Goal: Task Accomplishment & Management: Manage account settings

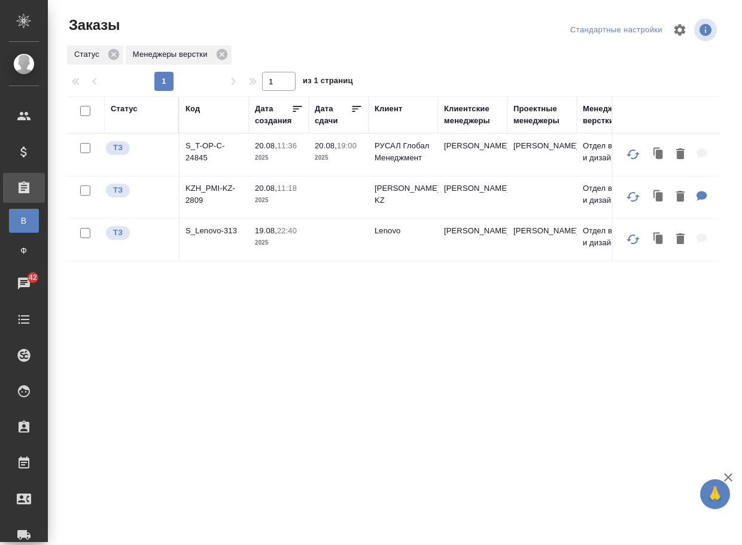
click at [181, 203] on tr "ТЗ KZH_PMI-KZ-2809 20.08, 11:18 2025 Philip Morris KZ Кошербаева Назерке Отдел …" at bounding box center [546, 197] width 961 height 42
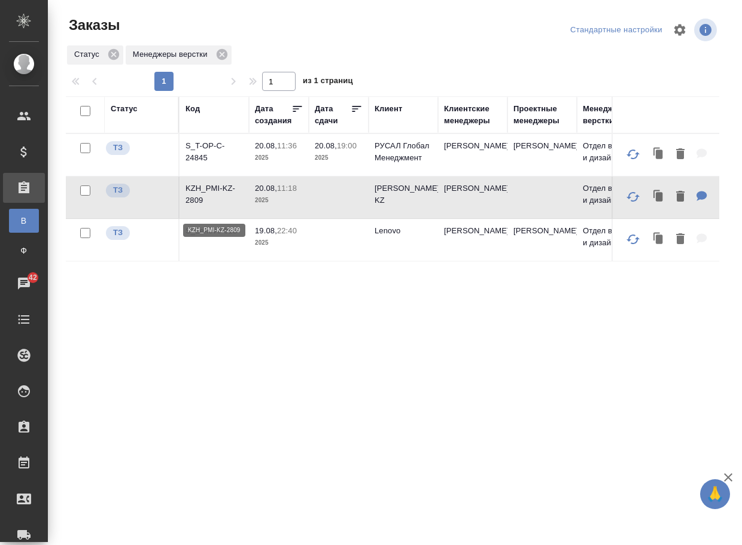
click at [211, 198] on p "KZH_PMI-KZ-2809" at bounding box center [213, 194] width 57 height 24
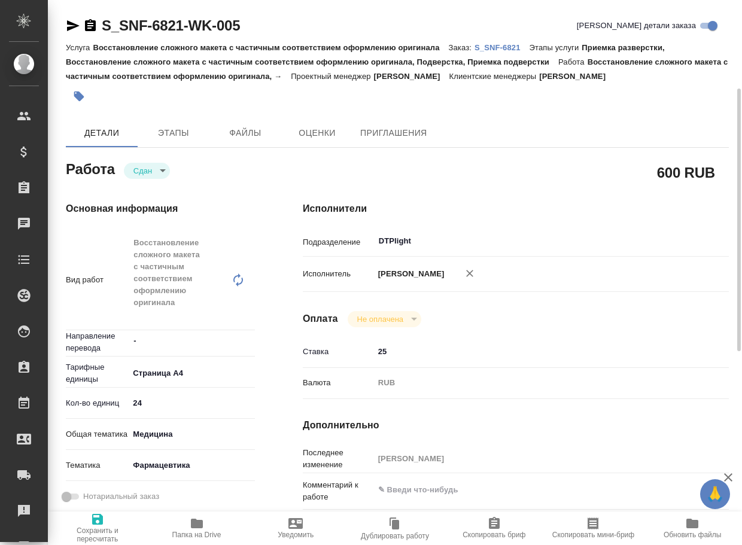
scroll to position [60, 0]
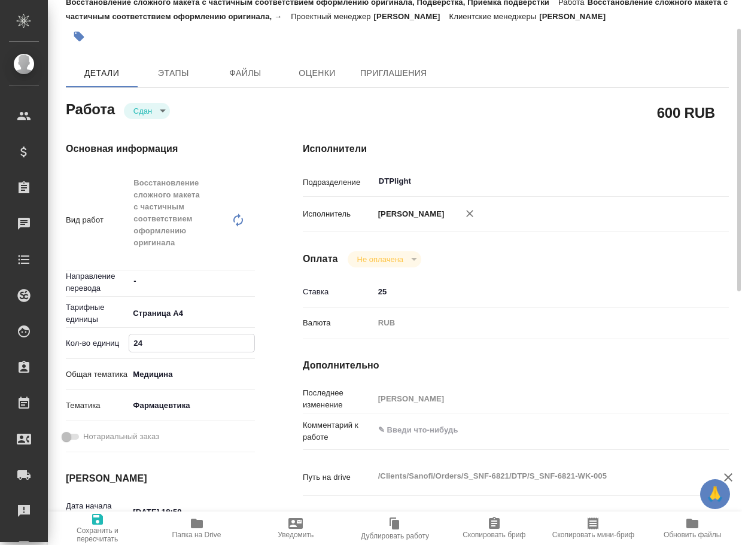
click at [181, 341] on input "24" at bounding box center [191, 342] width 125 height 17
type input "25"
click at [97, 531] on span "Сохранить и пересчитать" at bounding box center [97, 534] width 85 height 17
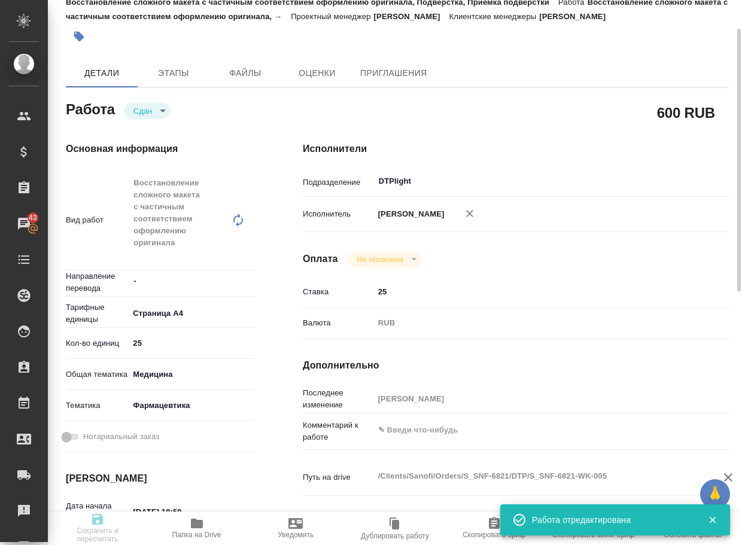
type input "closed"
type input "-"
type input "5f036ec4e16dec2d6b59c8ff"
type input "25"
type input "med"
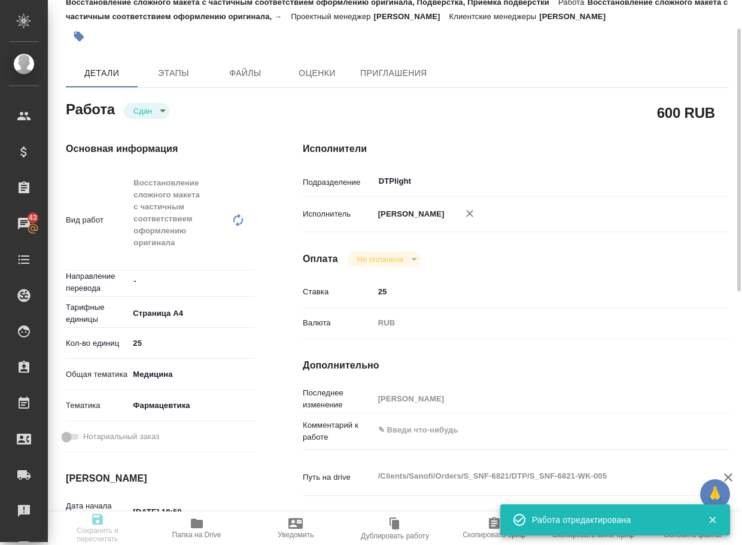
type input "6149832f2b7be24903fd7a82"
type input "15.08.2025 18:50"
type input "15.08.2025 19:13"
type input "16.08.2025 12:00"
type input "16.08.2025 17:55"
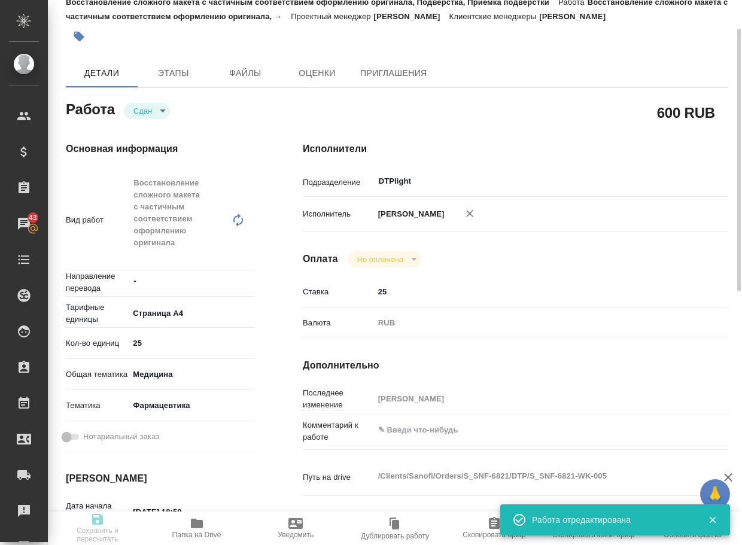
type input "[DATE] 19:00"
type input "DTPlight"
type input "notPayed"
type input "25"
type input "RUB"
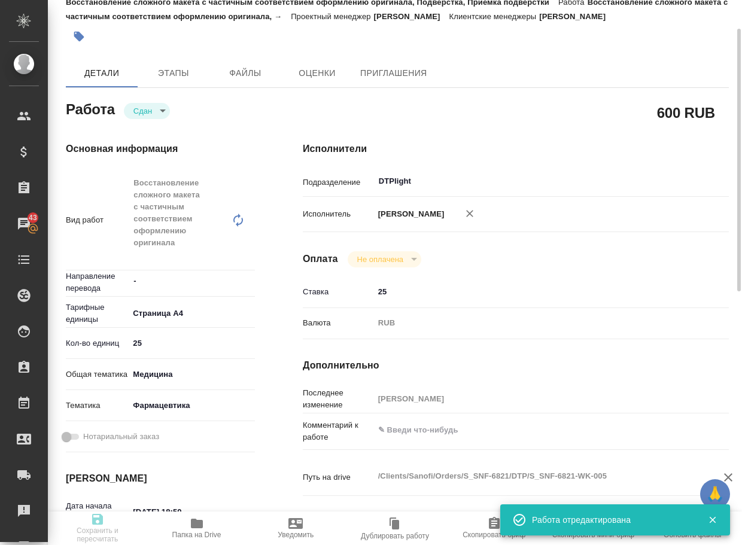
type input "[PERSON_NAME]"
type input "S_SNF-6821"
type input "E005817938"
type input "Восстановление сложного макета с частичным соответствием оформлению оригинала"
type input "Приемка разверстки, Восстановление сложного макета с частичным соответствием оф…"
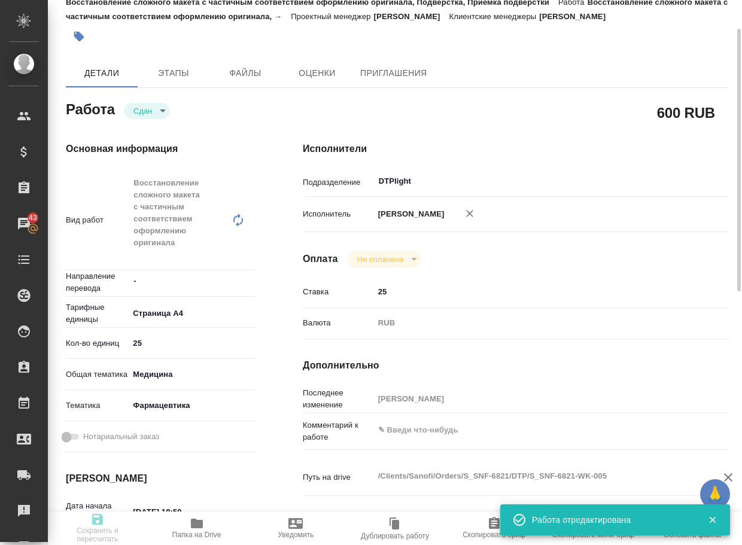
type input "[PERSON_NAME]"
type input "/Clients/Sanofi/Orders/S_SNF-6821"
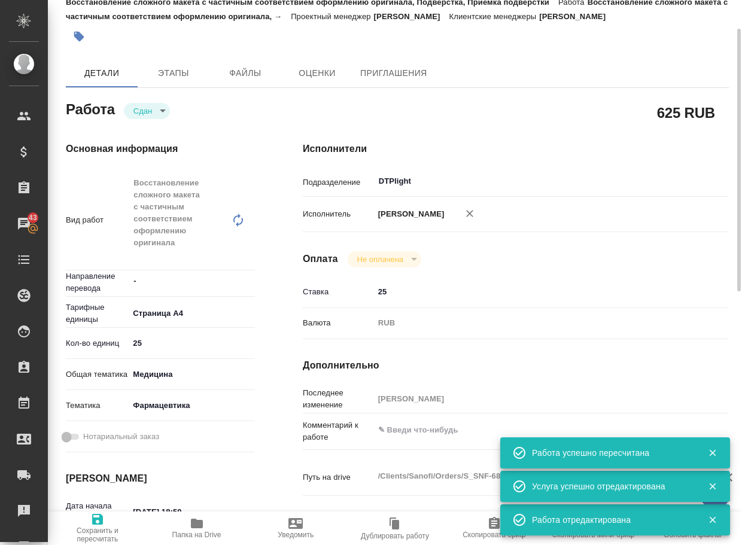
type input "closed"
type input "-"
type input "5f036ec4e16dec2d6b59c8ff"
type input "25"
type input "med"
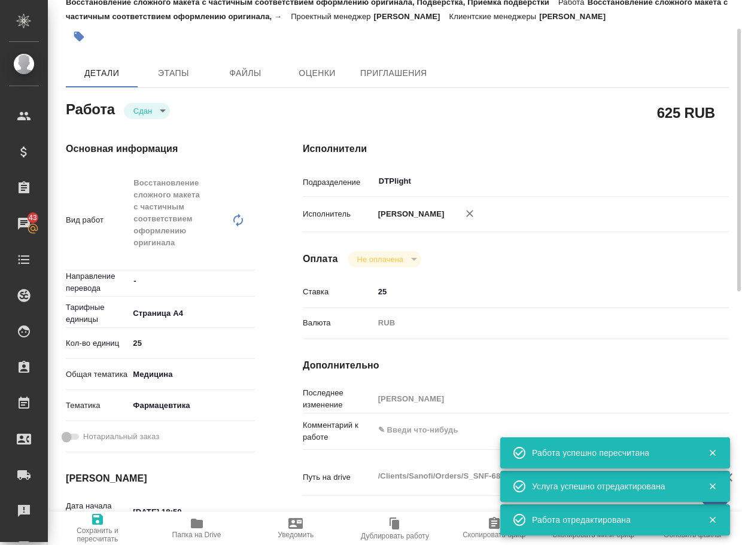
type input "6149832f2b7be24903fd7a82"
type input "15.08.2025 18:50"
type input "15.08.2025 19:13"
type input "16.08.2025 12:00"
type input "16.08.2025 17:55"
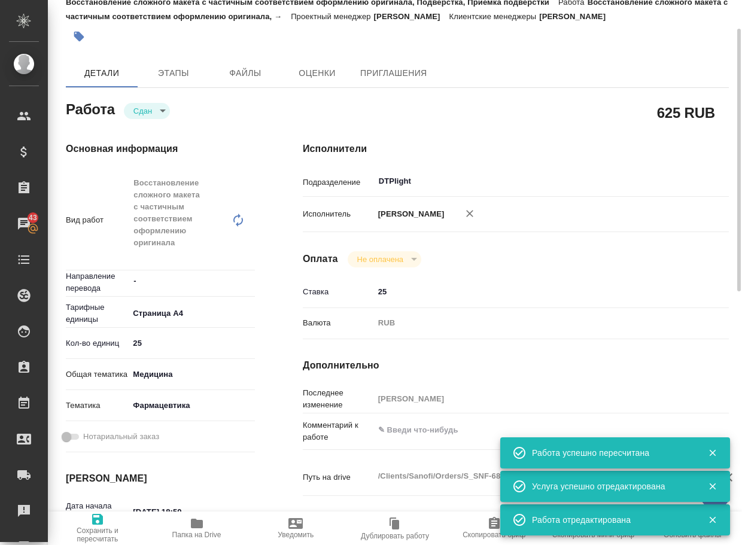
type input "[DATE] 19:00"
type input "DTPlight"
type input "notPayed"
type input "25"
type input "RUB"
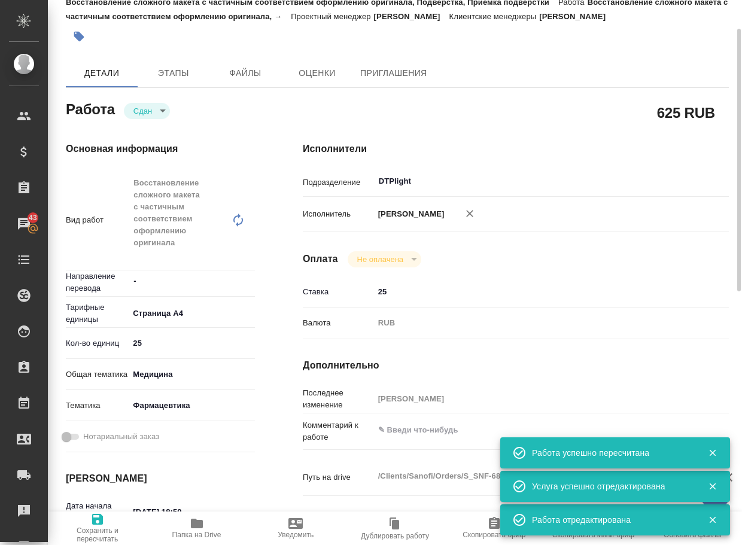
type input "[PERSON_NAME]"
type input "S_SNF-6821"
type input "E005817938"
type input "Восстановление сложного макета с частичным соответствием оформлению оригинала"
type input "Приемка разверстки, Восстановление сложного макета с частичным соответствием оф…"
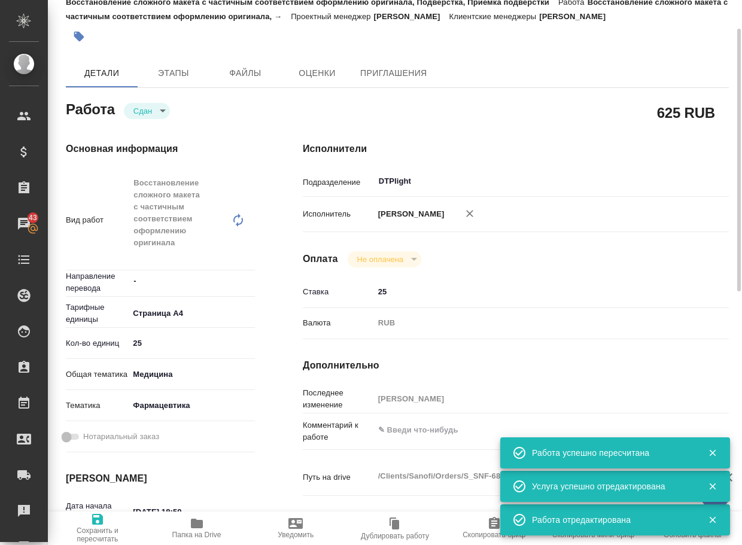
type input "Сайдашева Диляра"
type input "[PERSON_NAME]"
type input "/Clients/Sanofi/Orders/S_SNF-6821"
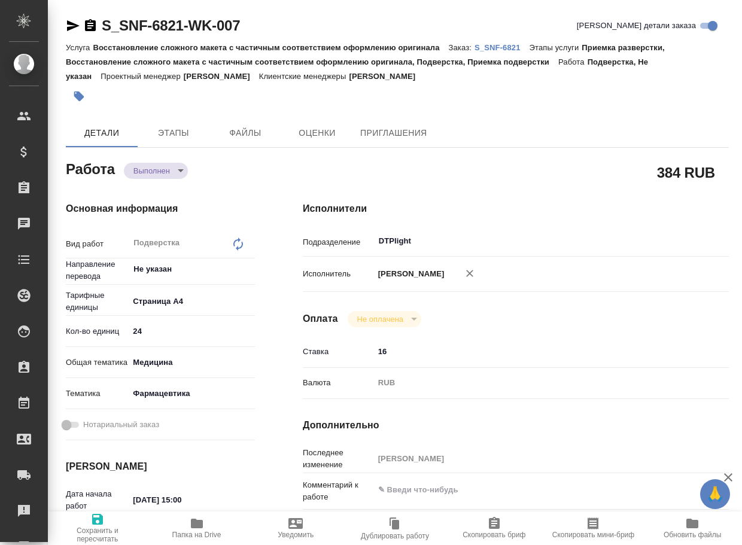
type textarea "x"
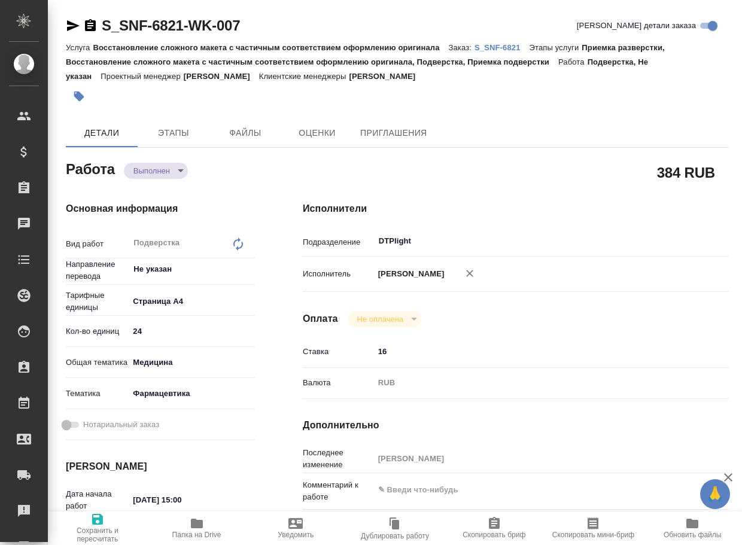
type textarea "x"
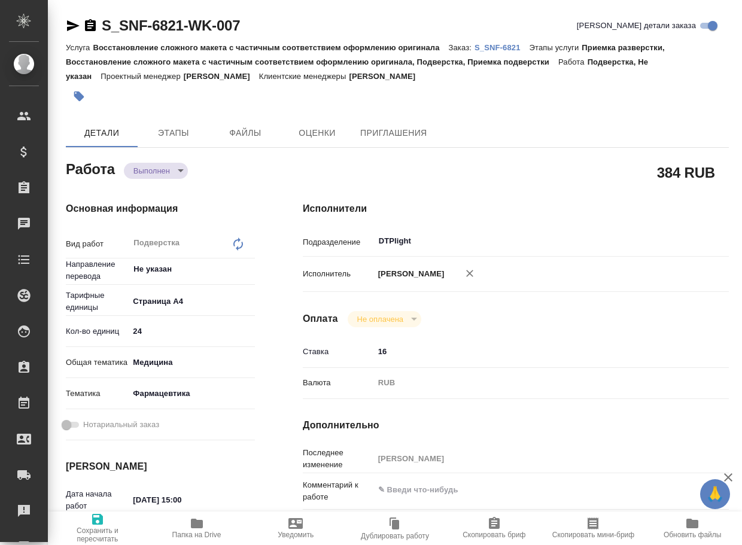
type textarea "x"
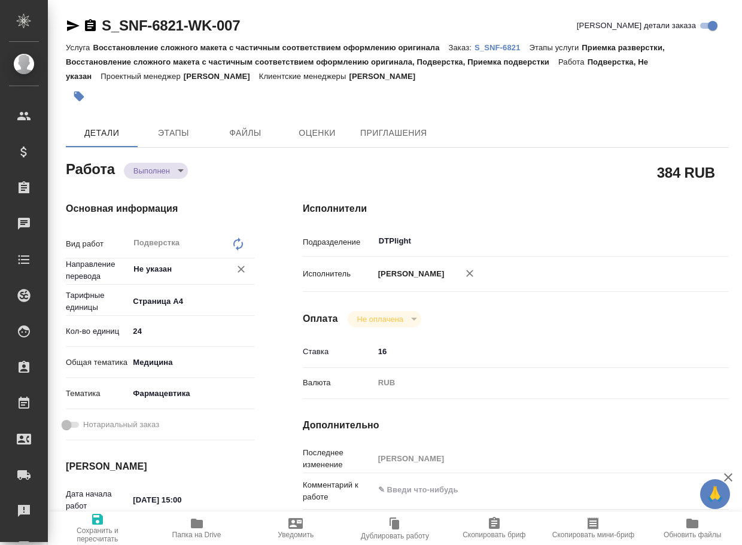
type textarea "x"
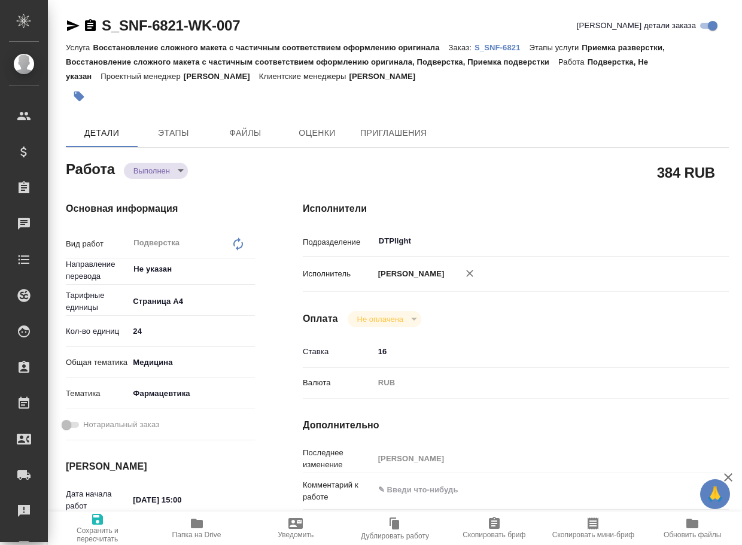
type textarea "x"
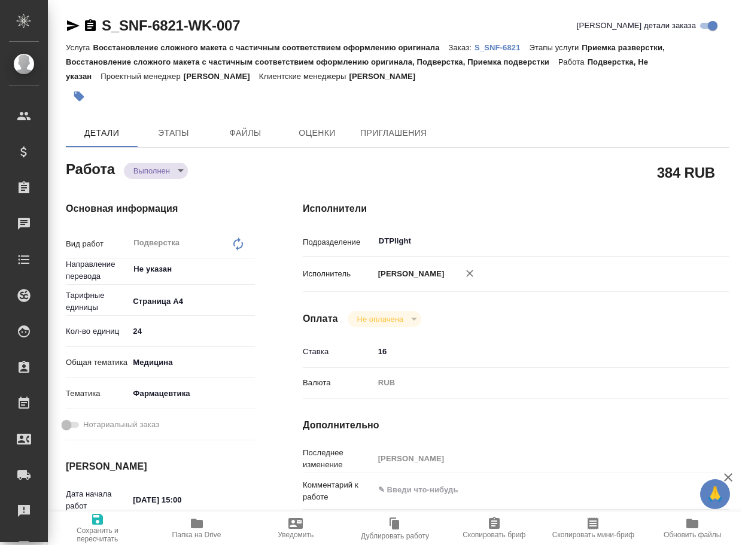
type textarea "x"
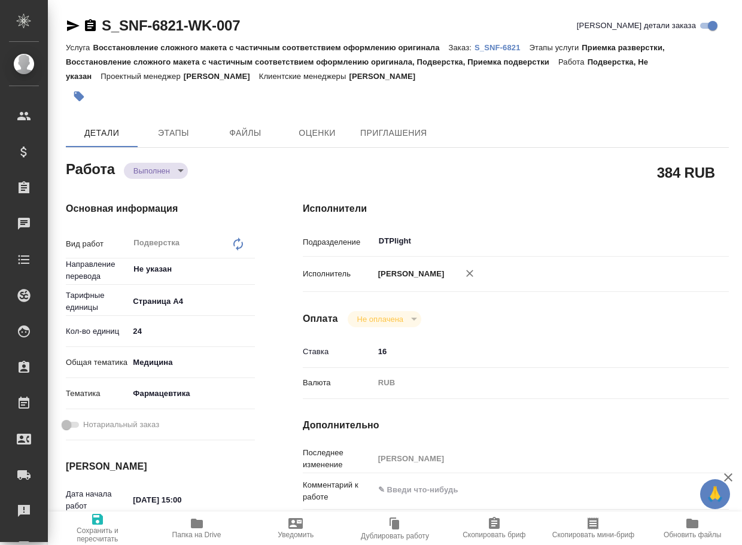
click at [166, 330] on input "24" at bounding box center [192, 330] width 126 height 17
type textarea "x"
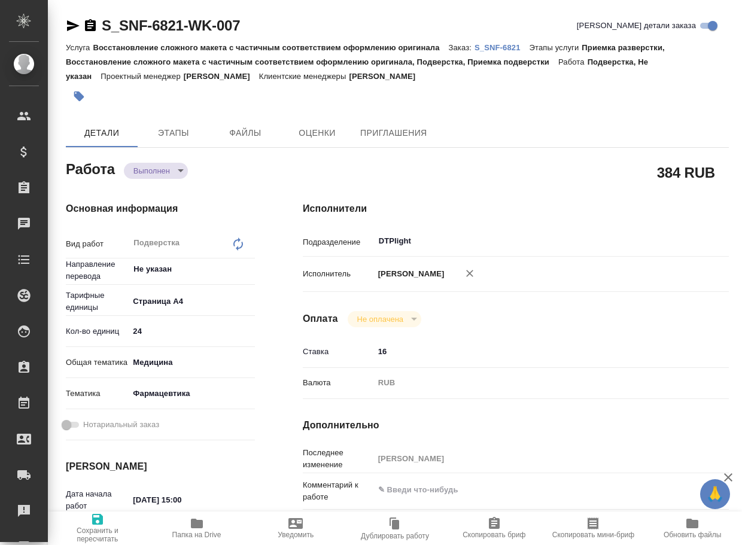
type textarea "x"
type input "2"
type textarea "x"
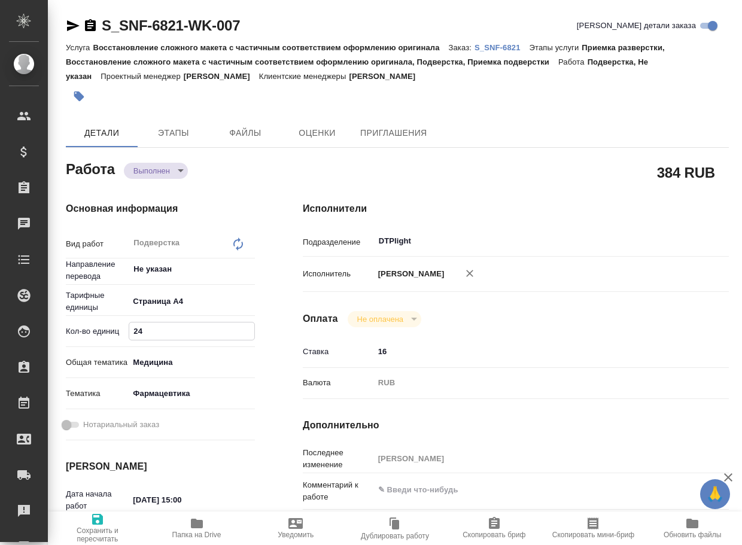
type textarea "x"
type input "25"
type textarea "x"
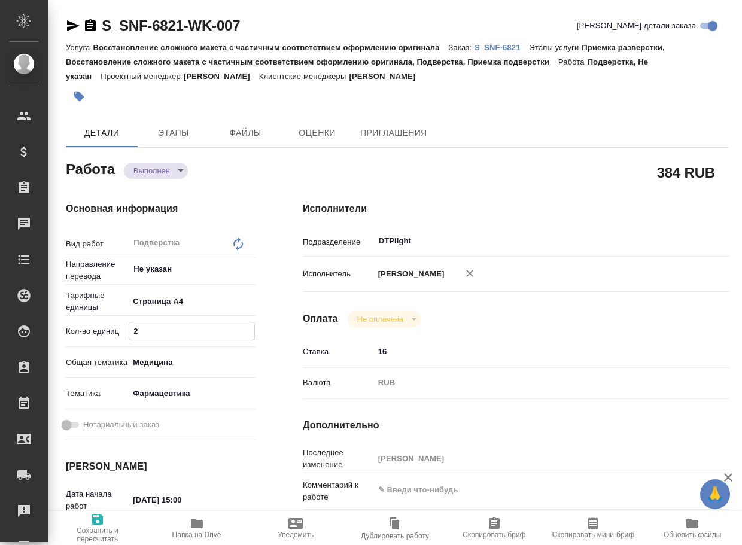
type textarea "x"
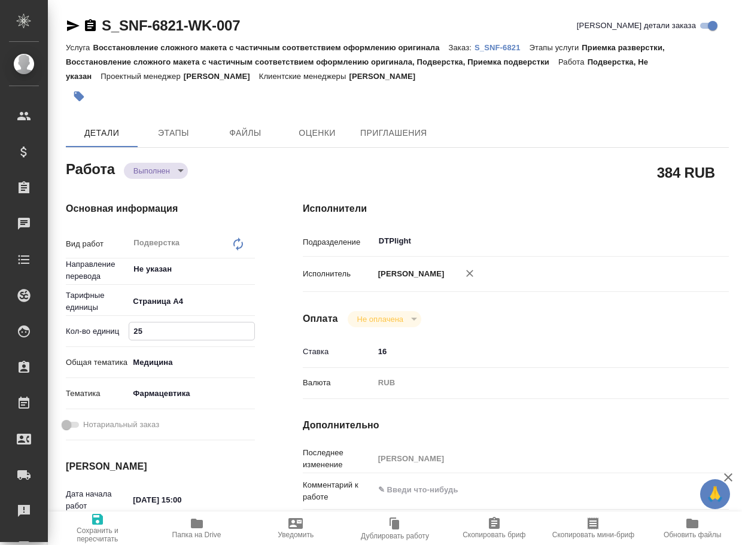
type textarea "x"
type input "25"
click at [101, 524] on icon "button" at bounding box center [97, 519] width 11 height 11
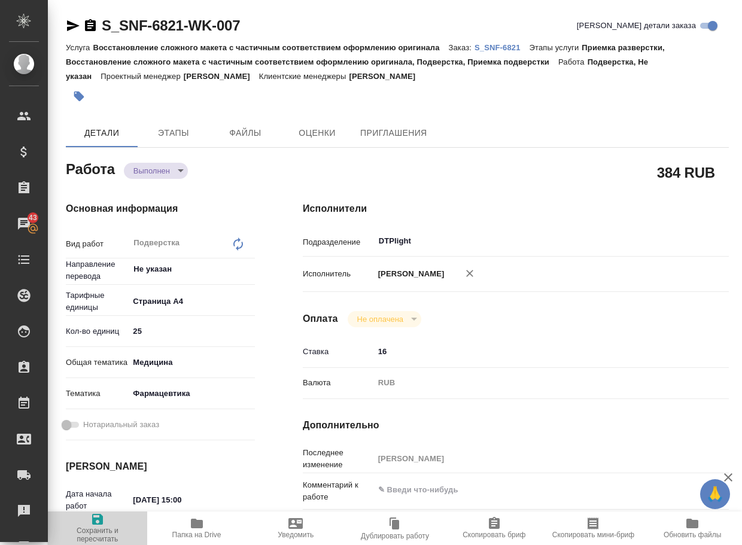
type textarea "x"
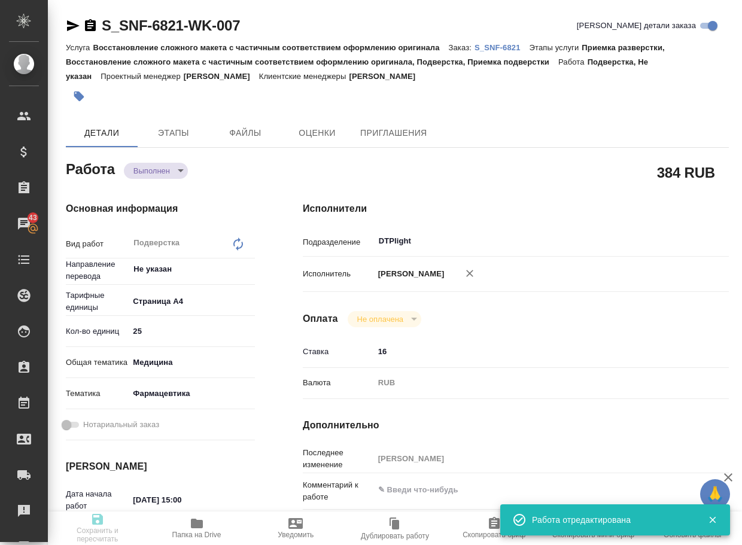
type textarea "x"
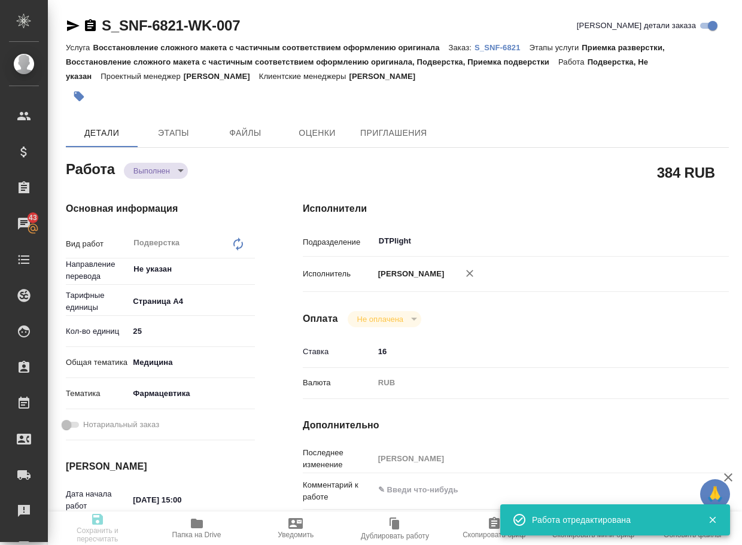
type textarea "x"
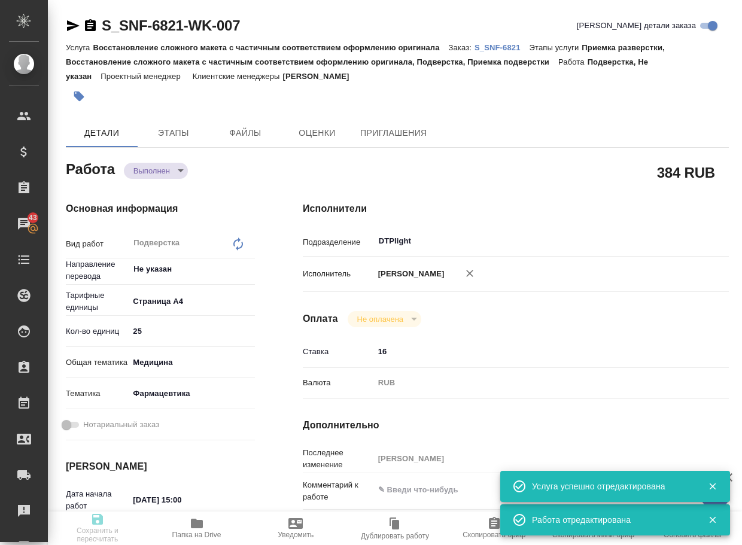
type input "completed"
type textarea "Подверстка"
type textarea "x"
type input "Не указан"
type input "5f036ec4e16dec2d6b59c8ff"
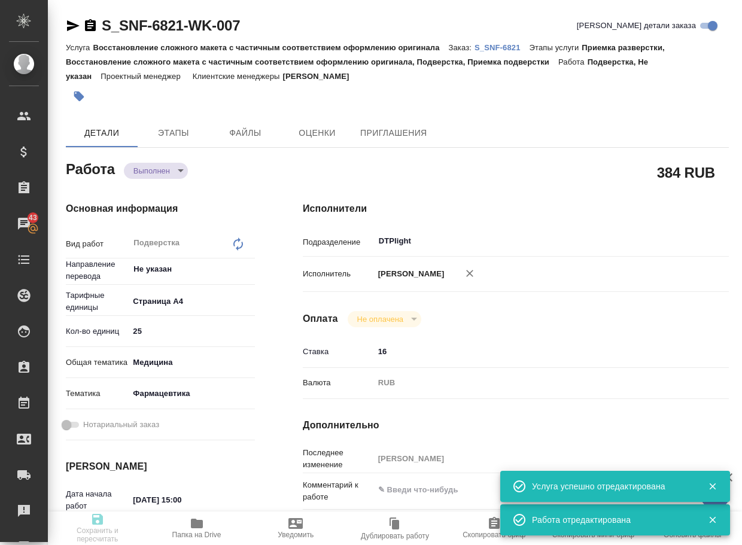
type input "25"
type input "med"
type input "6149832f2b7be24903fd7a82"
type input "20.08.2025 15:00"
type input "19.08.2025 20:41"
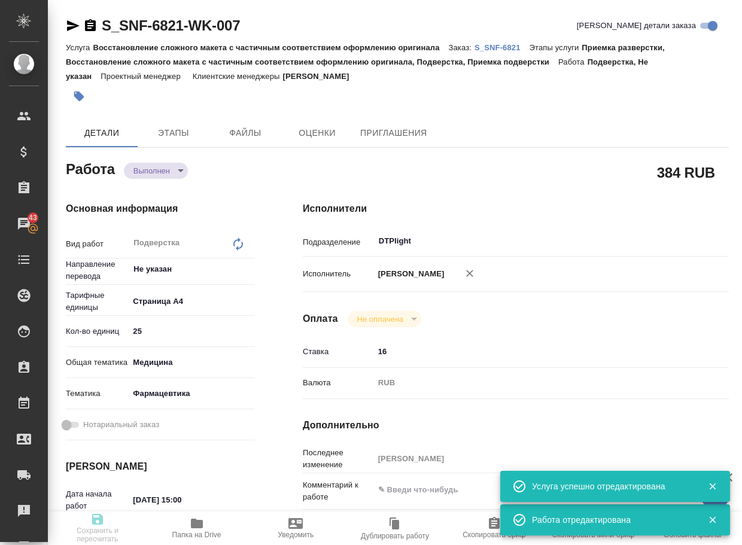
type input "20.08.2025 18:00"
type input "20.08.2025 03:13"
type input "20.08.2025 19:00"
type input "DTPlight"
type input "notPayed"
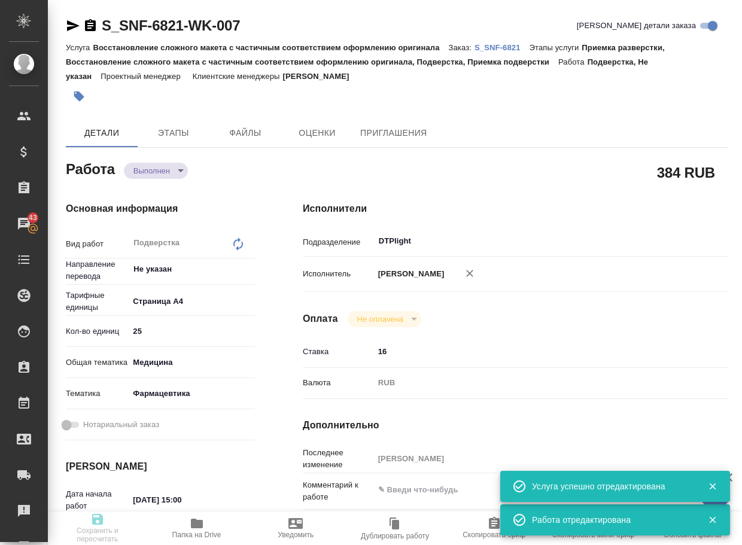
type input "16"
type input "RUB"
type input "[PERSON_NAME]"
type textarea "x"
type textarea "/Clients/Sanofi/Orders/S_SNF-6821/DTP/S_SNF-6821-WK-007"
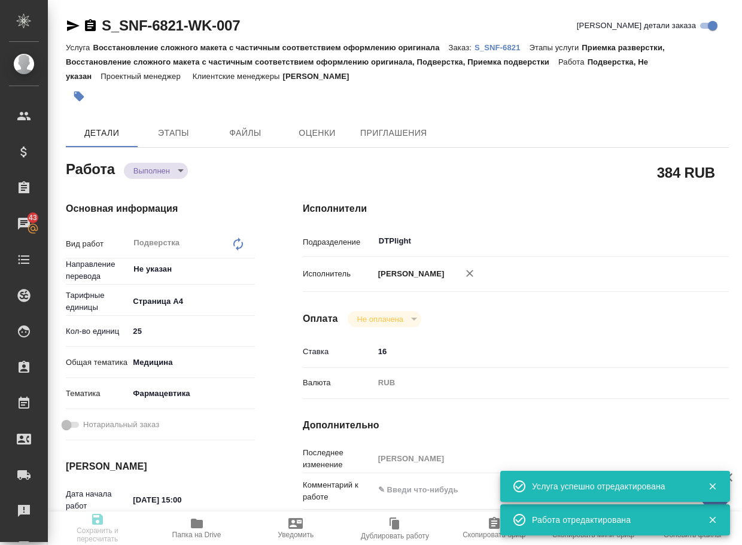
type textarea "x"
type input "S_SNF-6821"
type input "E005817938"
type input "Восстановление сложного макета с частичным соответствием оформлению оригинала"
type input "Приемка разверстки, Восстановление сложного макета с частичным соответствием оф…"
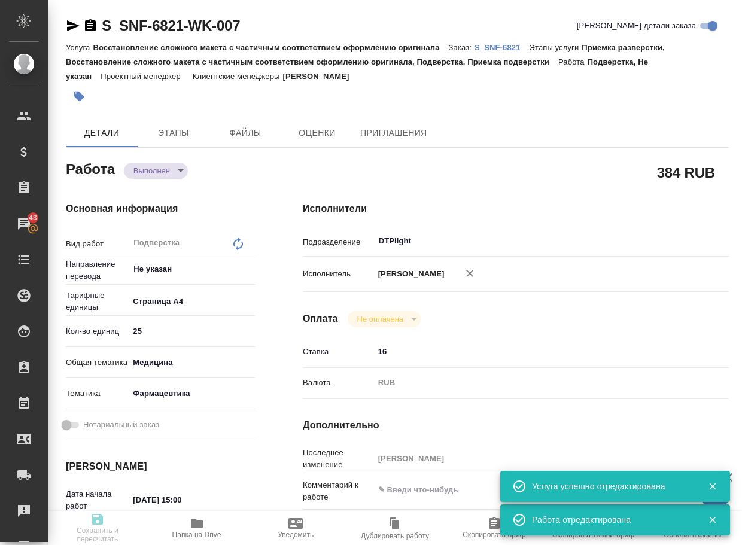
type input "Сайдашева Диляра"
type input "[PERSON_NAME]"
type input "/Clients/Sanofi/Orders/S_SNF-6821"
type textarea "x"
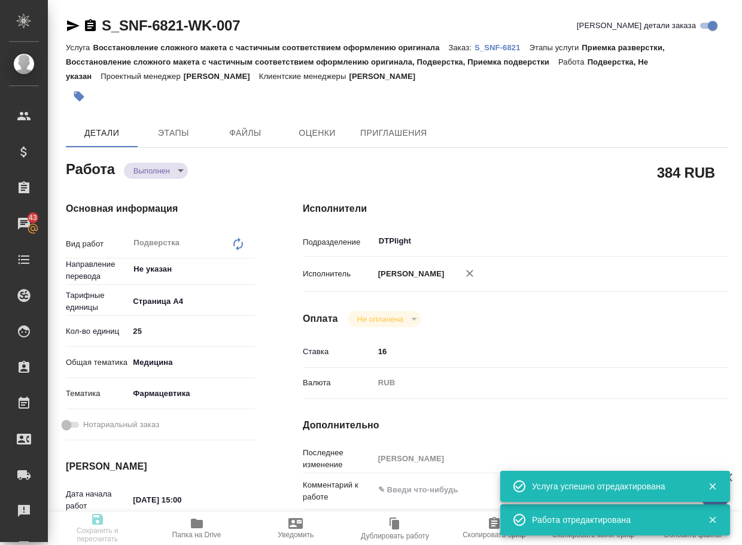
type textarea "x"
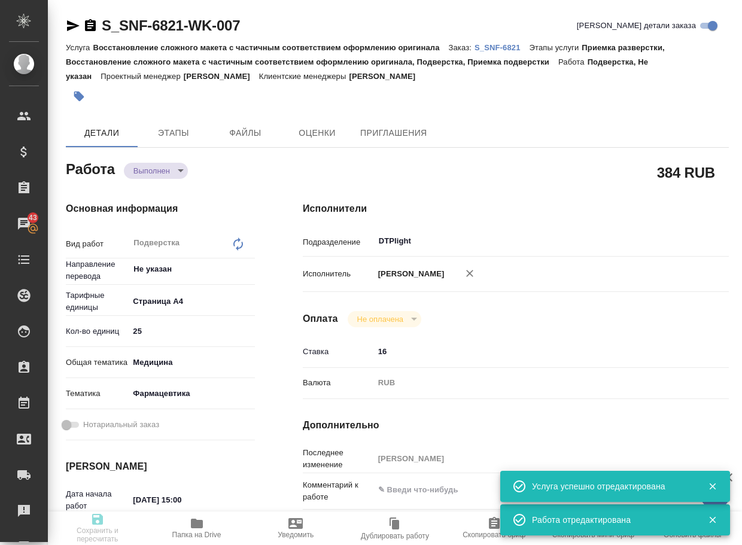
type textarea "x"
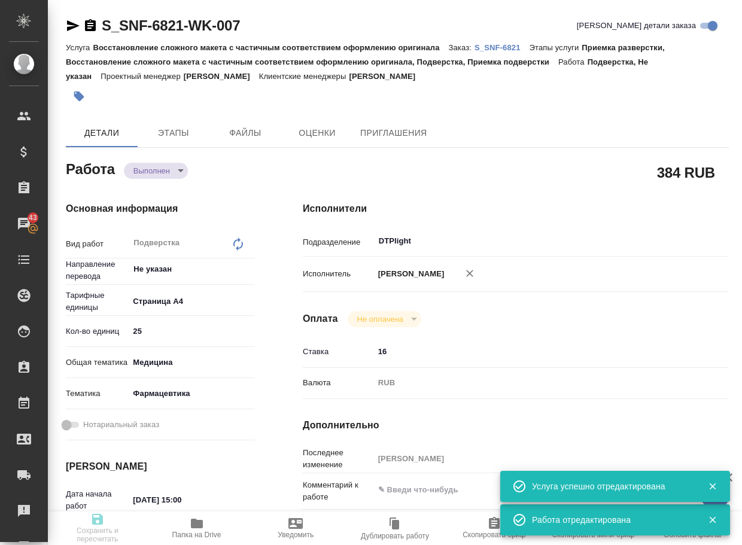
type textarea "x"
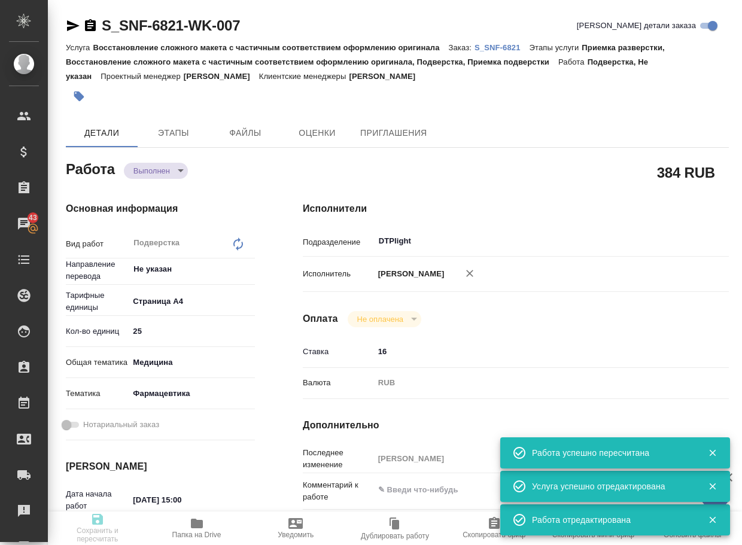
type textarea "x"
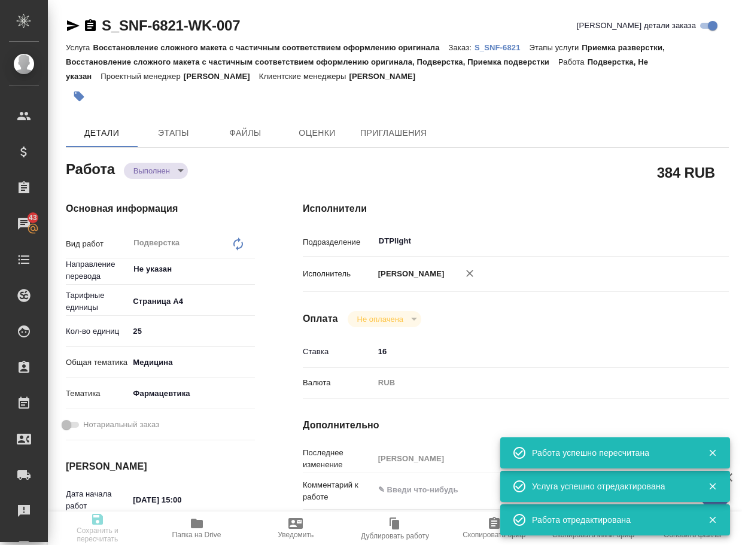
type input "completed"
type textarea "Подверстка"
type textarea "x"
type input "Не указан"
type input "5f036ec4e16dec2d6b59c8ff"
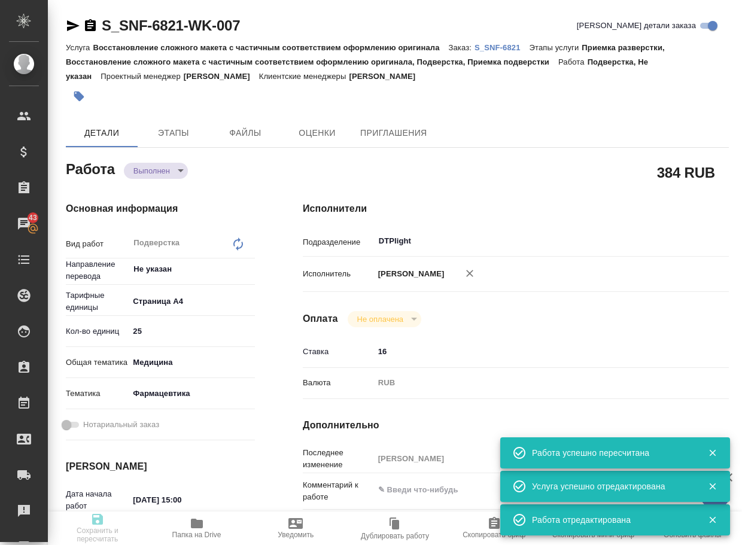
type input "25"
type input "med"
type input "6149832f2b7be24903fd7a82"
type input "20.08.2025 15:00"
type input "19.08.2025 20:41"
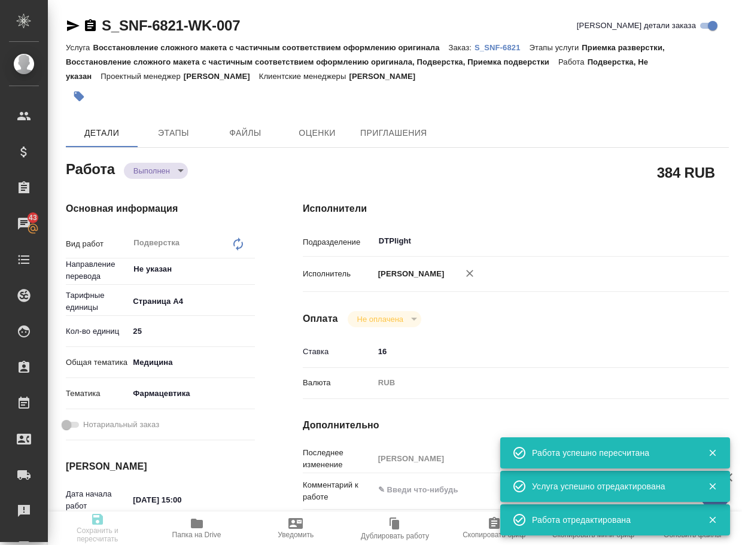
type input "20.08.2025 18:00"
type input "20.08.2025 03:13"
type input "20.08.2025 19:00"
type input "DTPlight"
type input "notPayed"
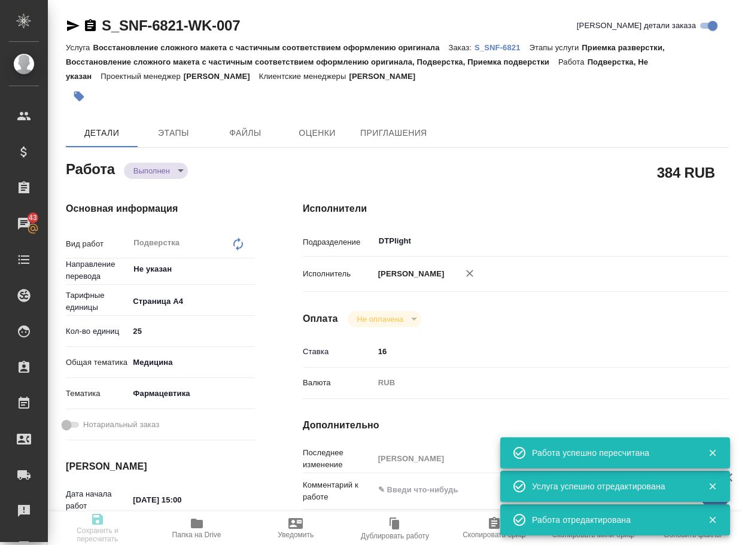
type input "16"
type input "RUB"
type input "[PERSON_NAME]"
type textarea "x"
type textarea "/Clients/Sanofi/Orders/S_SNF-6821/DTP/S_SNF-6821-WK-007"
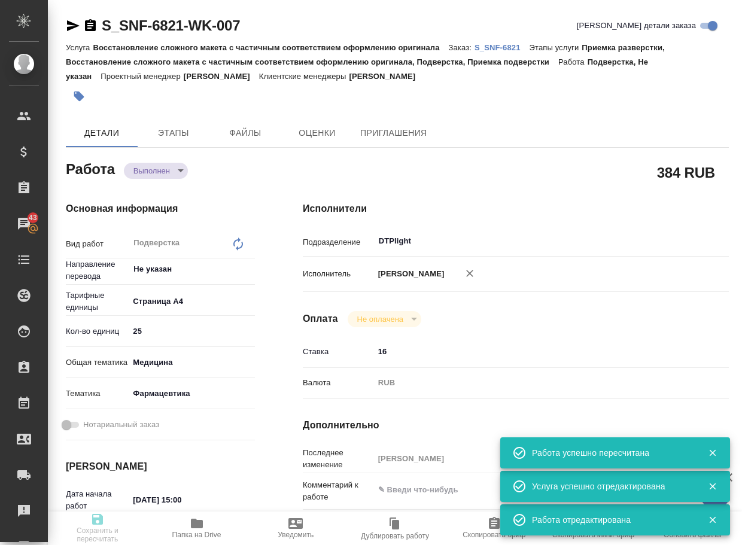
type textarea "x"
type input "S_SNF-6821"
type input "E005817938"
type input "Восстановление сложного макета с частичным соответствием оформлению оригинала"
type input "Приемка разверстки, Восстановление сложного макета с частичным соответствием оф…"
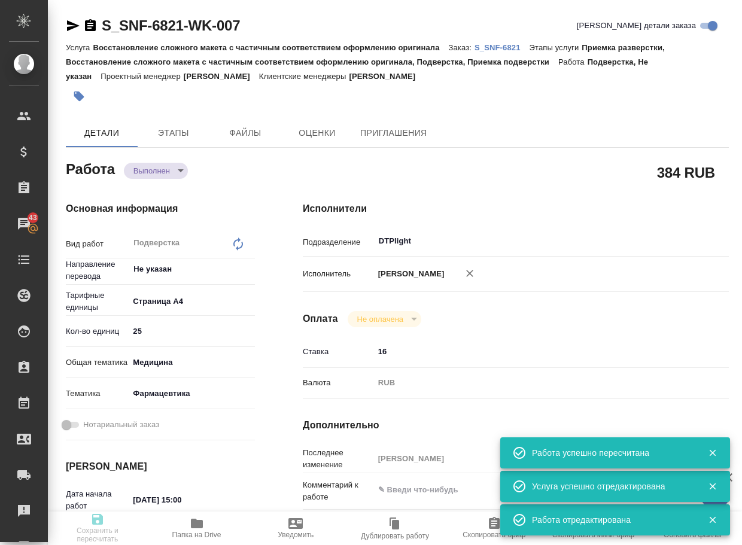
type input "Сайдашева Диляра"
type input "[PERSON_NAME]"
type input "/Clients/Sanofi/Orders/S_SNF-6821"
type textarea "x"
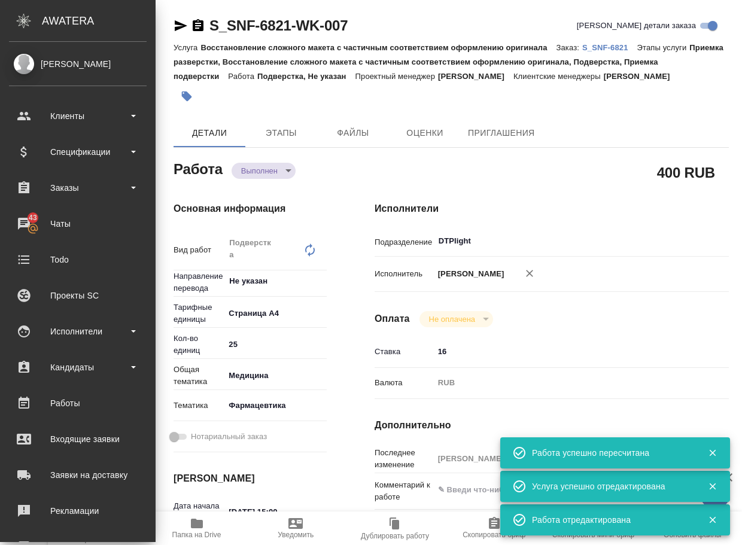
type textarea "x"
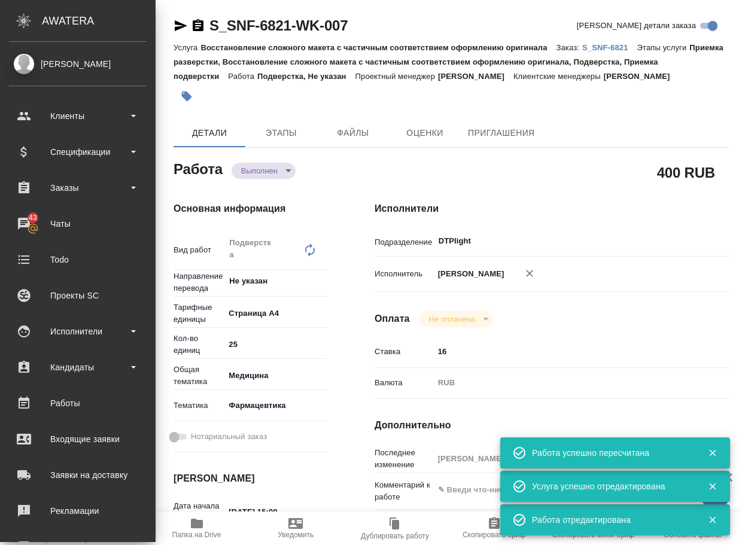
type textarea "x"
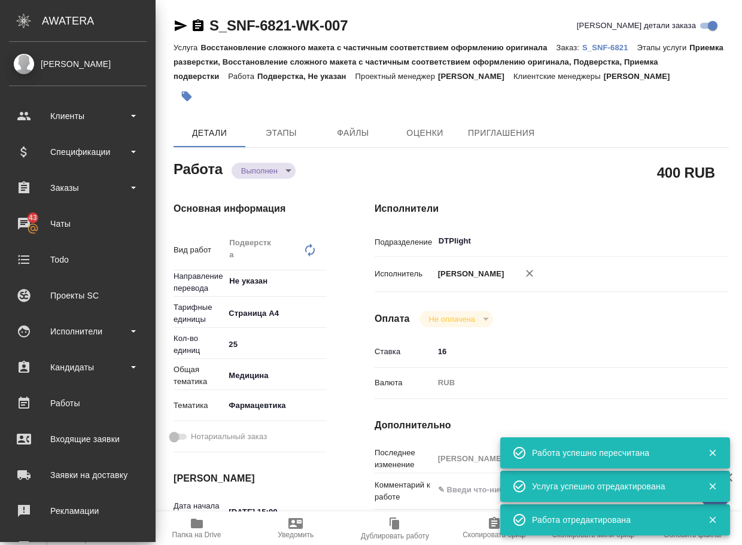
type textarea "x"
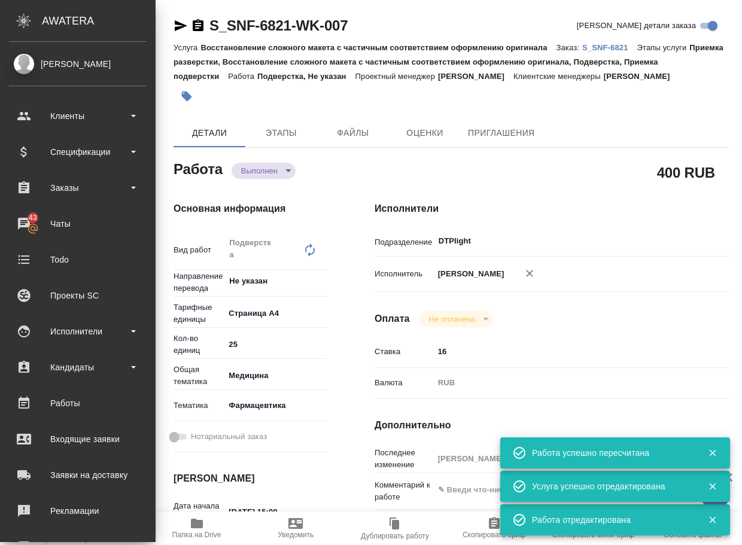
type textarea "x"
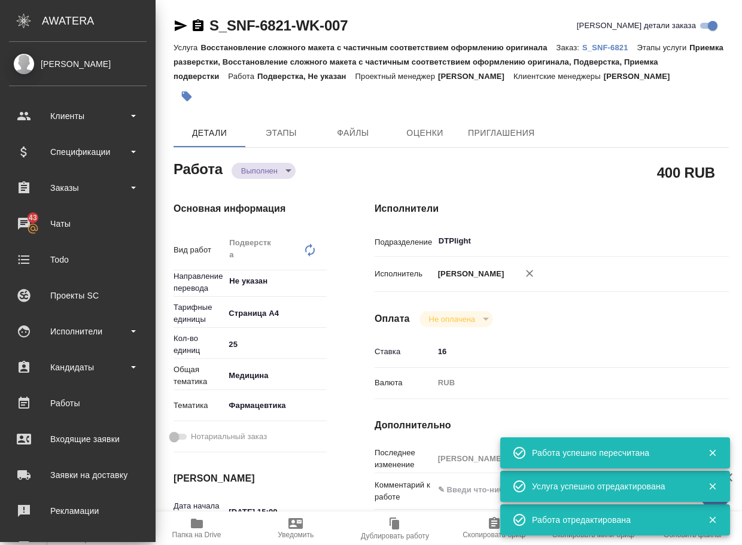
type textarea "x"
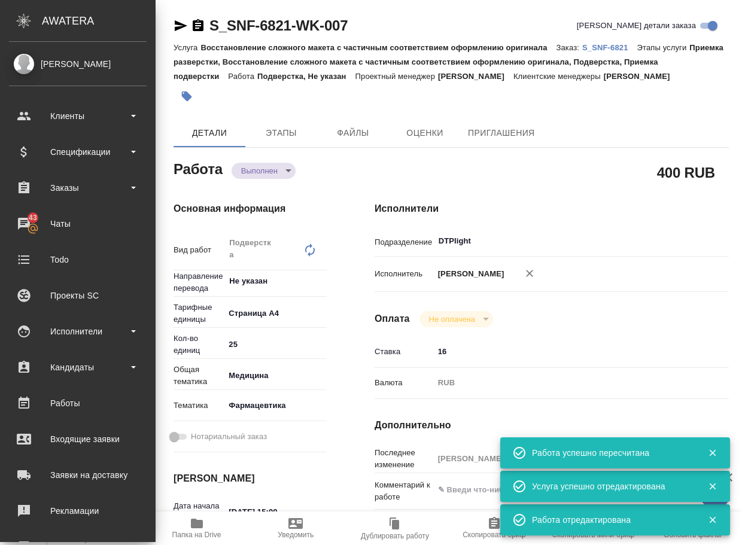
type textarea "x"
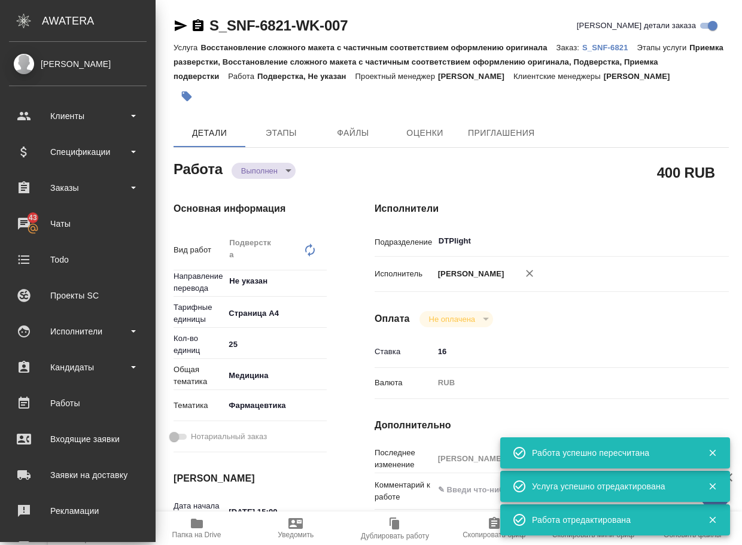
type textarea "x"
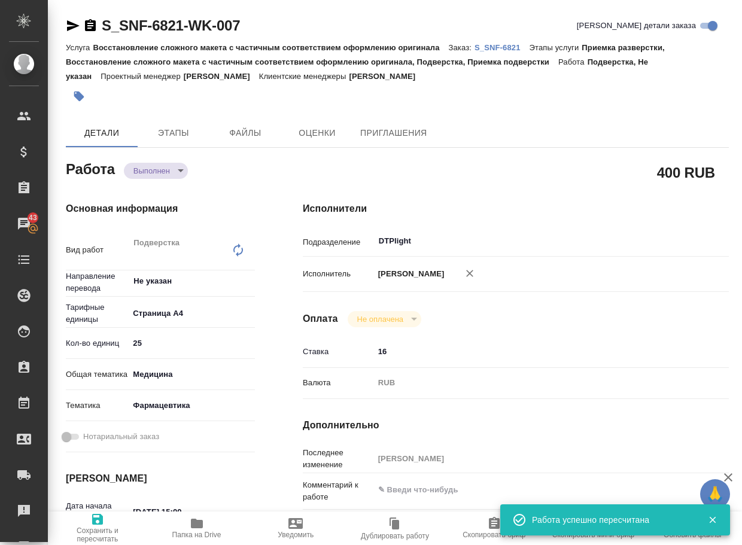
click at [200, 522] on icon "button" at bounding box center [197, 524] width 12 height 10
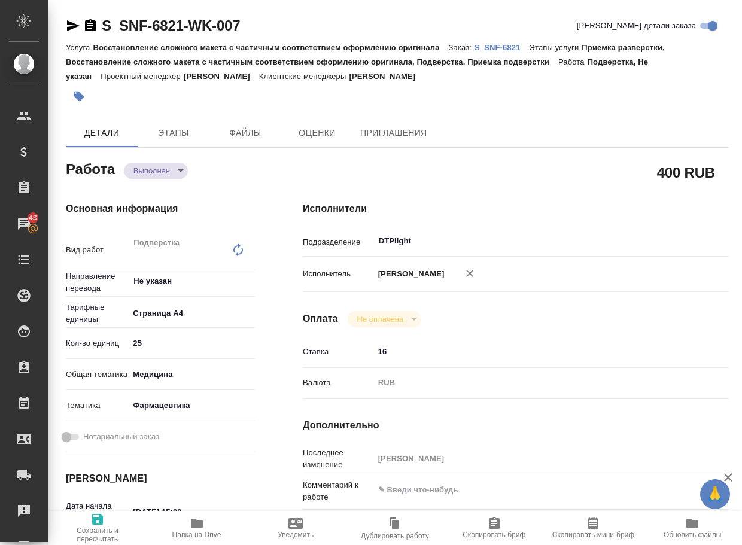
click at [147, 172] on body "🙏 .cls-1 fill:#fff; AWATERA Arsenyeva Vera Клиенты Спецификации Заказы 43 Чаты …" at bounding box center [371, 272] width 742 height 545
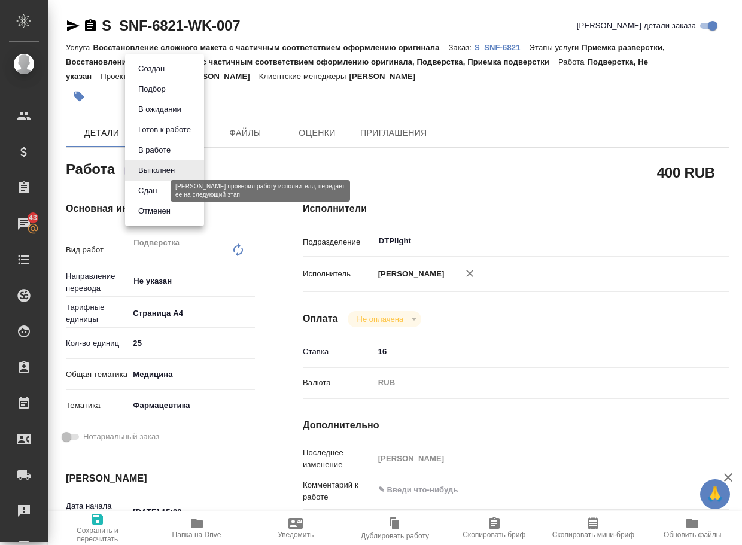
click at [143, 193] on button "Сдан" at bounding box center [148, 190] width 26 height 13
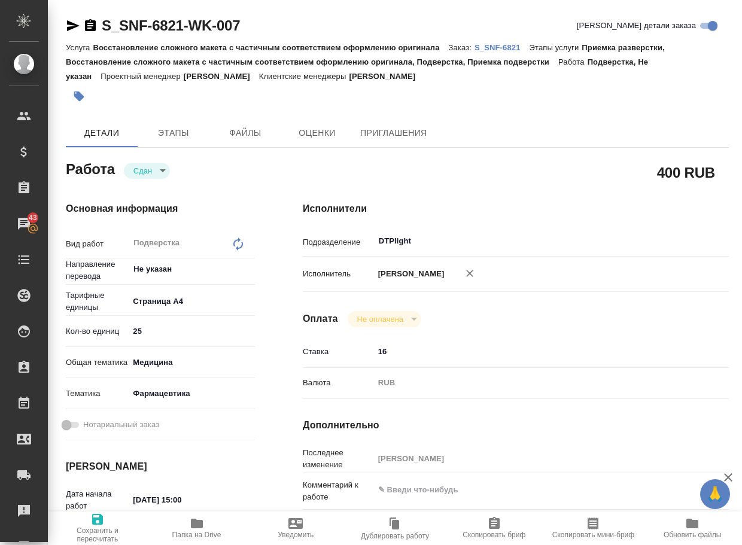
type textarea "x"
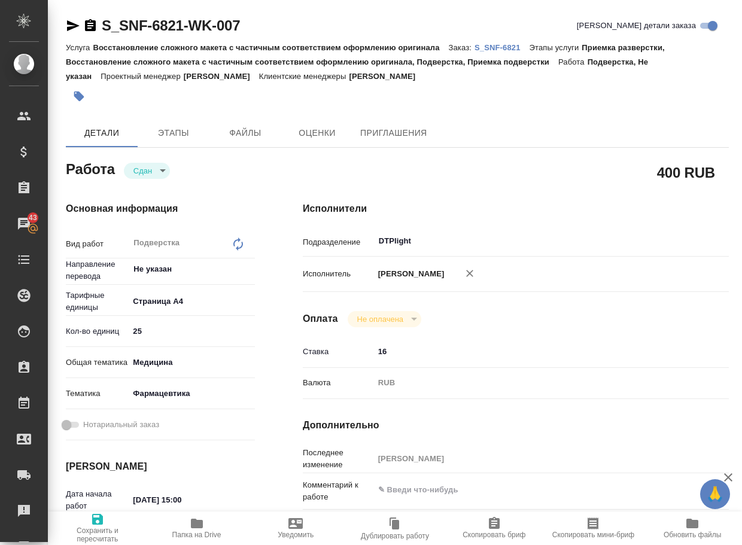
click at [512, 46] on p "S_SNF-6821" at bounding box center [501, 47] width 55 height 9
type textarea "x"
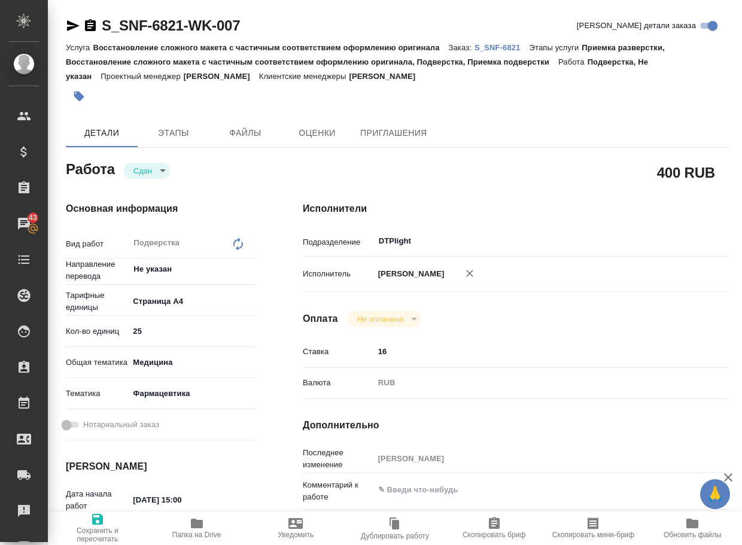
type textarea "x"
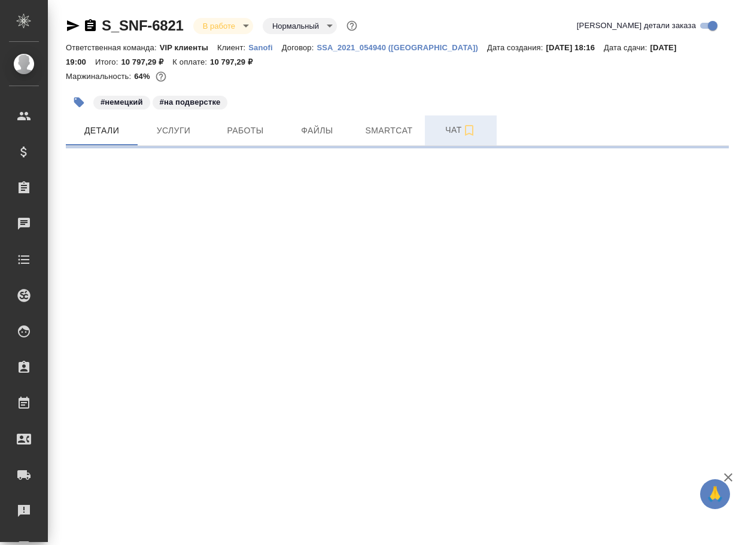
click at [450, 126] on span "Чат" at bounding box center [460, 130] width 57 height 15
select select "RU"
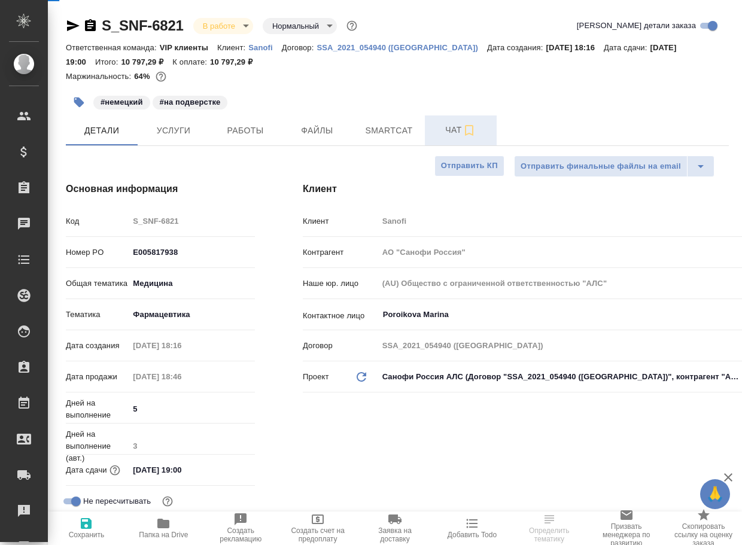
type textarea "x"
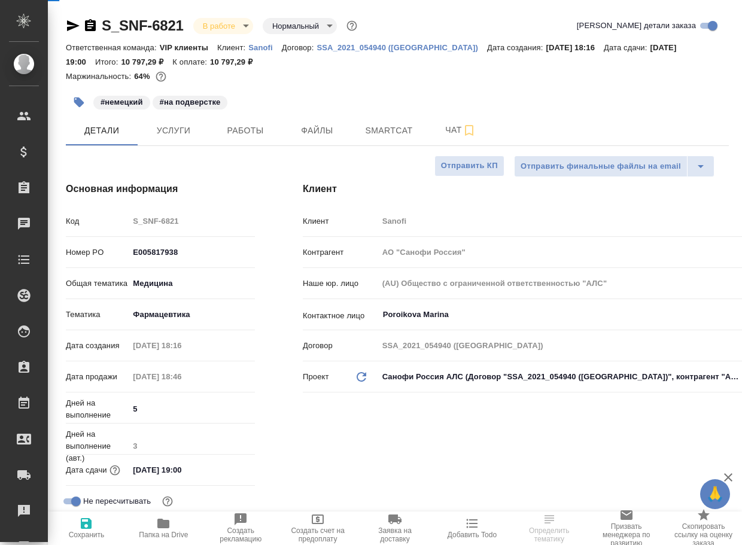
type textarea "x"
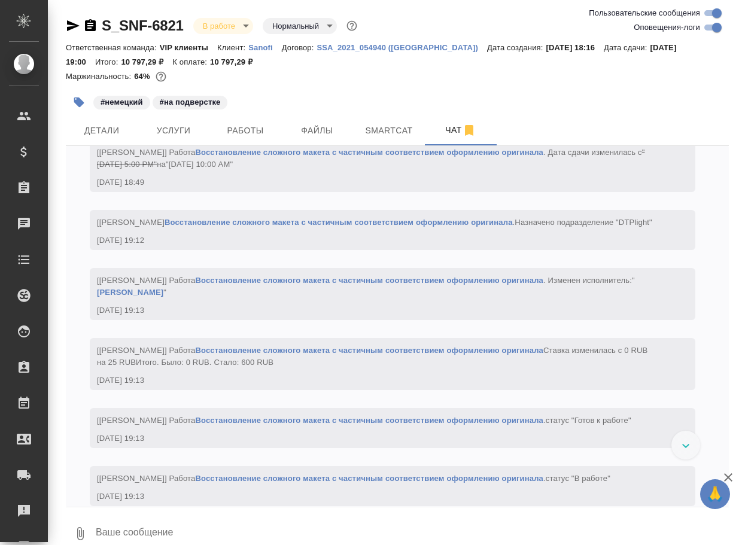
click at [121, 530] on textarea at bounding box center [412, 533] width 634 height 41
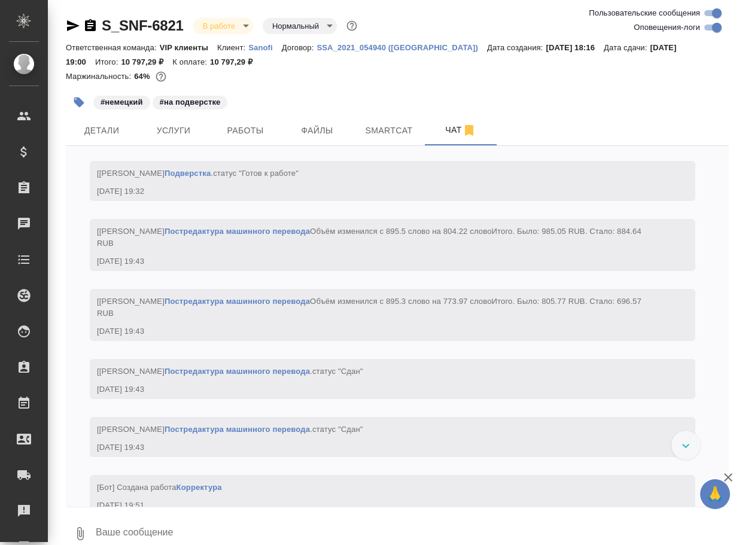
paste textarea "[URL][DOMAIN_NAME]"
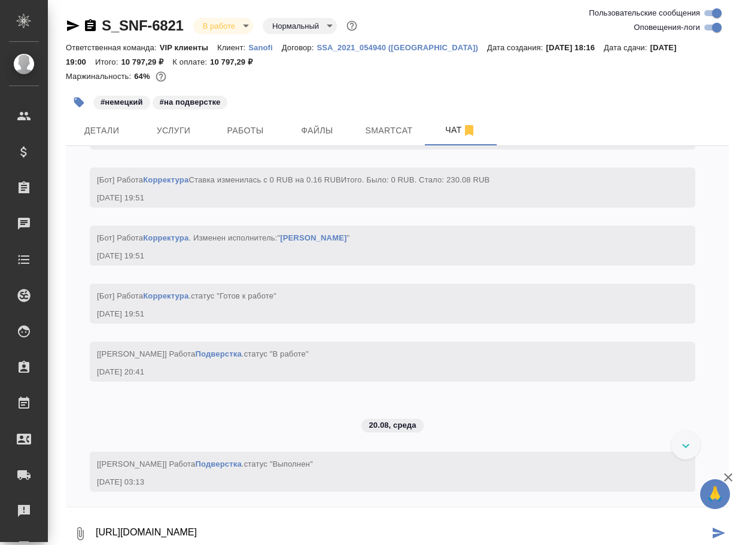
scroll to position [6903, 0]
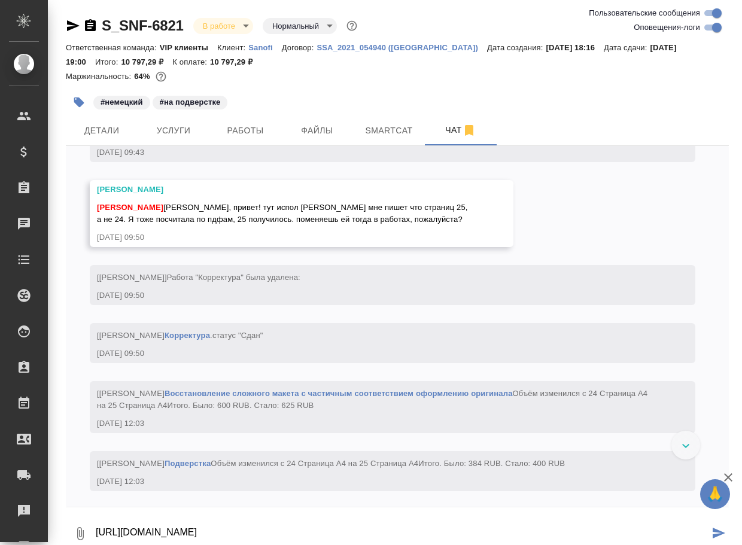
type textarea "[URL][DOMAIN_NAME]"
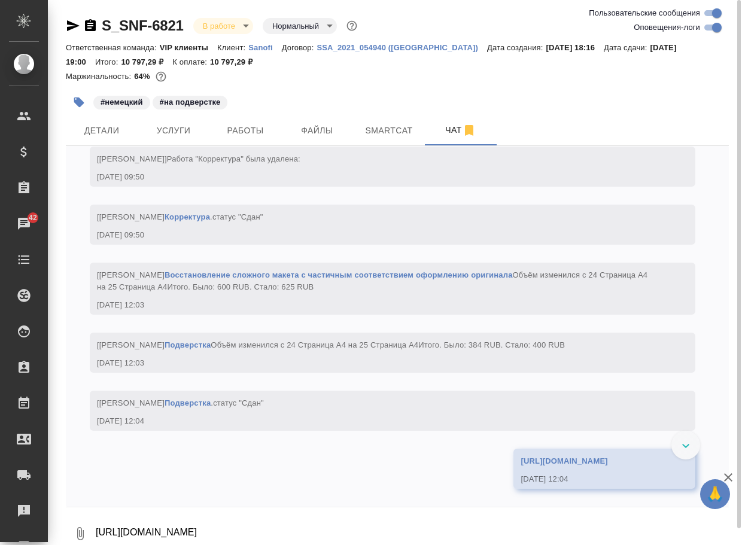
scroll to position [7214, 0]
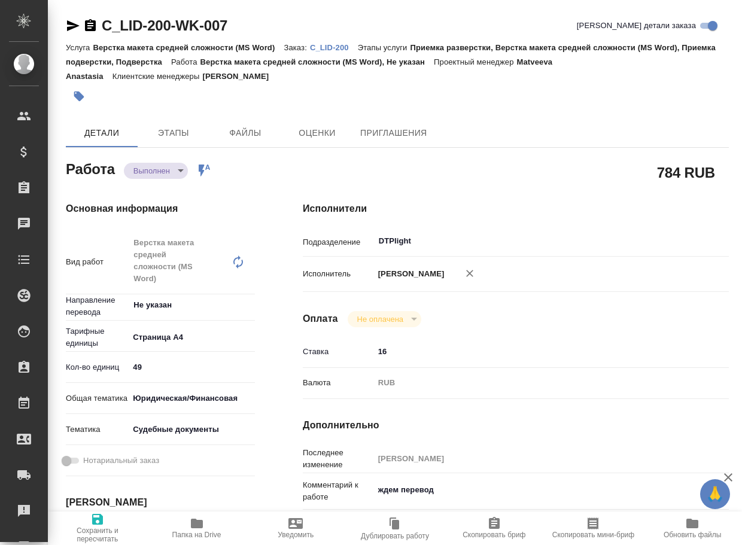
type textarea "x"
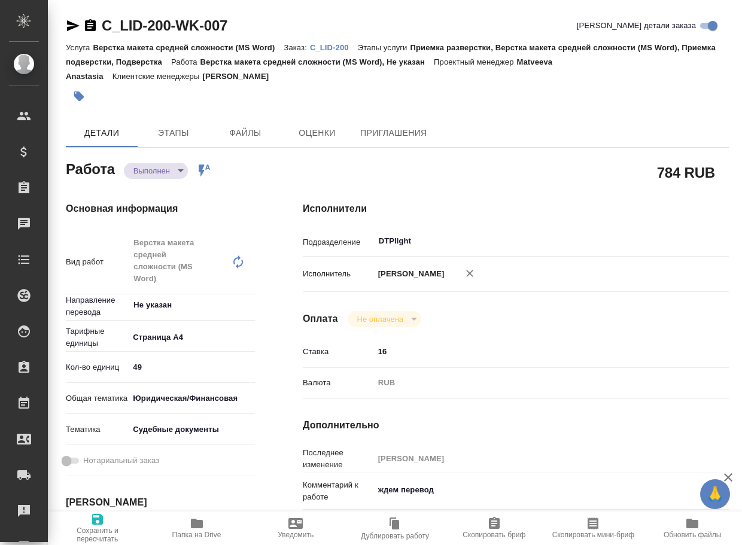
type textarea "x"
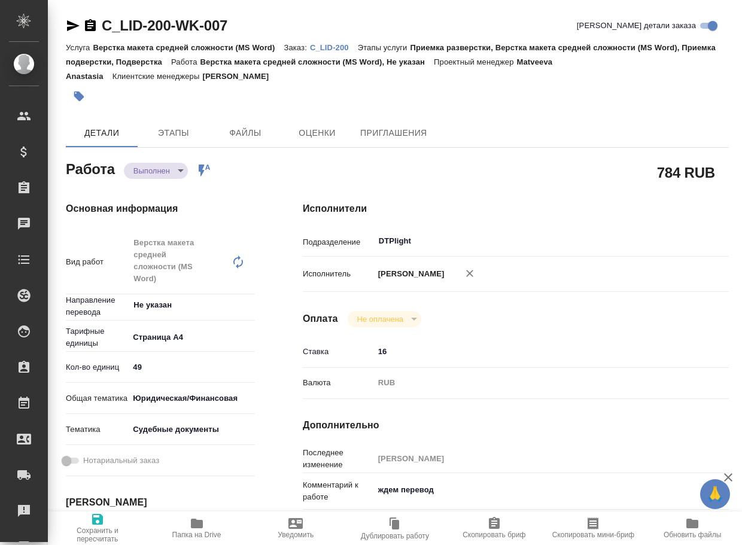
type textarea "x"
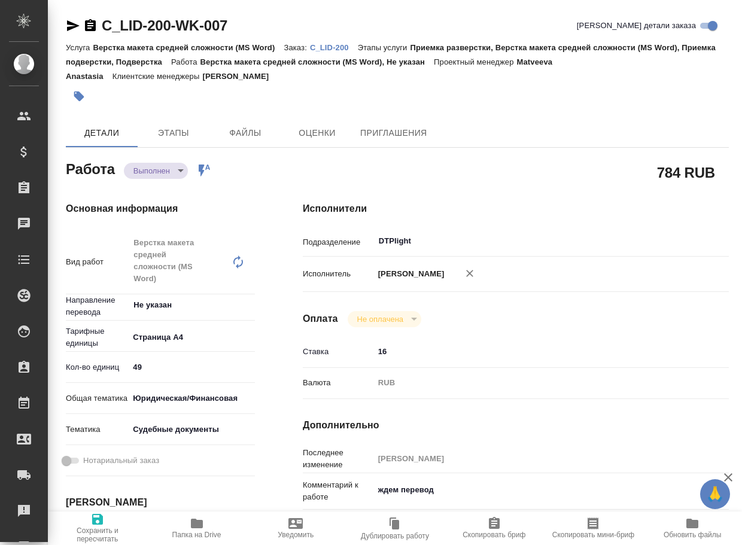
type textarea "x"
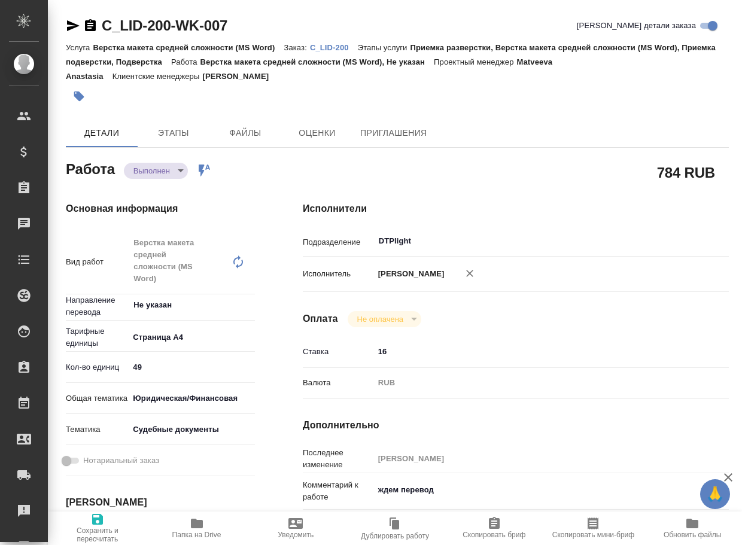
type textarea "x"
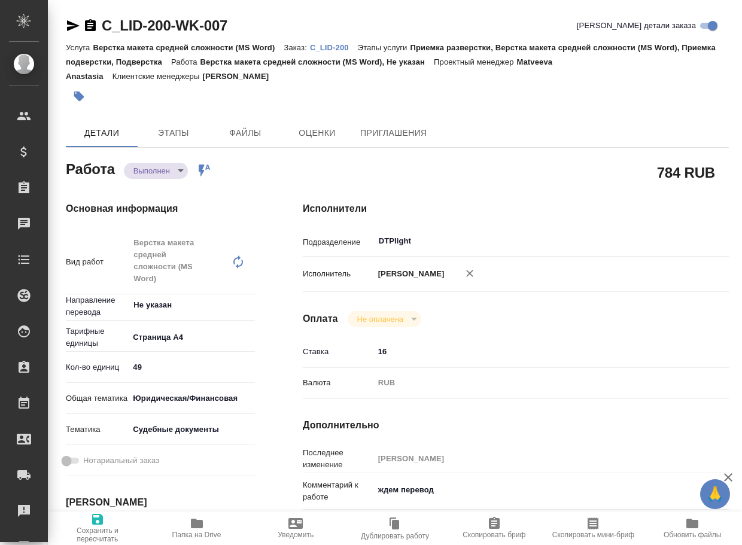
type textarea "x"
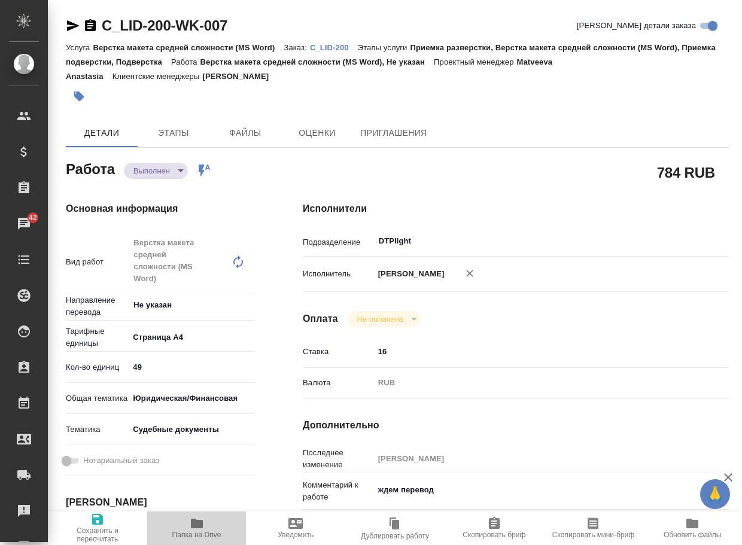
click at [206, 521] on span "Папка на Drive" at bounding box center [196, 527] width 85 height 23
type textarea "x"
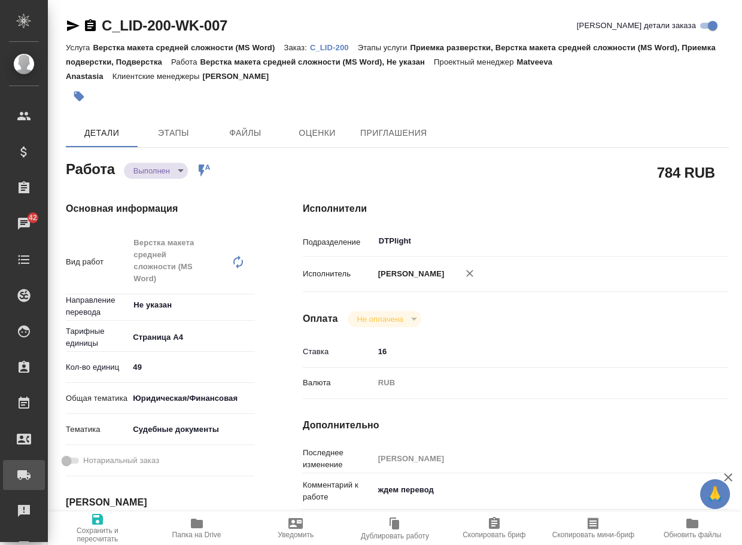
type textarea "x"
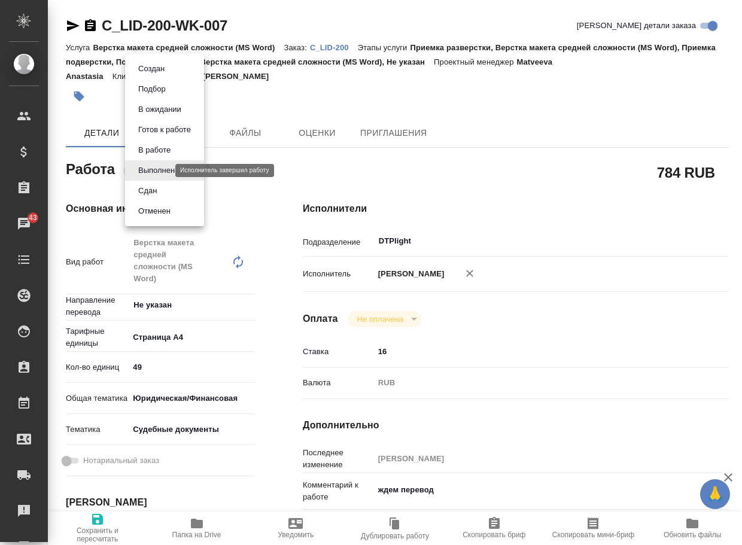
click at [145, 172] on body "🙏 .cls-1 fill:#fff; AWATERA Arsenyeva Vera Клиенты Спецификации Заказы 43 Чаты …" at bounding box center [371, 272] width 742 height 545
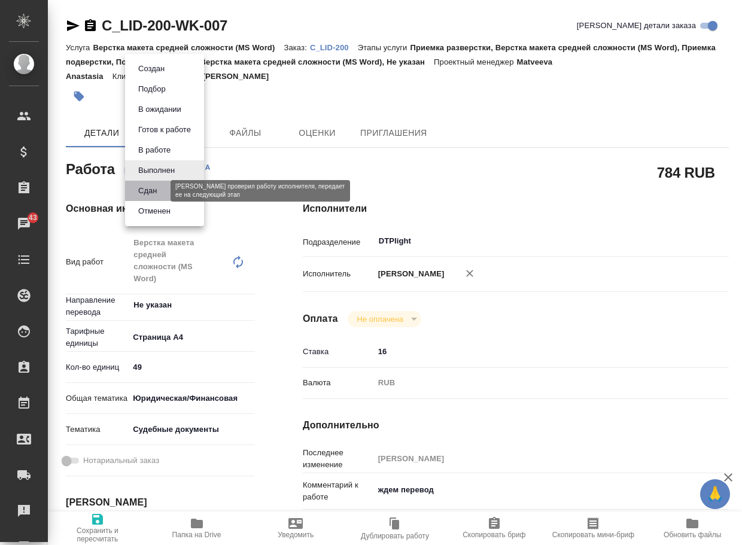
click at [152, 191] on button "Сдан" at bounding box center [148, 190] width 26 height 13
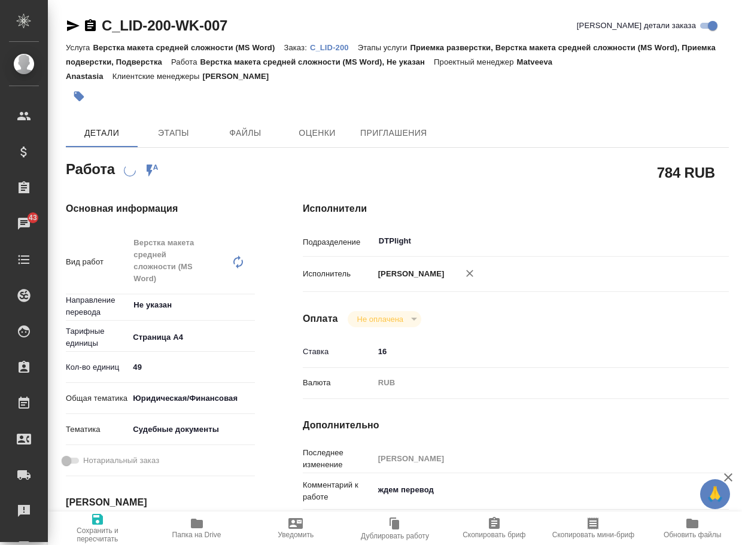
click at [346, 48] on p "C_LID-200" at bounding box center [334, 47] width 48 height 9
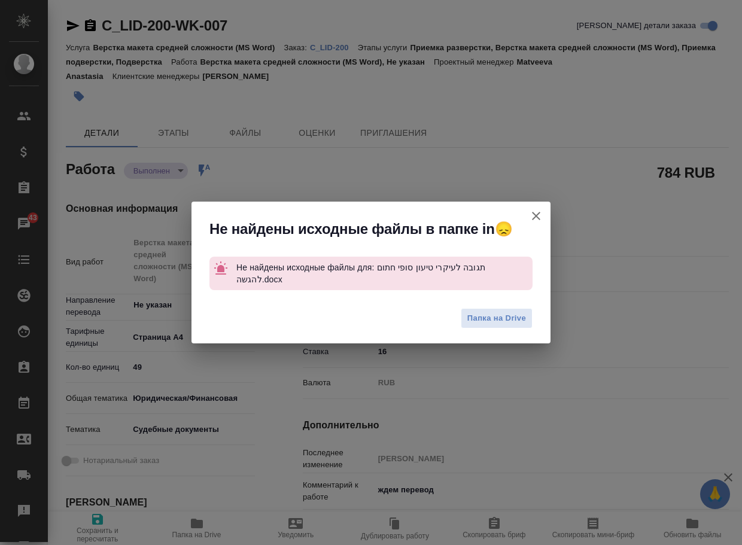
type textarea "x"
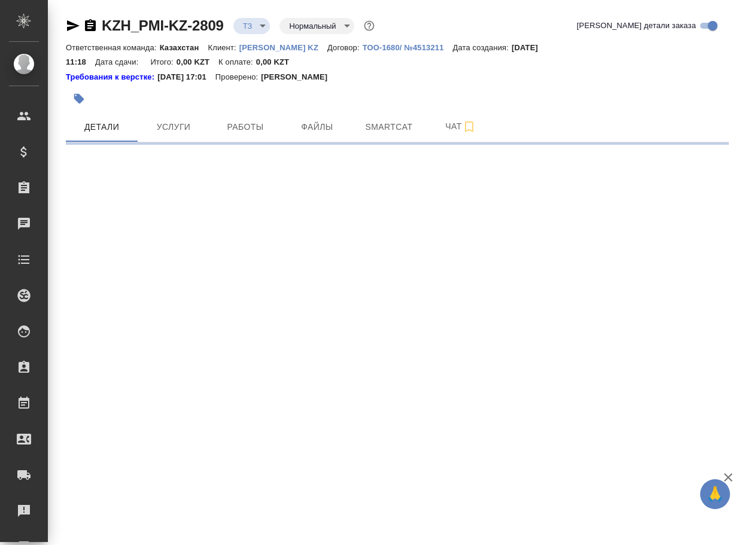
select select "RU"
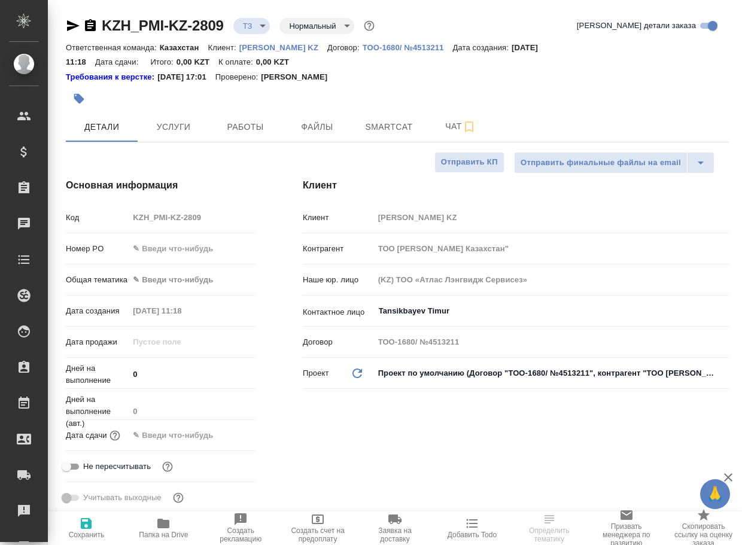
type textarea "x"
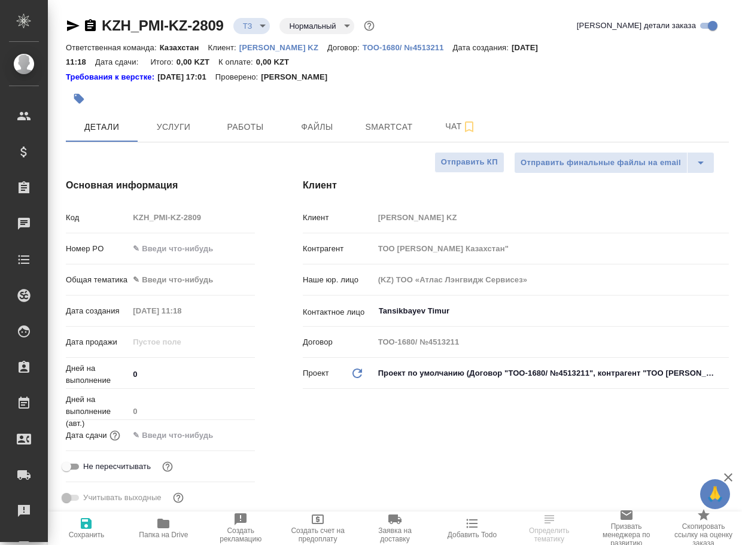
type textarea "x"
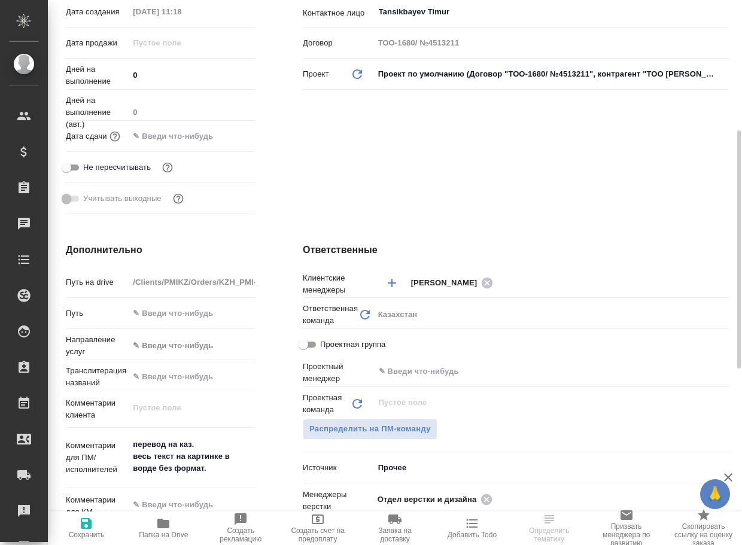
scroll to position [419, 0]
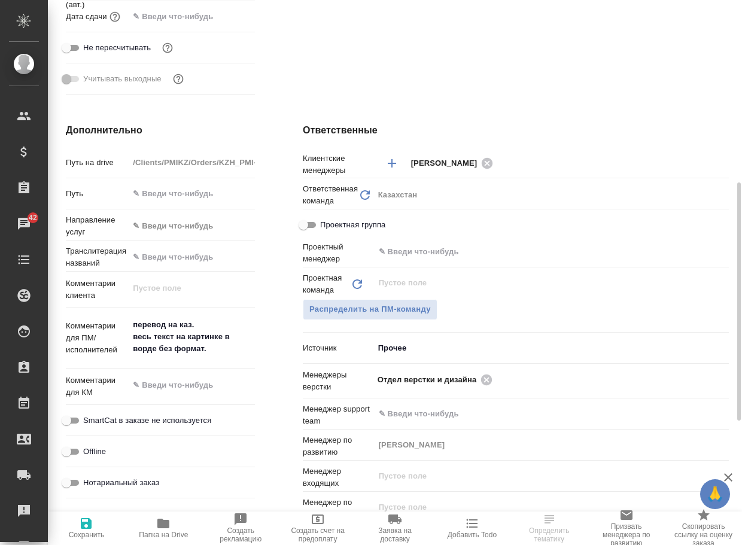
click at [173, 525] on span "Папка на Drive" at bounding box center [163, 527] width 63 height 23
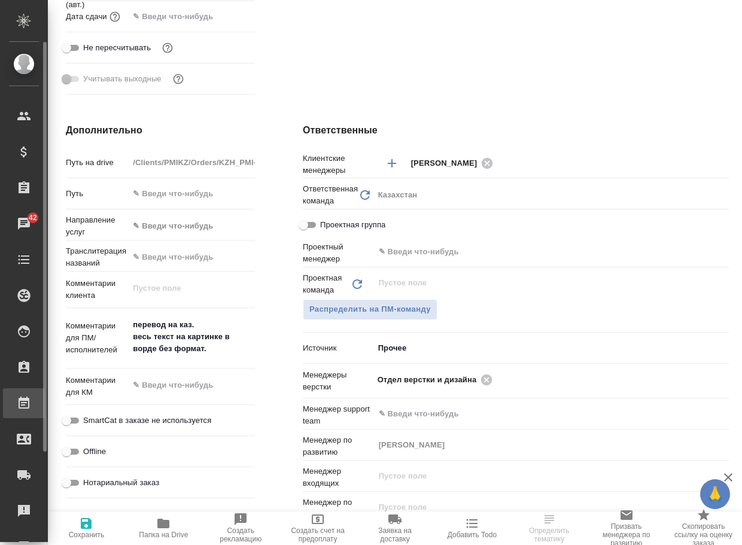
type textarea "x"
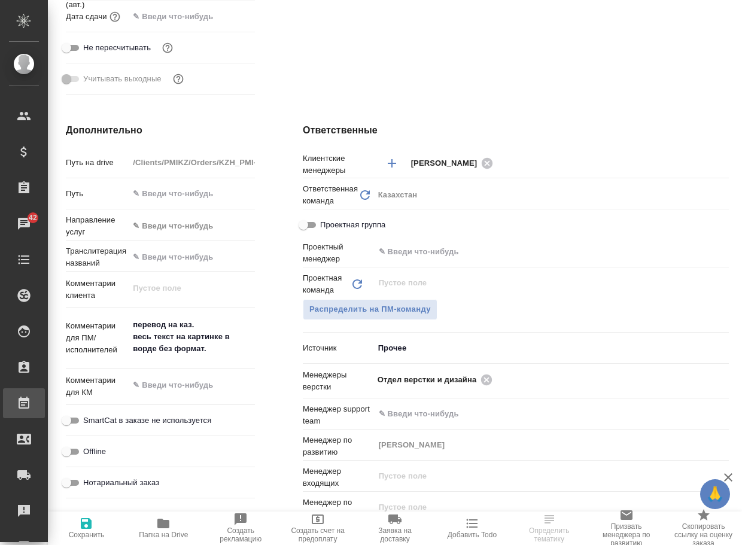
type textarea "x"
select select "RU"
type textarea "x"
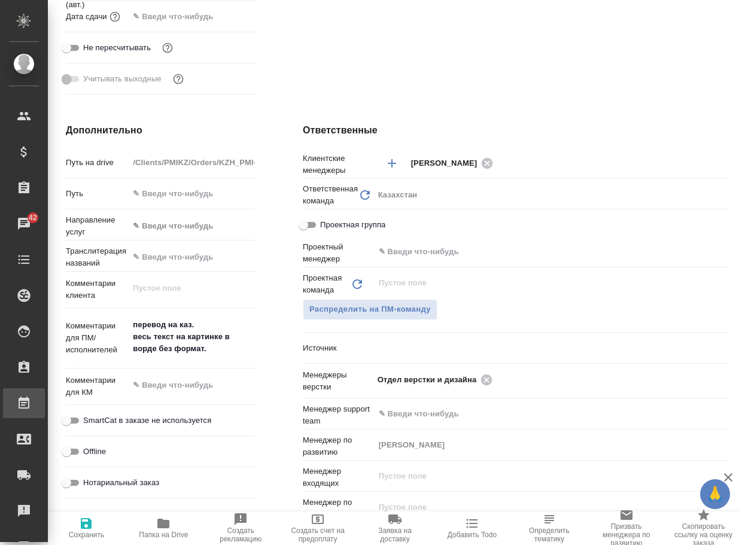
type textarea "x"
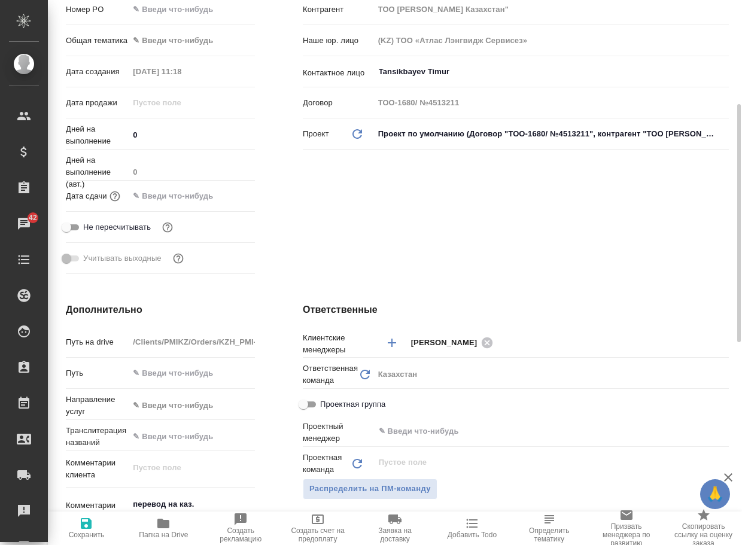
scroll to position [478, 0]
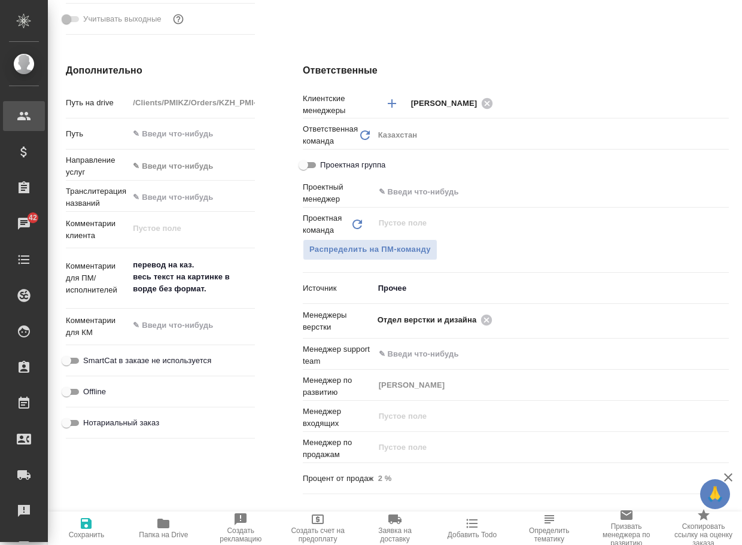
type textarea "x"
click at [484, 322] on icon at bounding box center [486, 319] width 11 height 11
type textarea "x"
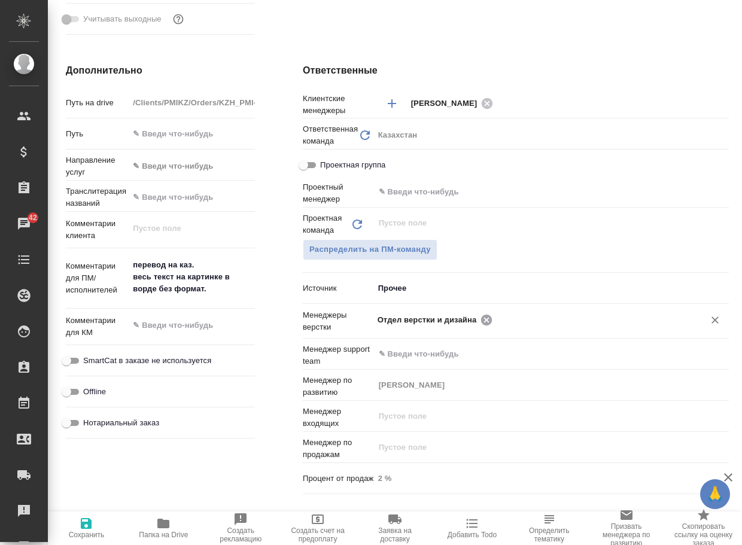
type textarea "x"
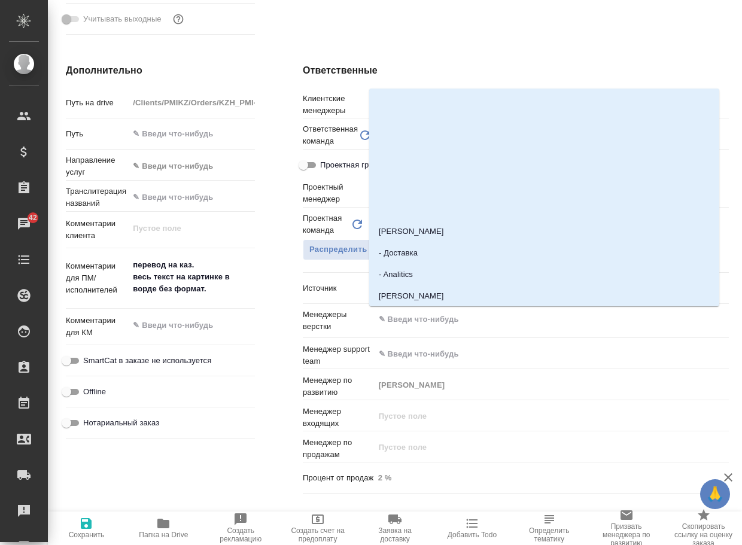
click at [484, 322] on input "text" at bounding box center [530, 319] width 307 height 14
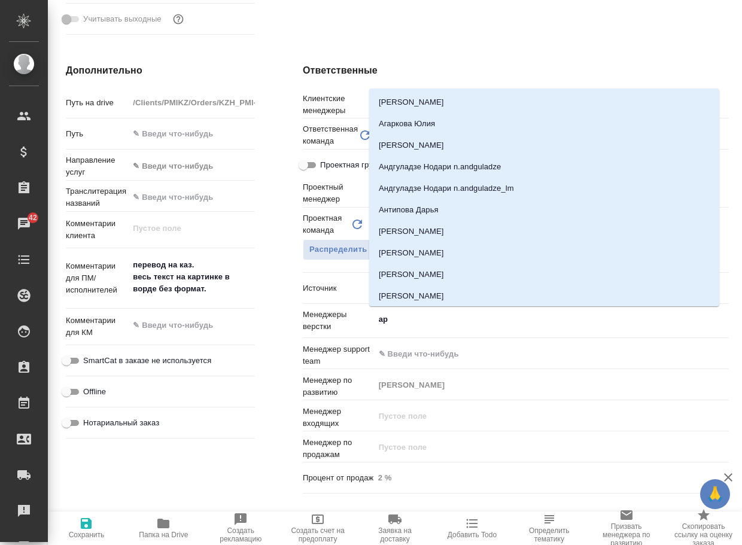
type input "арс"
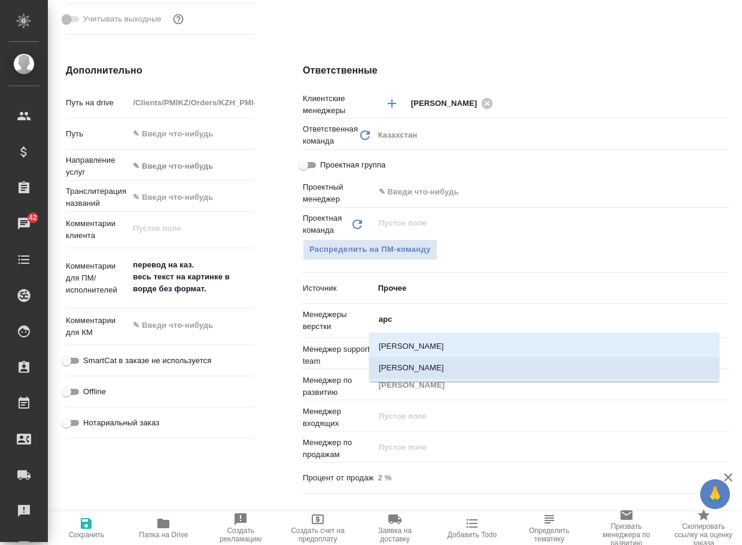
click at [452, 372] on li "[PERSON_NAME]" at bounding box center [544, 368] width 350 height 22
type textarea "x"
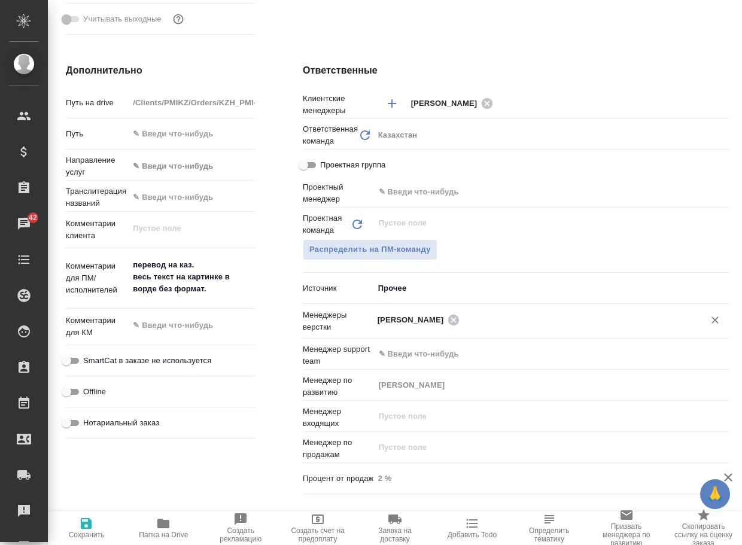
click at [74, 538] on button "Сохранить" at bounding box center [86, 527] width 77 height 33
type textarea "x"
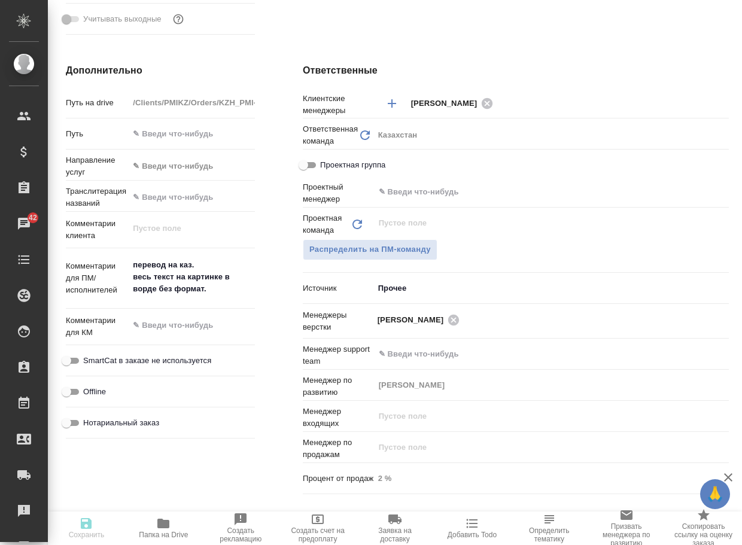
type textarea "x"
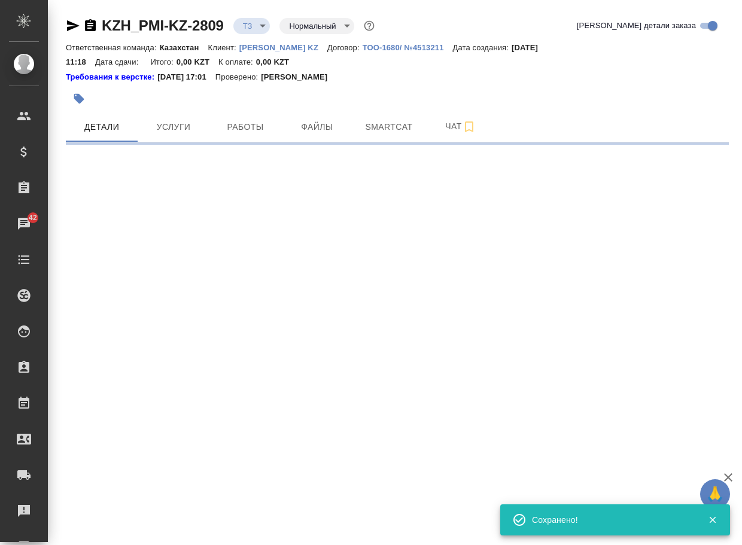
scroll to position [0, 0]
select select "RU"
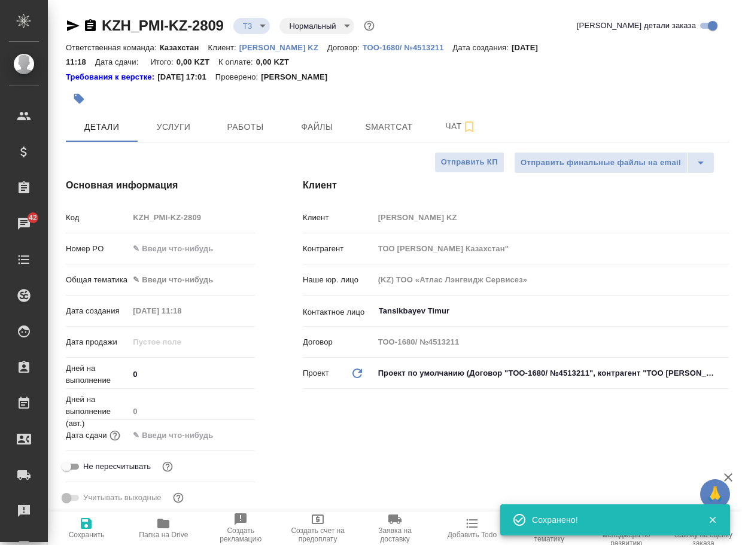
type textarea "x"
click at [260, 24] on body "🙏 .cls-1 fill:#fff; AWATERA Arsenyeva Vera Клиенты Спецификации Заказы 42 Чаты …" at bounding box center [371, 272] width 742 height 545
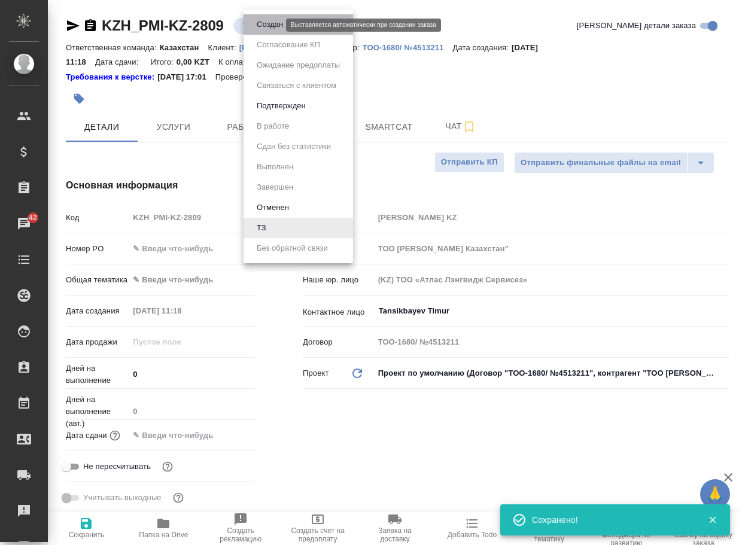
click at [275, 21] on button "Создан" at bounding box center [269, 24] width 33 height 13
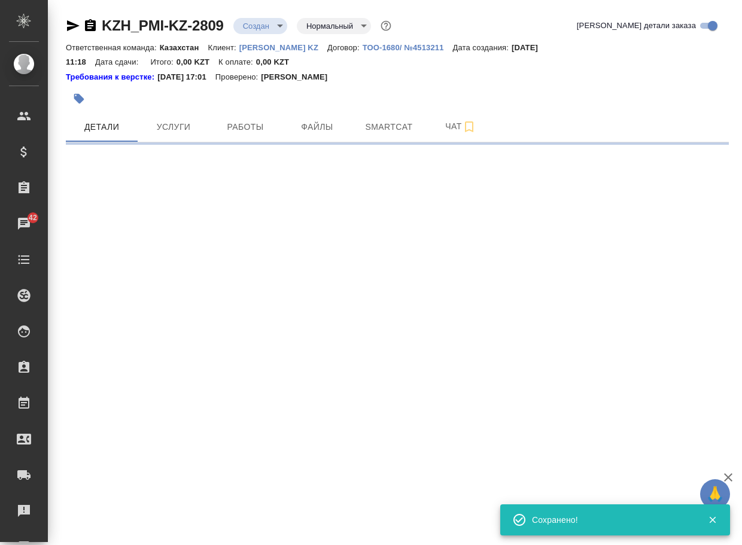
select select "RU"
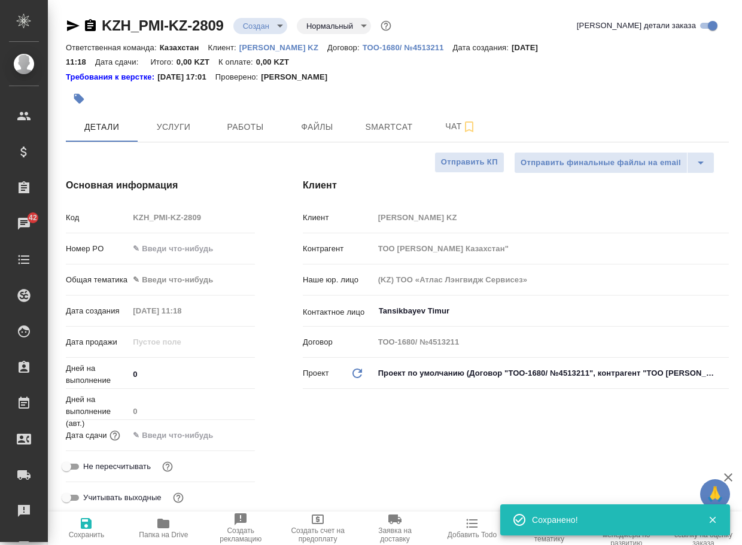
type textarea "x"
drag, startPoint x: 242, startPoint y: 32, endPoint x: 87, endPoint y: 25, distance: 155.1
click at [87, 25] on div "KZH_PMI-KZ-2809 Создан new Нормальный normal" at bounding box center [230, 25] width 328 height 19
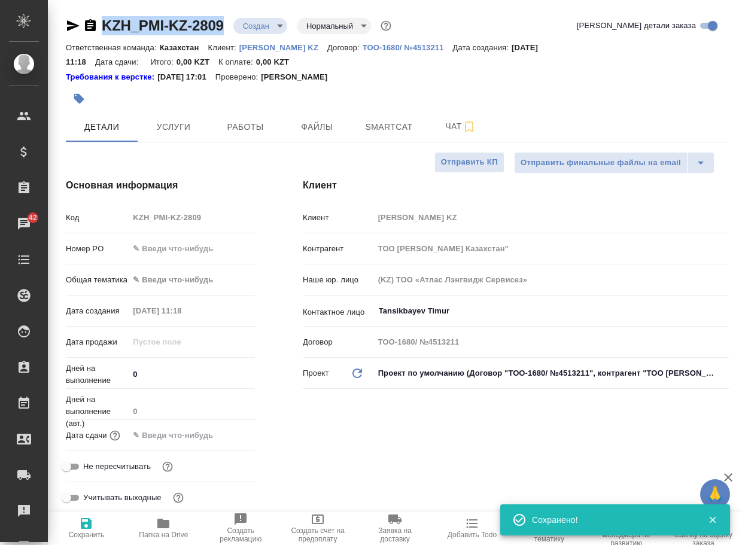
copy link "KZH_PMI-KZ-2809"
type textarea "x"
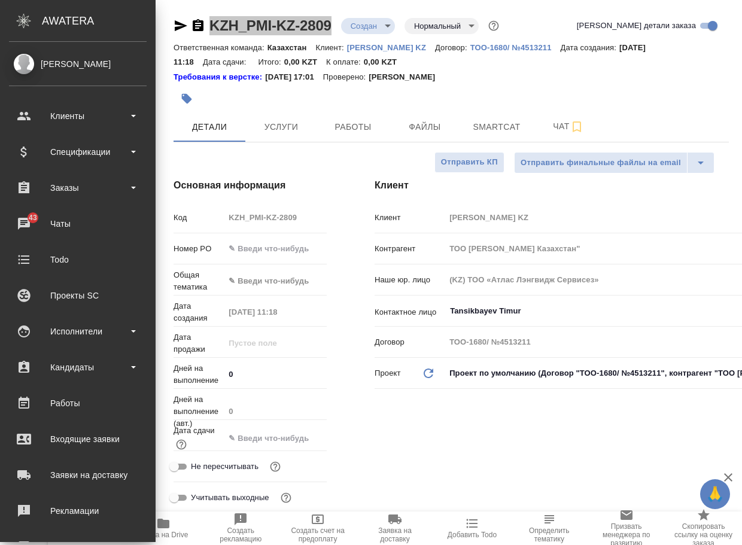
type textarea "x"
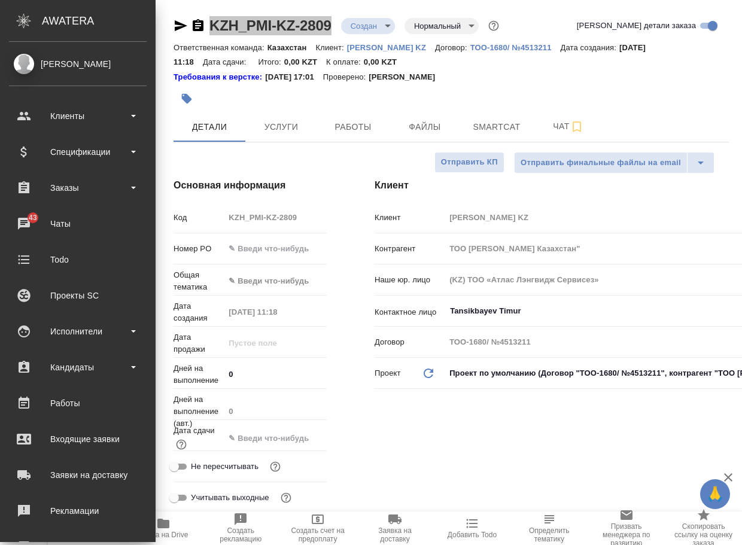
type textarea "x"
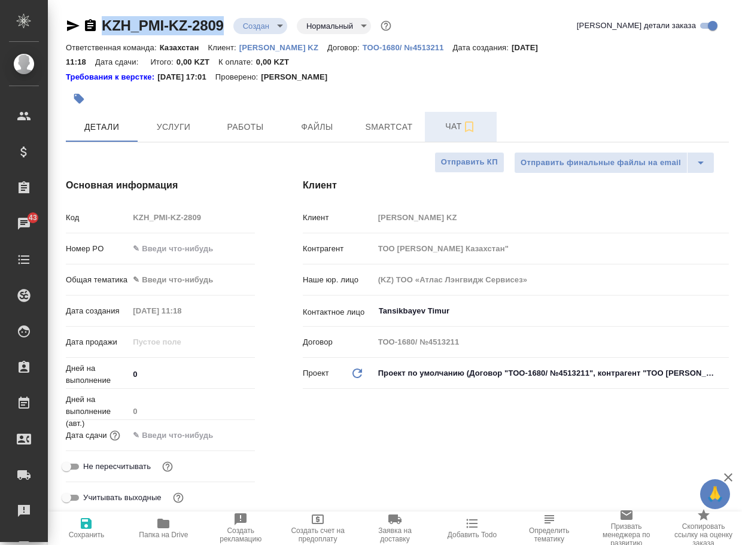
click at [460, 123] on span "Чат" at bounding box center [460, 126] width 57 height 15
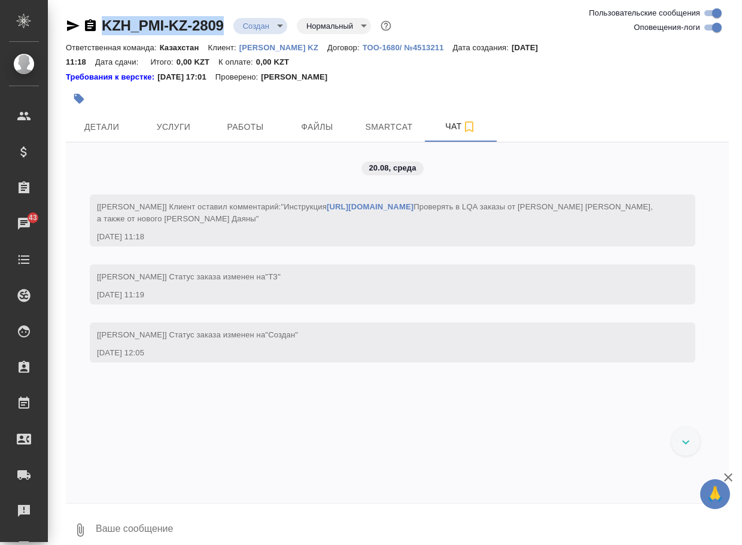
click at [75, 532] on icon "button" at bounding box center [80, 530] width 14 height 14
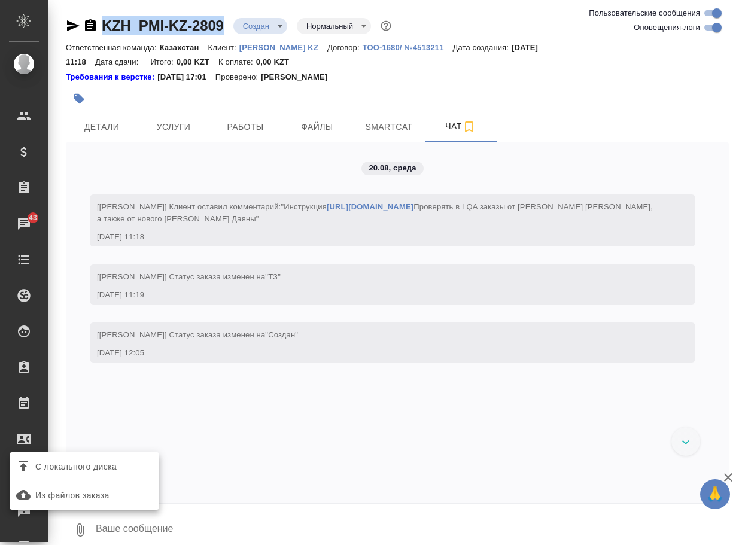
click at [101, 464] on span "С локального диска" at bounding box center [75, 466] width 81 height 15
click at [0, 0] on input "С локального диска" at bounding box center [0, 0] width 0 height 0
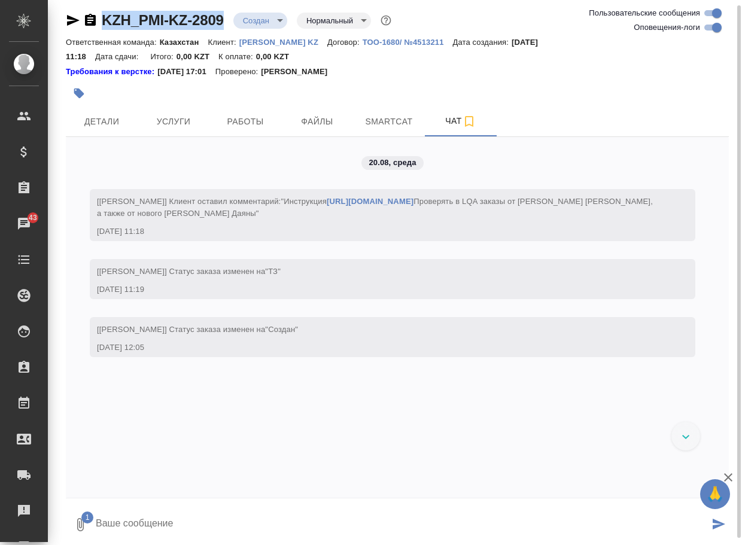
click at [121, 518] on textarea at bounding box center [402, 524] width 614 height 41
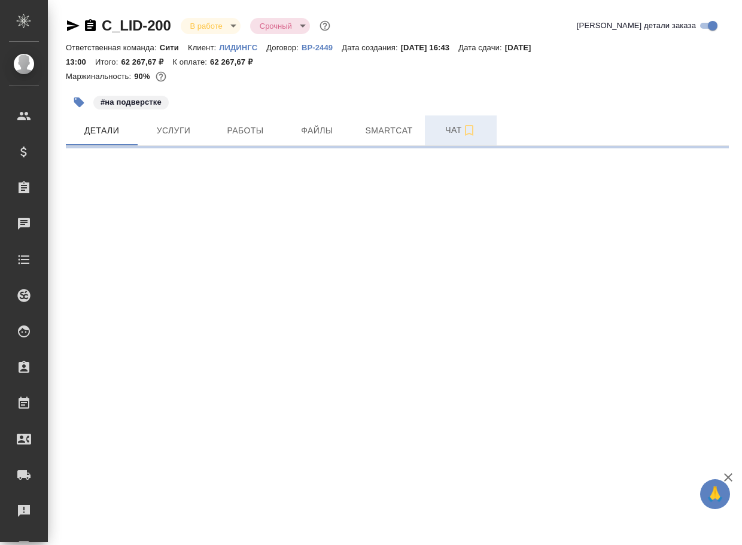
select select "RU"
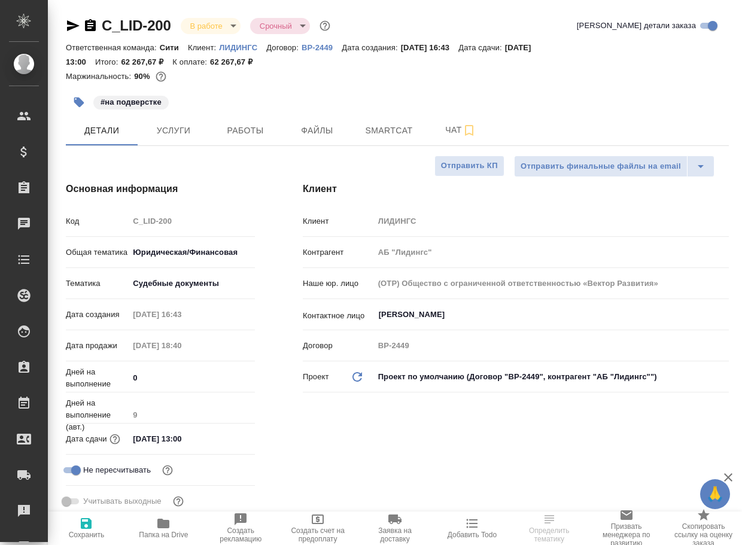
click at [453, 127] on span "Чат" at bounding box center [460, 130] width 57 height 15
type textarea "x"
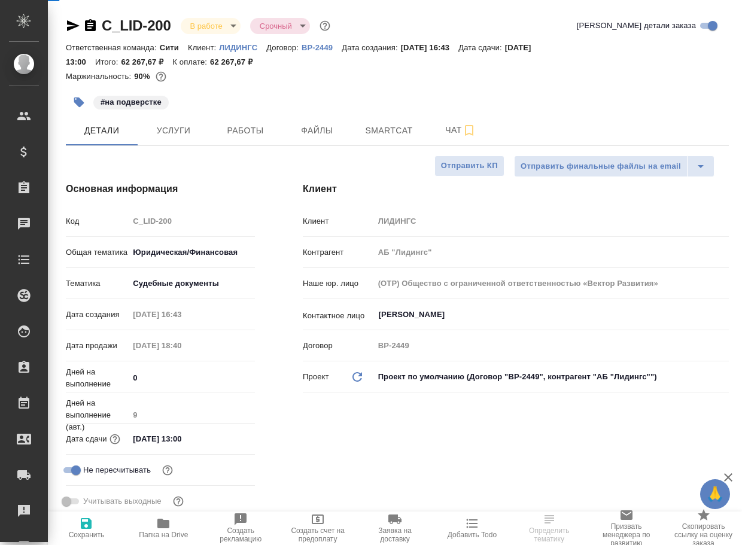
type textarea "x"
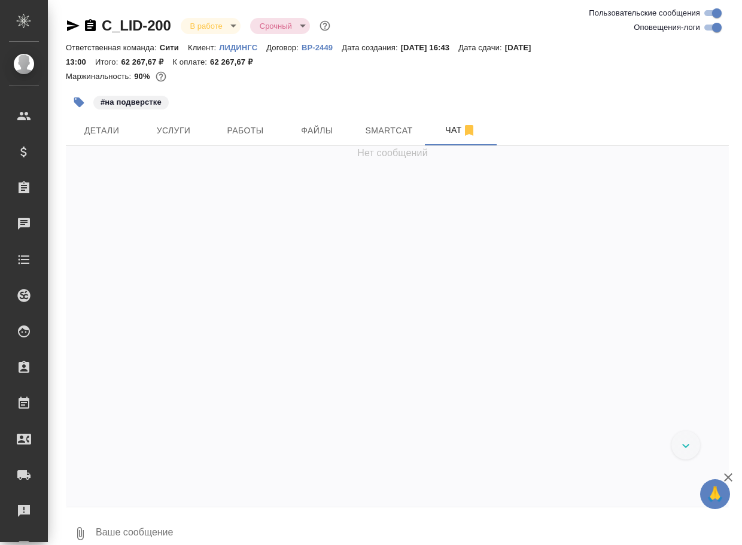
click at [196, 528] on textarea at bounding box center [412, 533] width 634 height 41
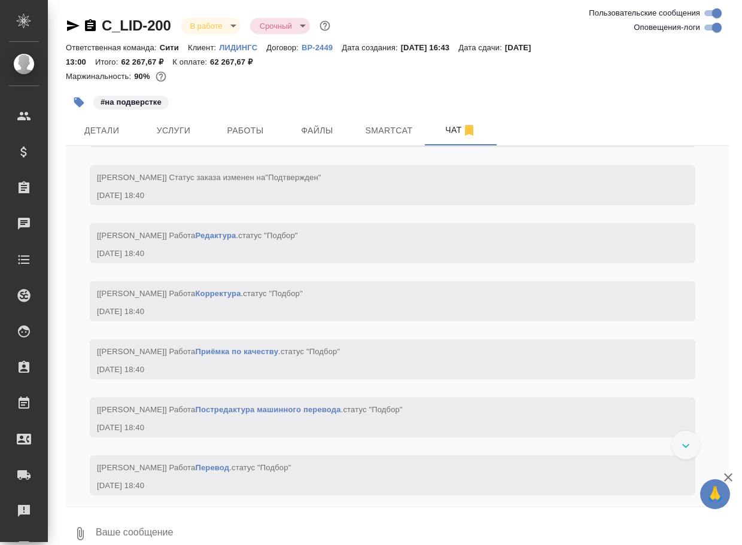
paste textarea "[URL][DOMAIN_NAME]"
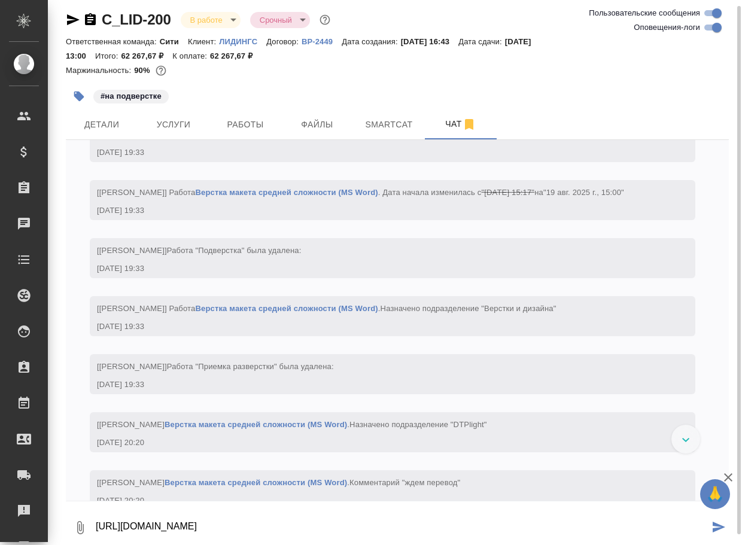
scroll to position [3108, 0]
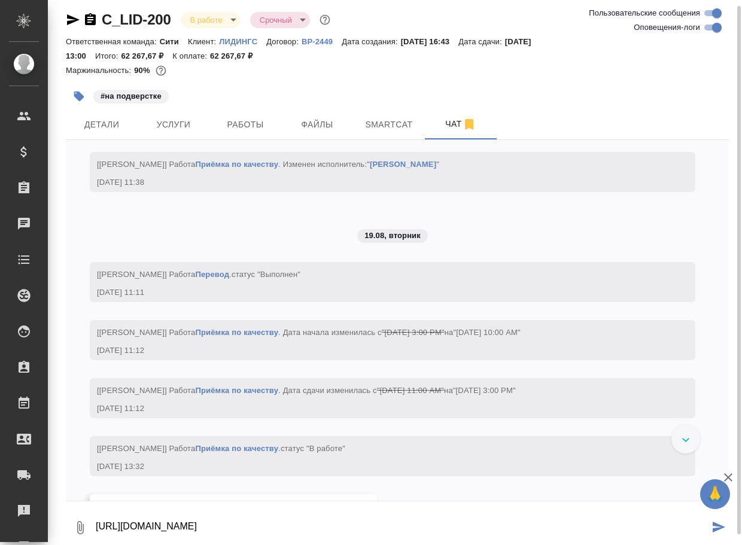
type textarea "[URL][DOMAIN_NAME]"
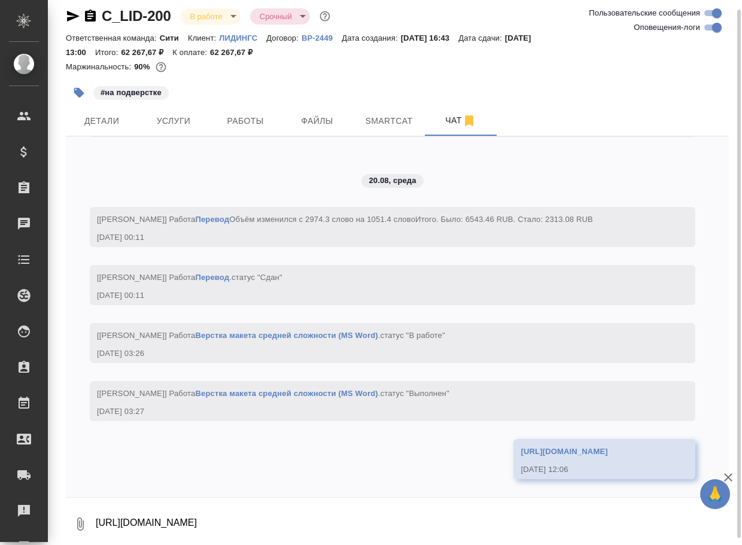
scroll to position [3928, 0]
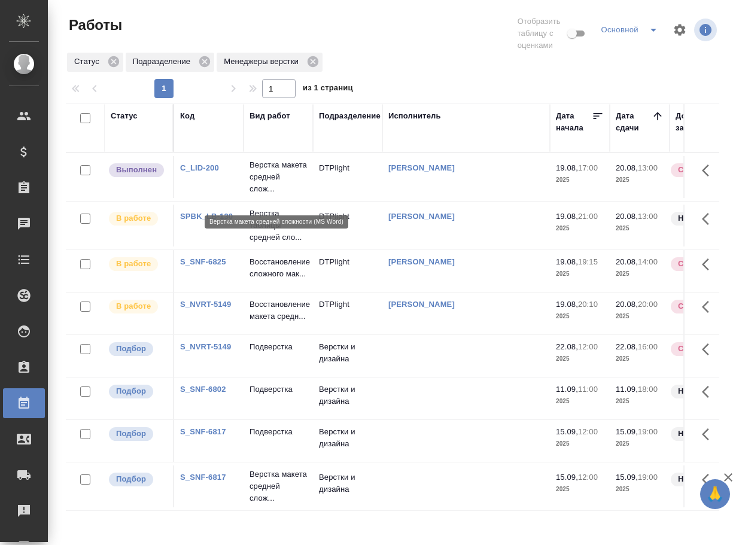
click at [275, 178] on p "Верстка макета средней слож..." at bounding box center [277, 177] width 57 height 36
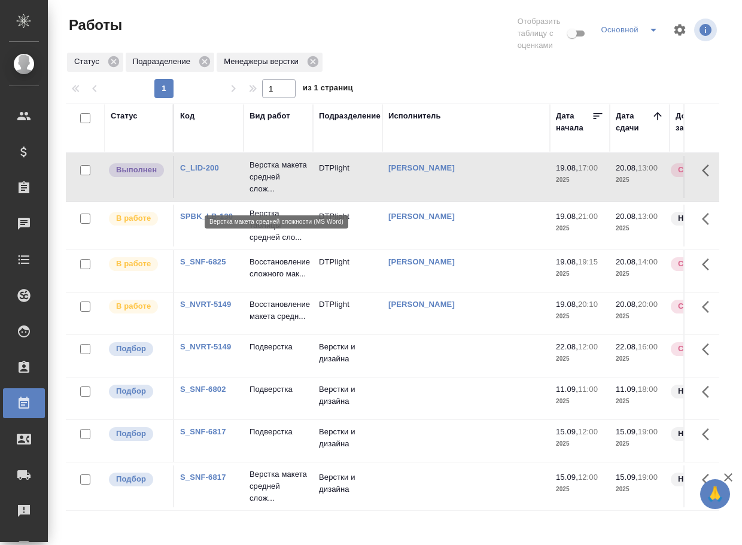
click at [275, 178] on p "Верстка макета средней слож..." at bounding box center [277, 177] width 57 height 36
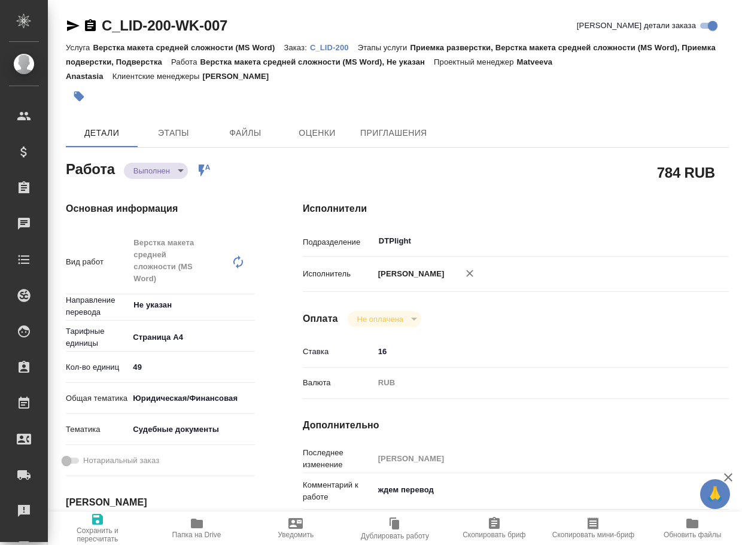
type textarea "x"
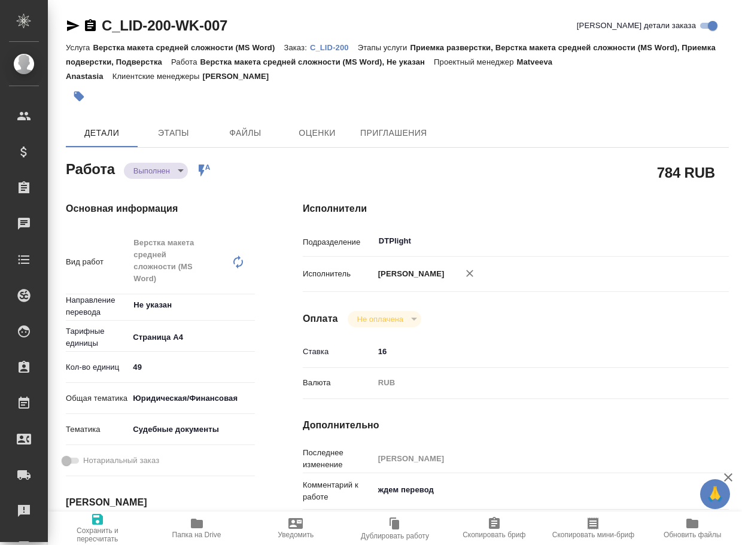
type textarea "x"
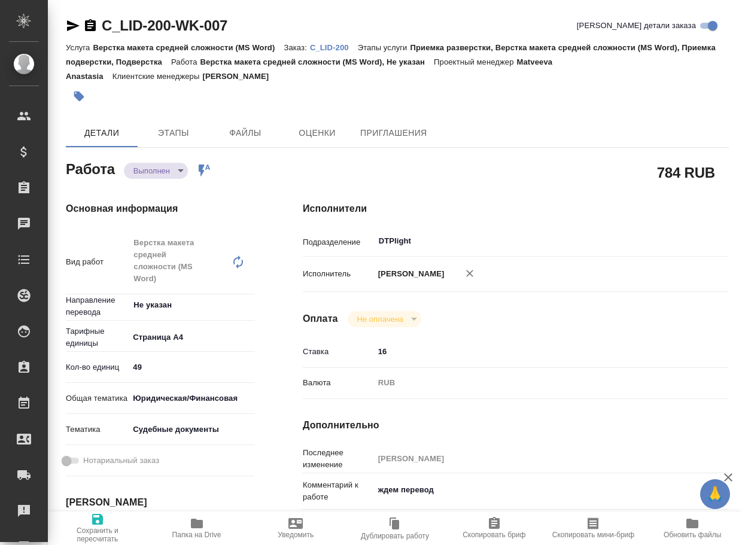
click at [354, 49] on p "C_LID-200" at bounding box center [334, 47] width 48 height 9
type textarea "x"
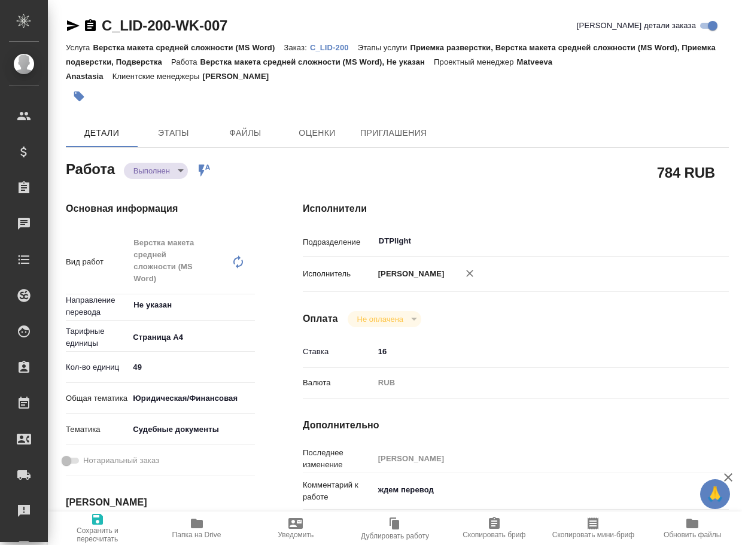
type textarea "x"
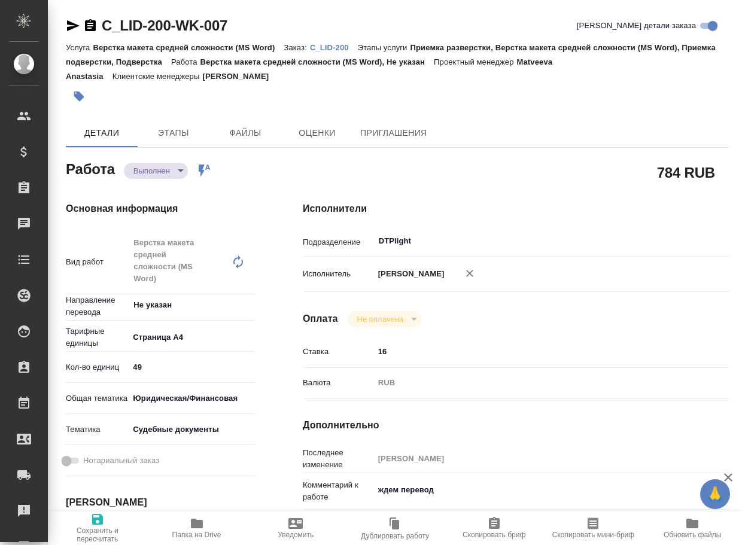
type textarea "x"
click at [145, 164] on body "🙏 .cls-1 fill:#fff; AWATERA Arsenyeva Vera Клиенты Спецификации Заказы 42 Чаты …" at bounding box center [371, 272] width 742 height 545
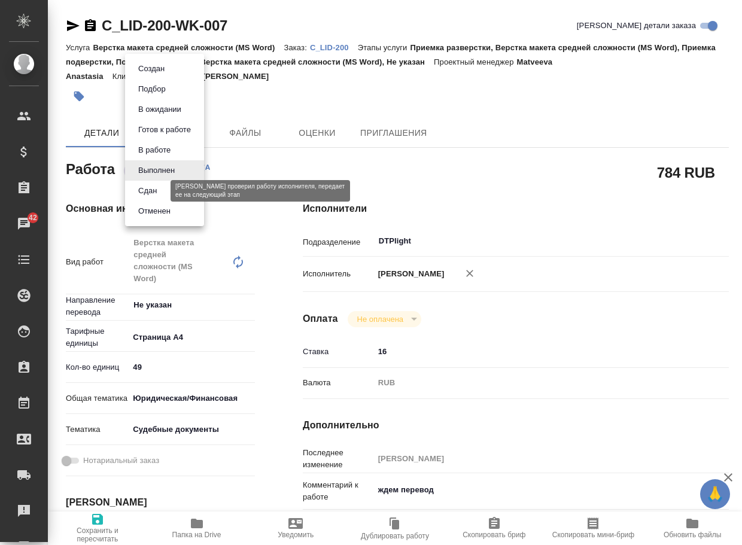
click at [155, 188] on button "Сдан" at bounding box center [148, 190] width 26 height 13
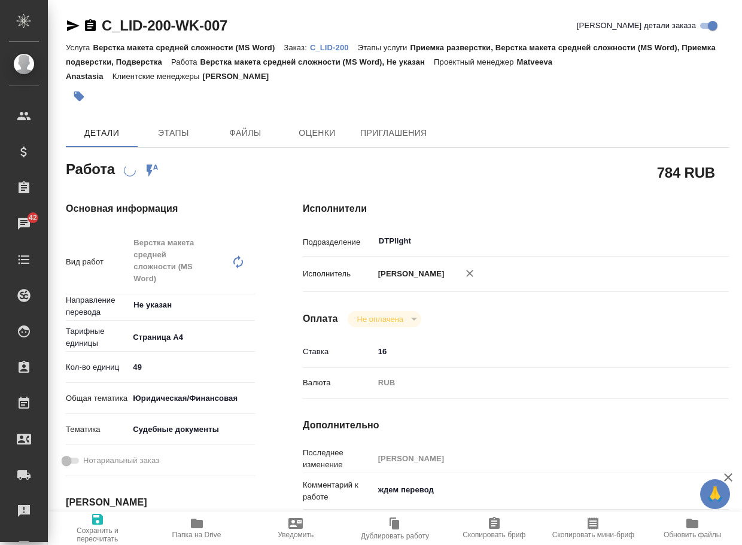
type textarea "x"
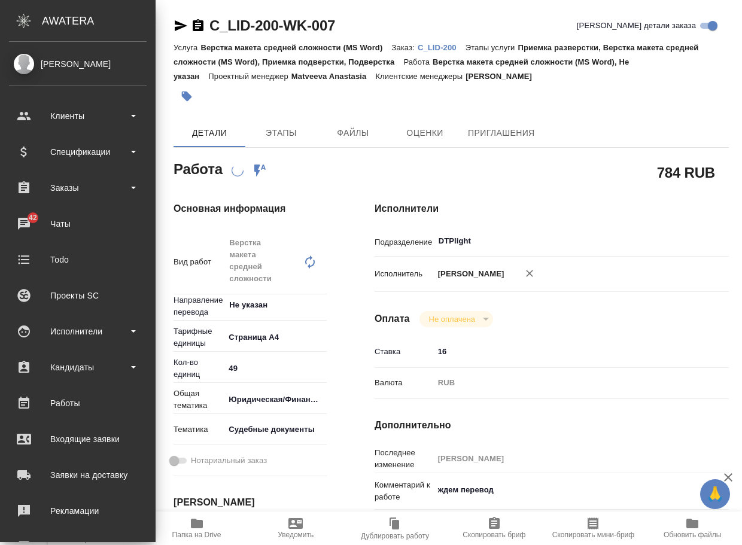
type textarea "x"
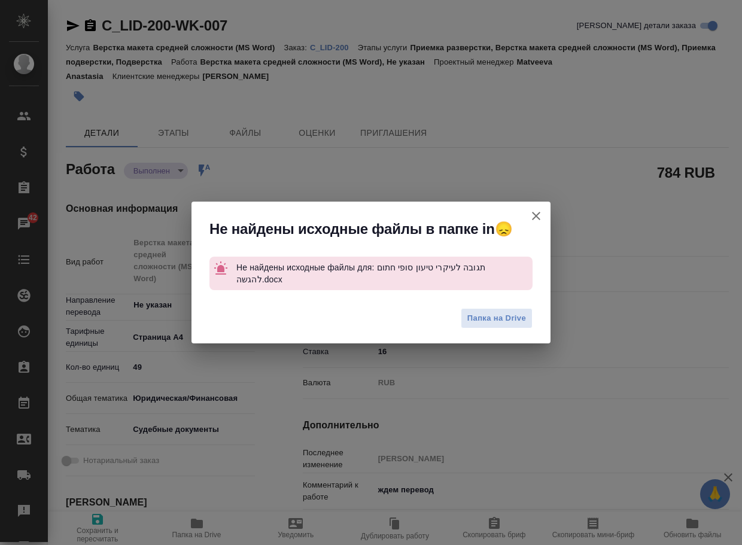
type textarea "x"
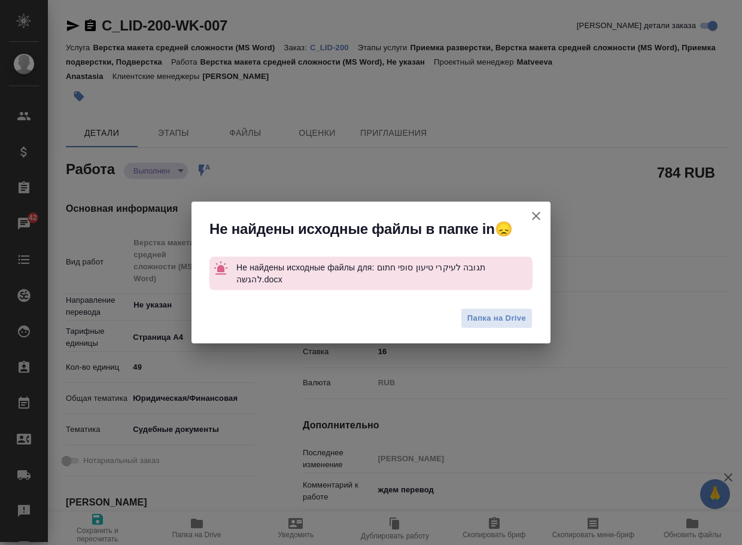
type textarea "x"
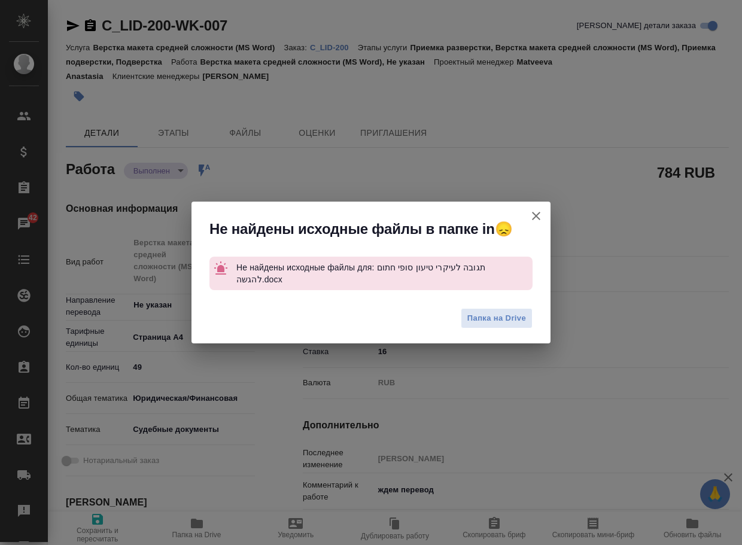
type textarea "x"
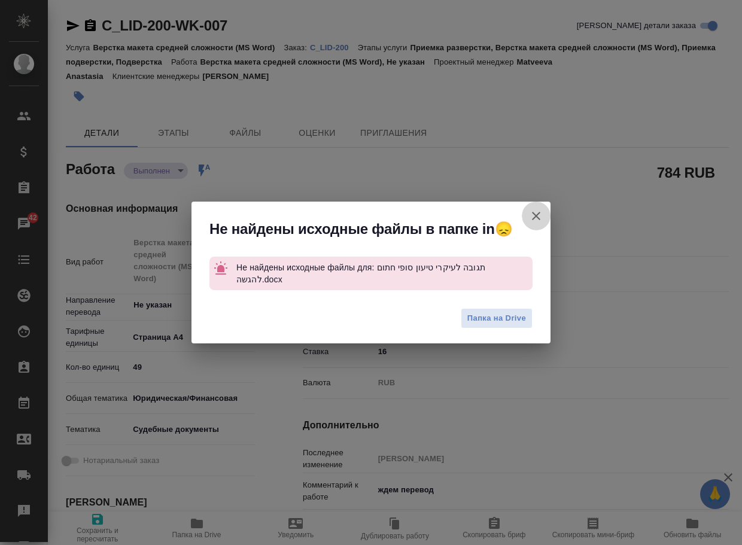
click at [536, 219] on icon "button" at bounding box center [536, 216] width 14 height 14
type textarea "x"
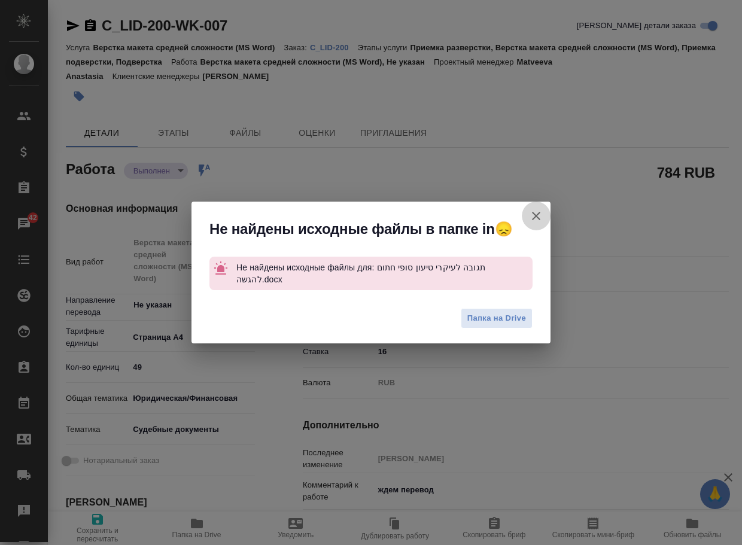
type textarea "x"
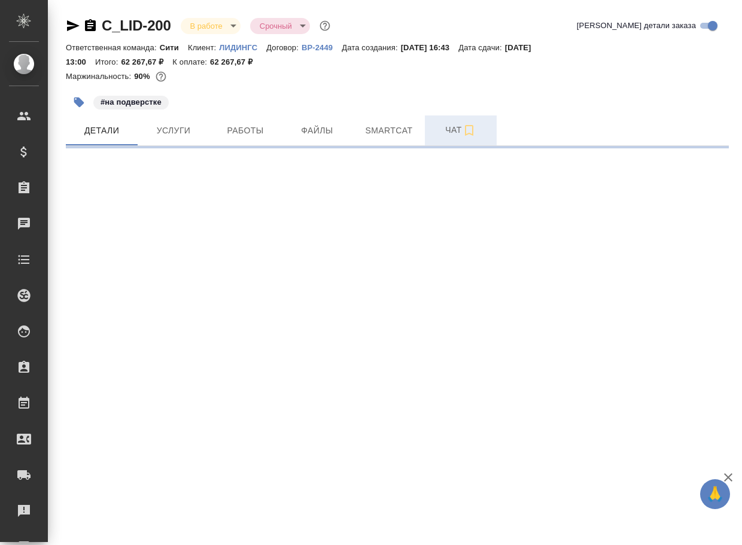
select select "RU"
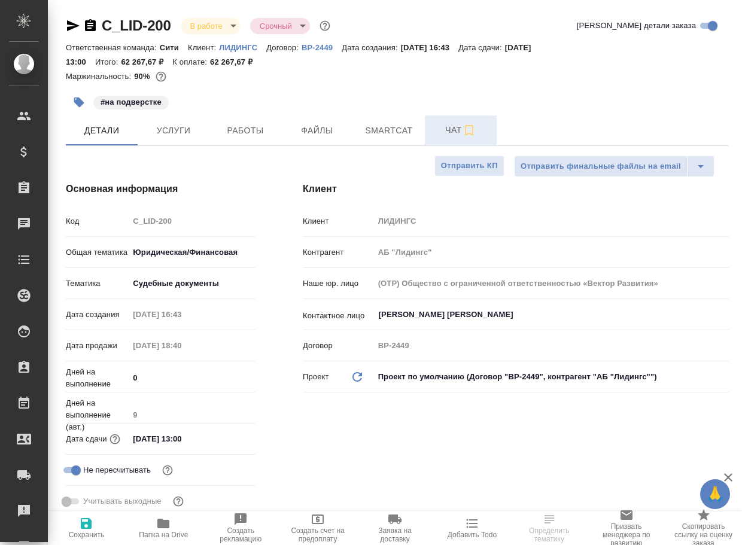
click at [456, 129] on span "Чат" at bounding box center [460, 130] width 57 height 15
type textarea "x"
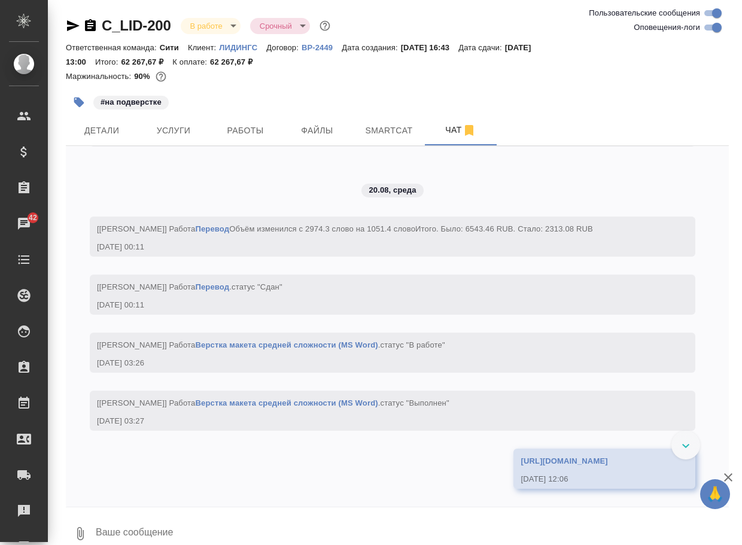
scroll to position [3928, 0]
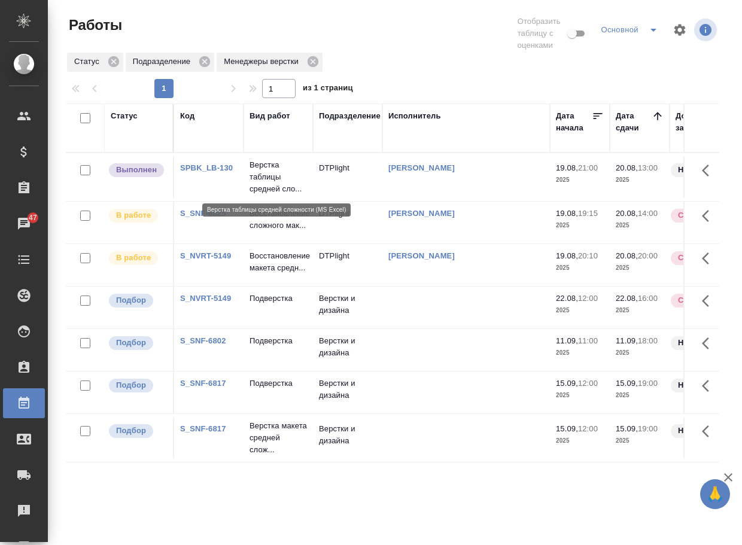
click at [269, 174] on p "Верстка таблицы средней сло..." at bounding box center [277, 177] width 57 height 36
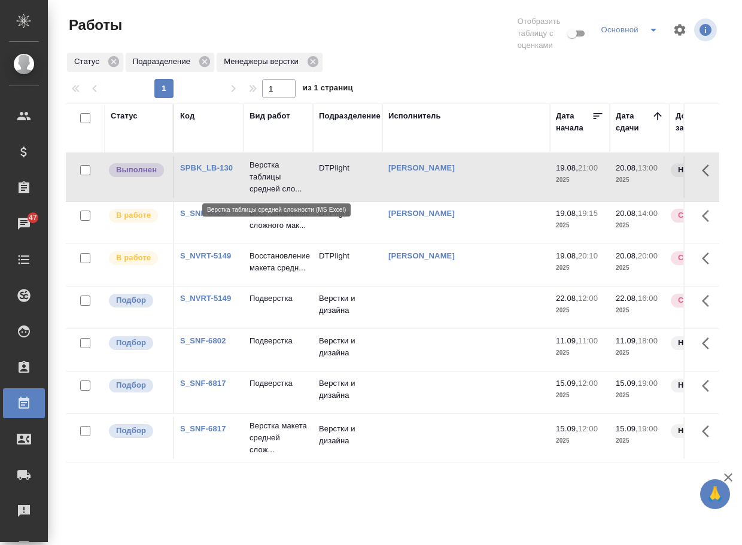
click at [269, 174] on p "Верстка таблицы средней сло..." at bounding box center [277, 177] width 57 height 36
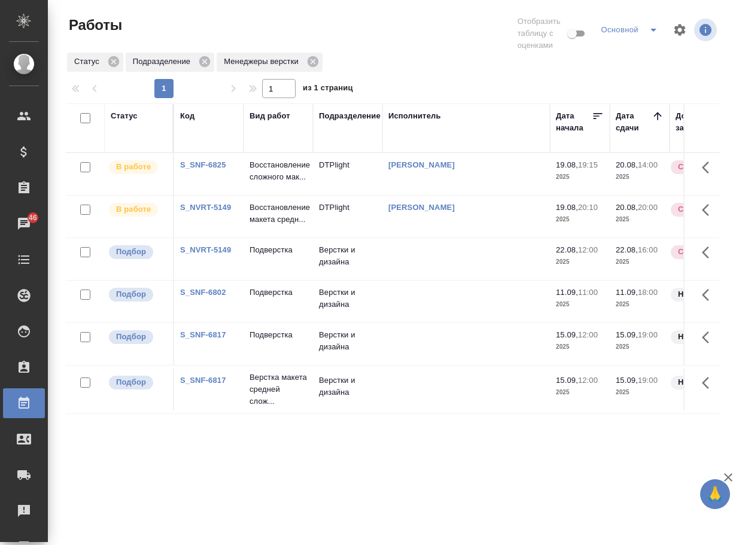
click at [223, 212] on link "S_NVRT-5149" at bounding box center [205, 207] width 51 height 9
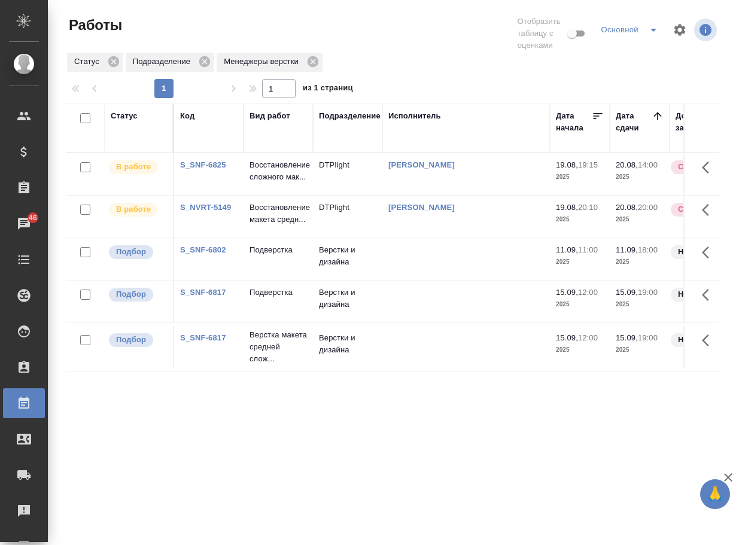
click at [210, 254] on link "S_SNF-6802" at bounding box center [203, 249] width 46 height 9
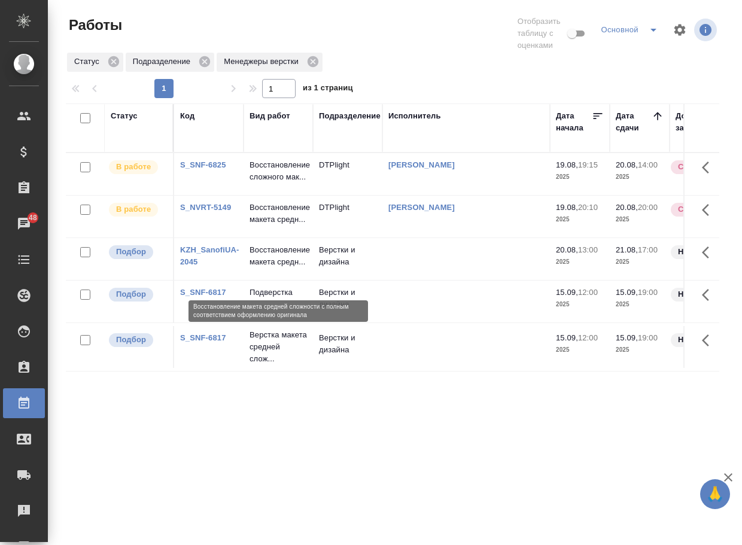
click at [258, 268] on p "Восстановление макета средн..." at bounding box center [277, 256] width 57 height 24
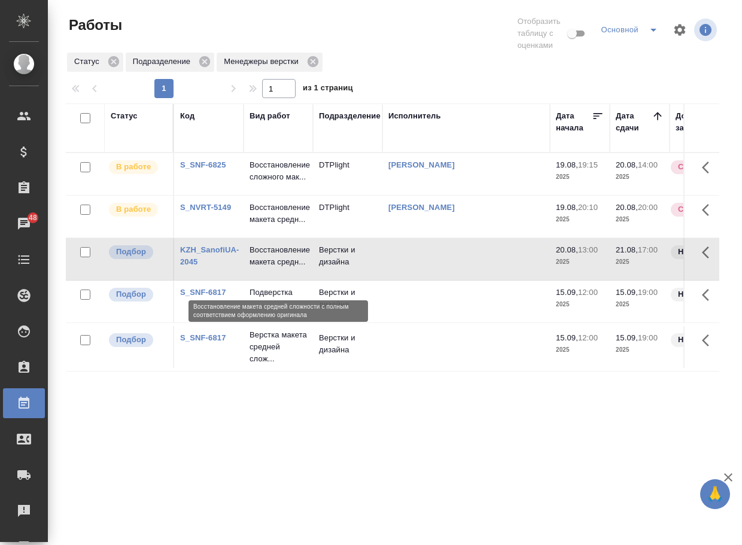
click at [258, 268] on p "Восстановление макета средн..." at bounding box center [277, 256] width 57 height 24
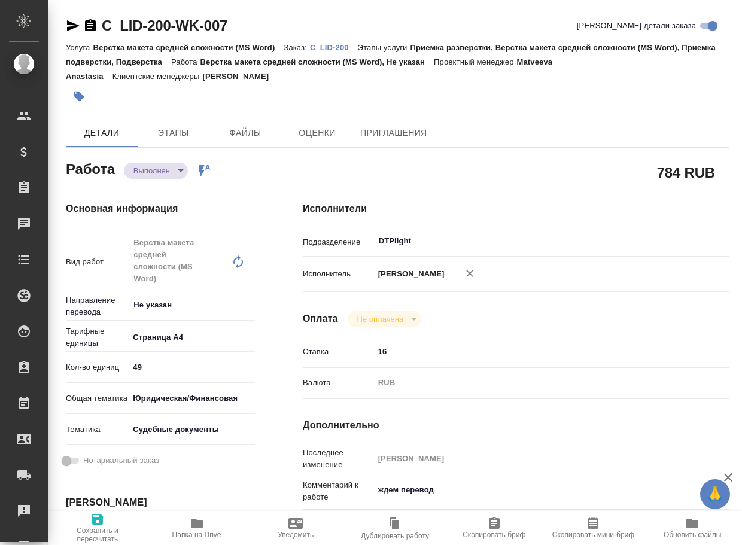
type textarea "x"
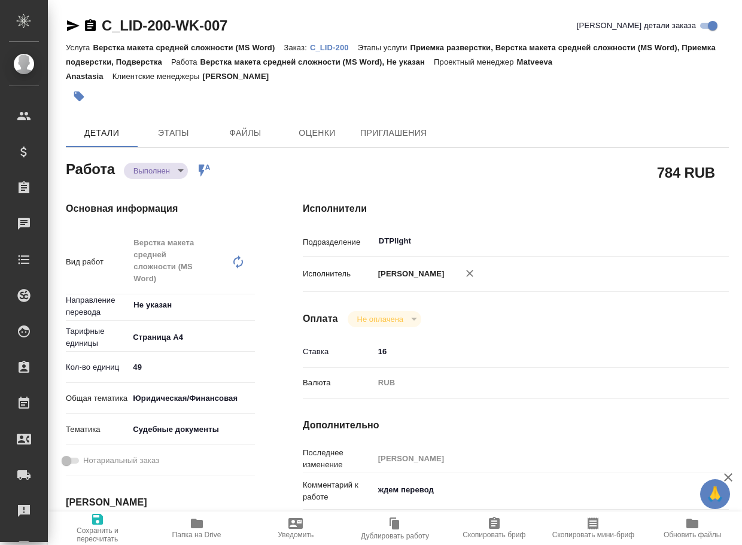
type textarea "x"
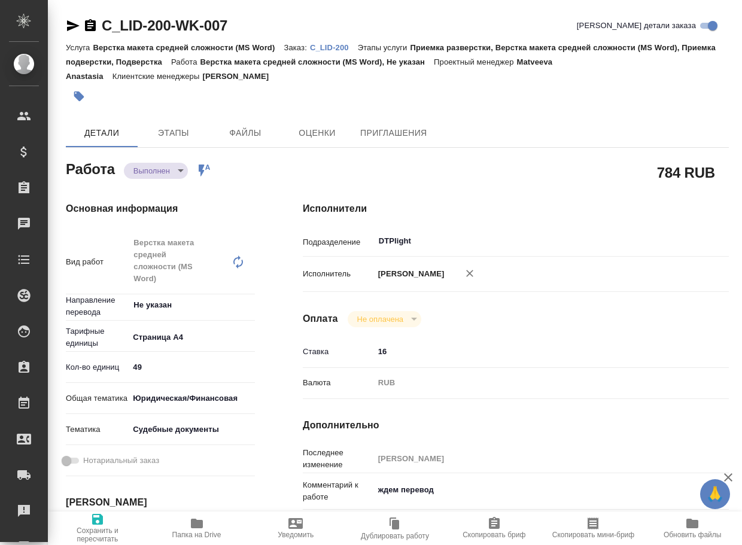
type textarea "x"
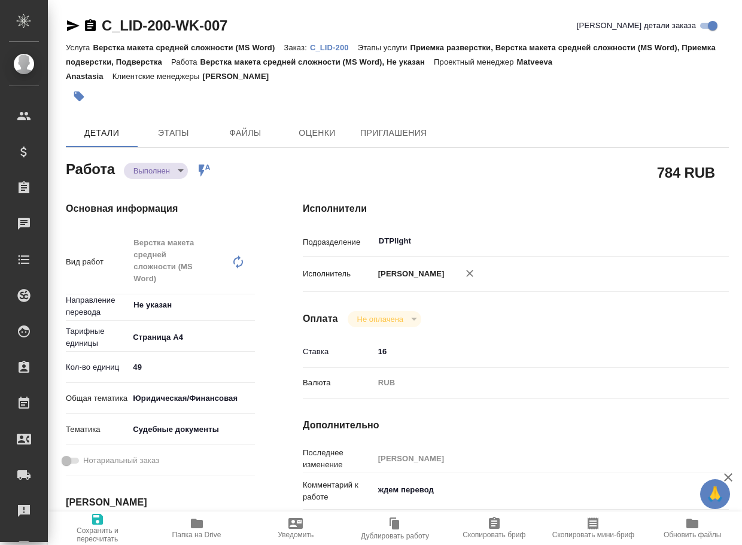
type textarea "x"
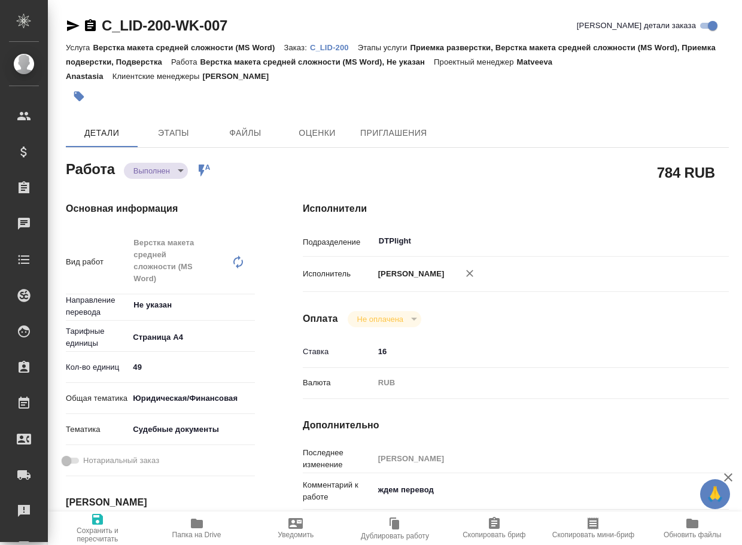
type textarea "x"
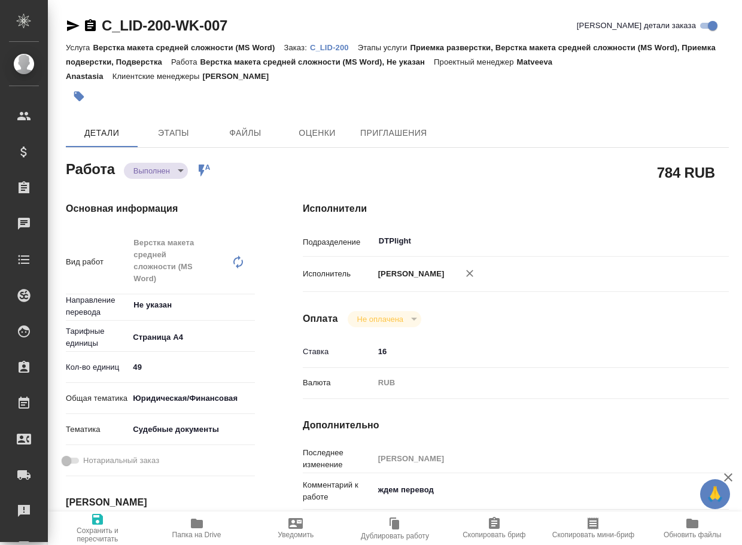
type textarea "x"
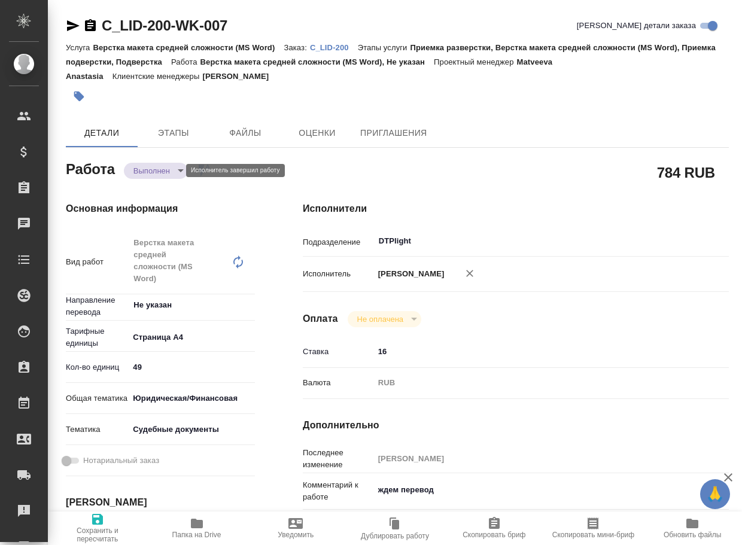
type textarea "x"
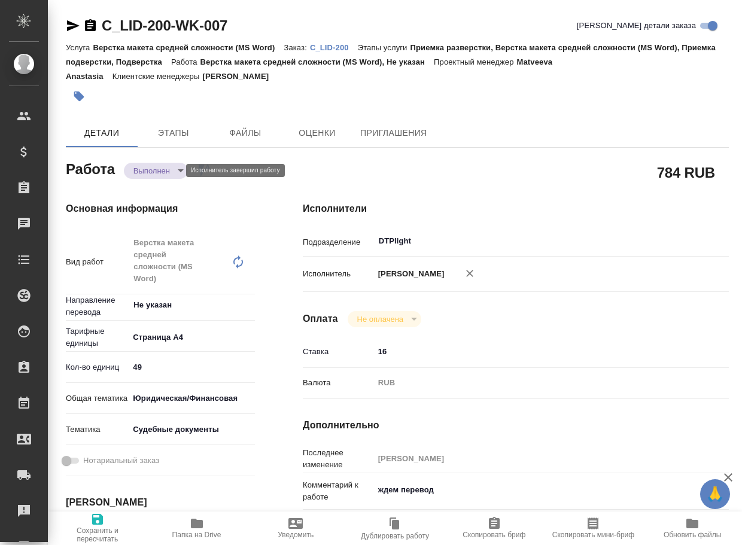
click at [157, 169] on body "🙏 .cls-1 fill:#fff; AWATERA Arsenyeva Vera Клиенты Спецификации Заказы Чаты Tod…" at bounding box center [371, 272] width 742 height 545
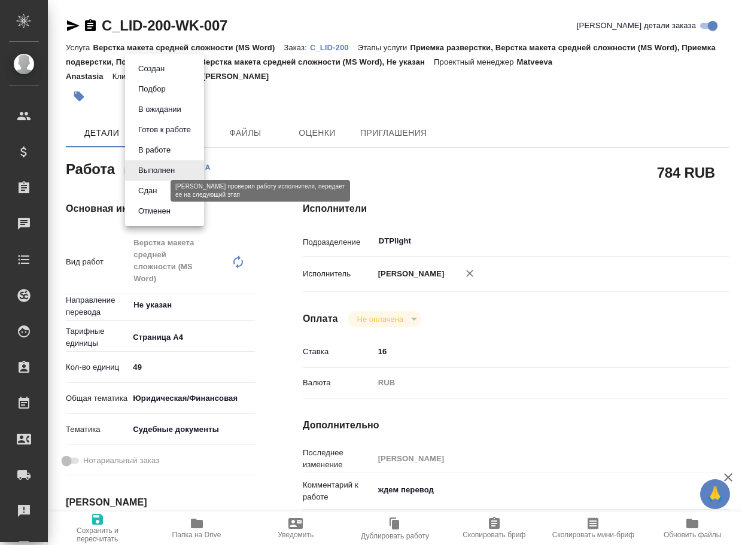
click at [154, 191] on button "Сдан" at bounding box center [148, 190] width 26 height 13
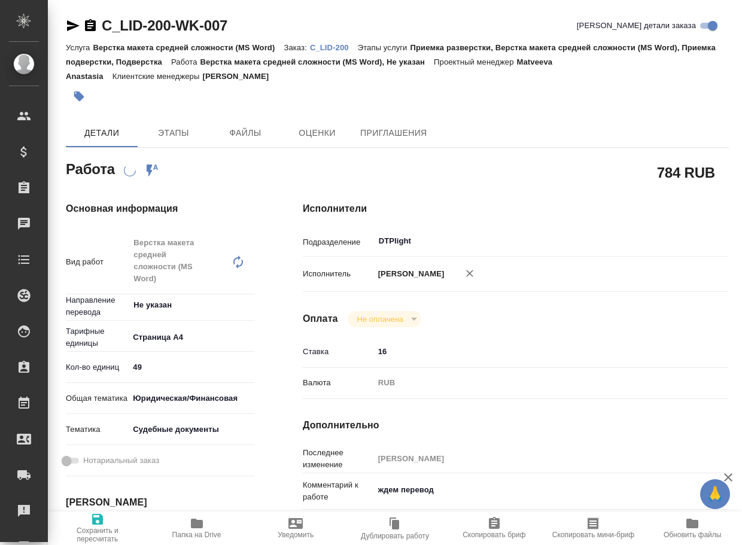
type textarea "x"
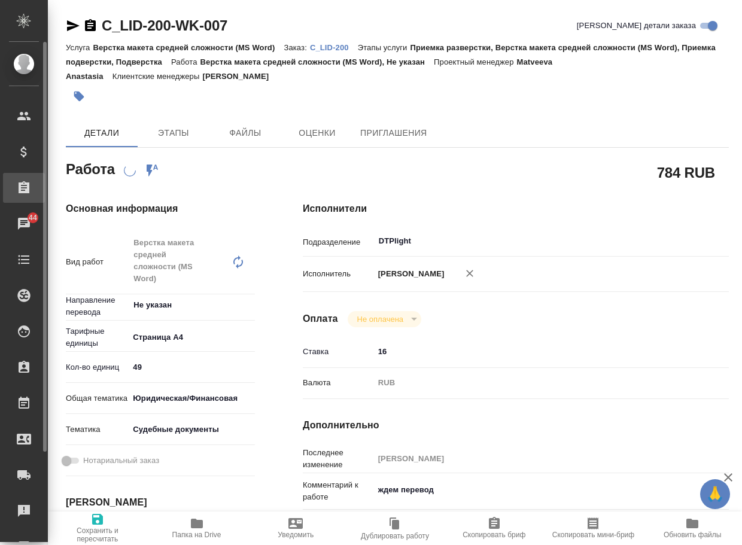
type textarea "x"
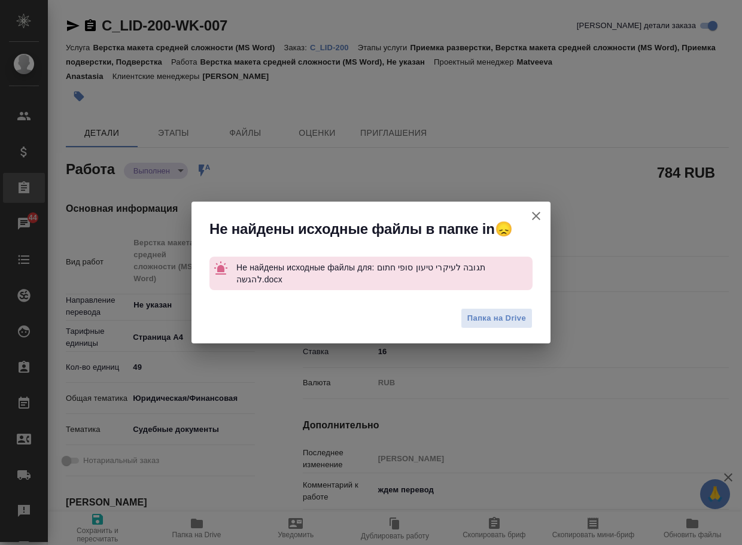
type textarea "x"
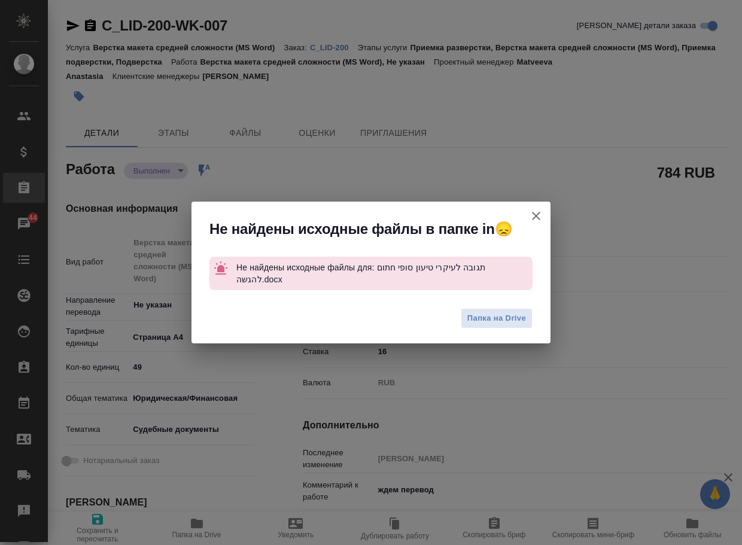
type textarea "x"
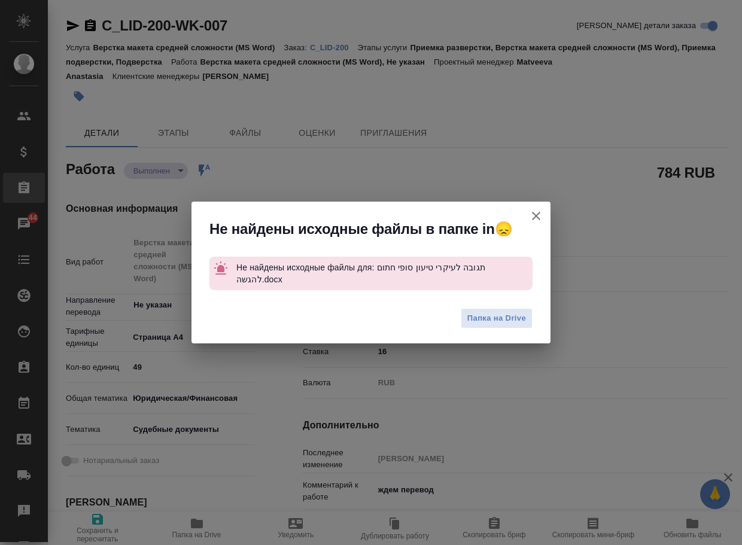
type textarea "x"
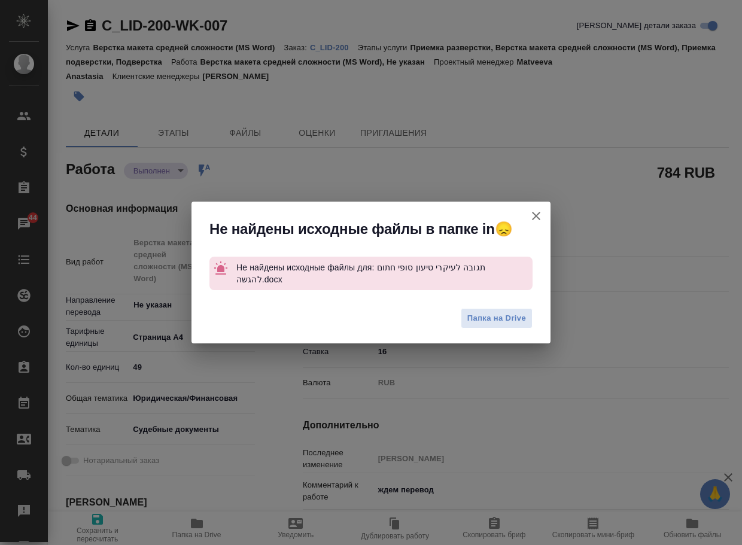
type textarea "x"
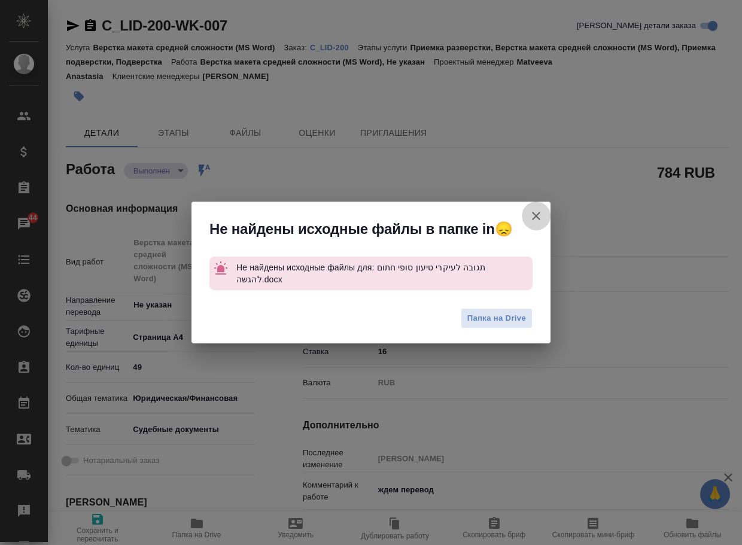
drag, startPoint x: 535, startPoint y: 215, endPoint x: 425, endPoint y: 155, distance: 125.3
click at [532, 217] on icon "button" at bounding box center [536, 216] width 14 height 14
type textarea "x"
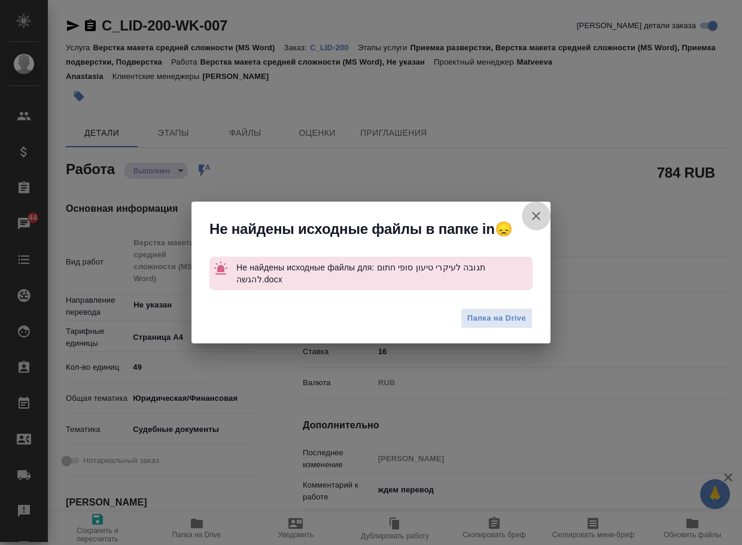
type textarea "x"
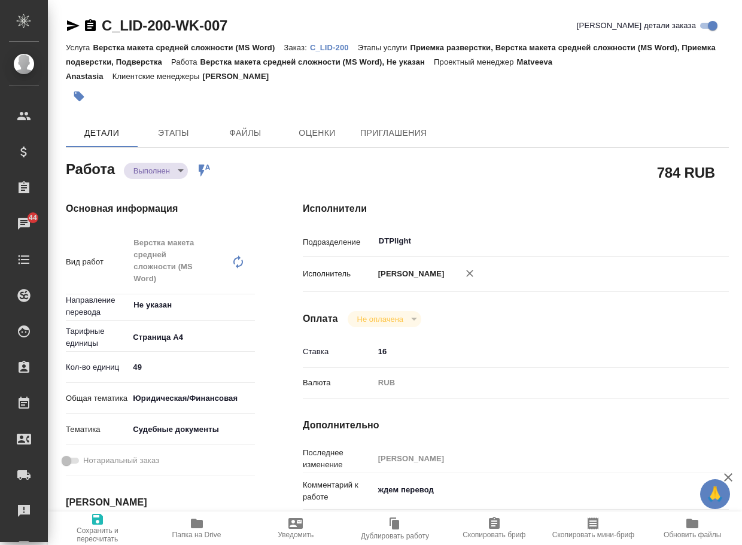
click at [335, 44] on p "C_LID-200" at bounding box center [334, 47] width 48 height 9
click at [160, 167] on body "🙏 .cls-1 fill:#fff; AWATERA Arsenyeva Vera Клиенты Спецификации Заказы 44 Чаты …" at bounding box center [371, 272] width 742 height 545
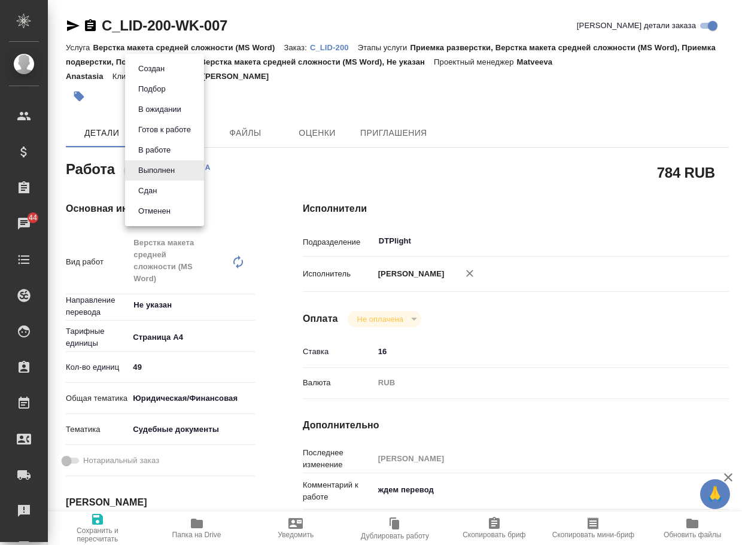
click at [157, 75] on button "Сдан" at bounding box center [151, 68] width 33 height 13
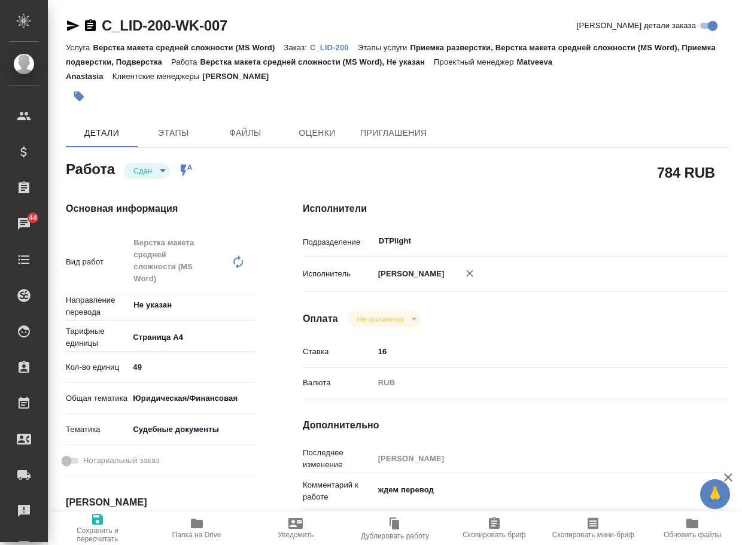
type textarea "x"
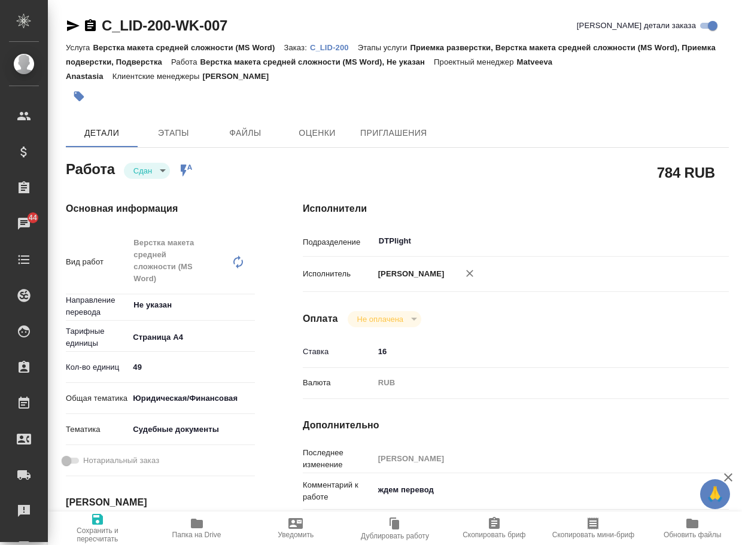
type textarea "x"
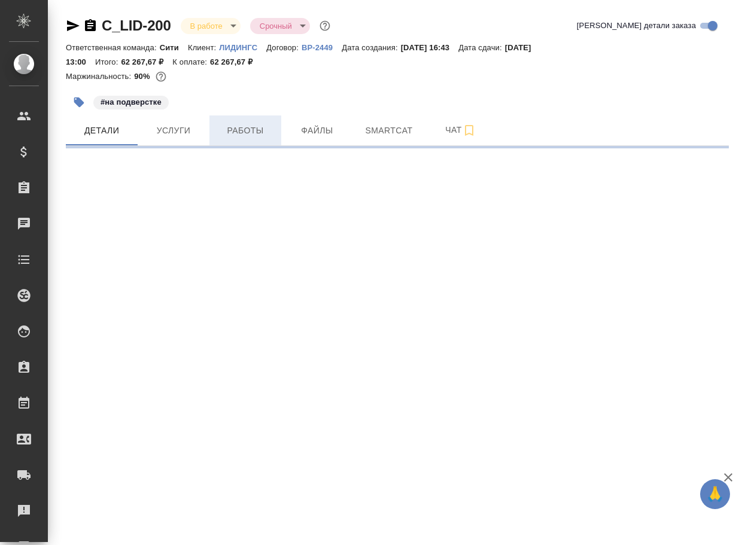
click at [253, 132] on span "Работы" at bounding box center [245, 130] width 57 height 15
select select "RU"
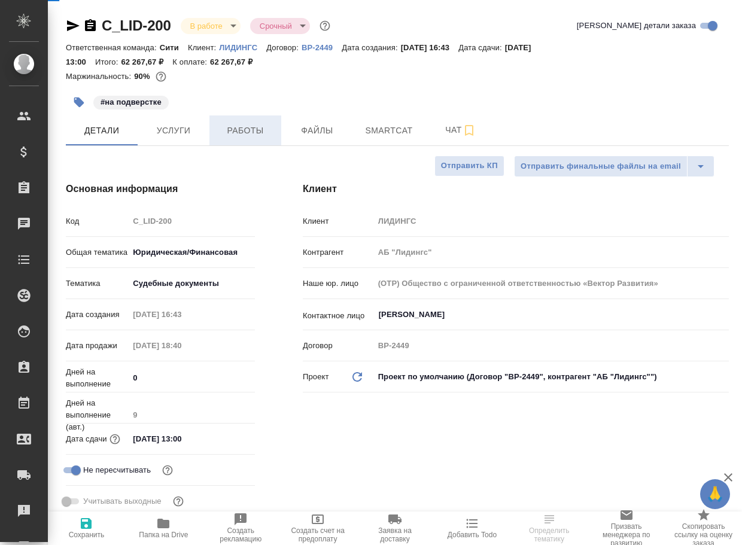
type textarea "x"
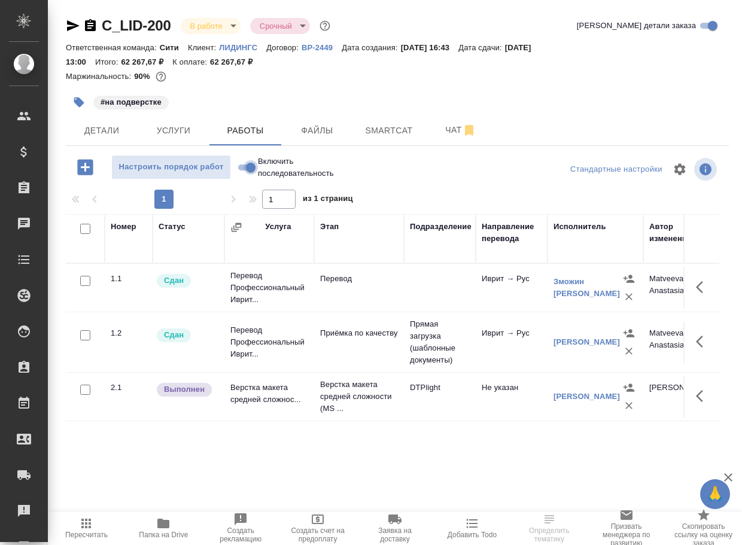
click at [242, 170] on input "Включить последовательность" at bounding box center [250, 167] width 43 height 14
checkbox input "true"
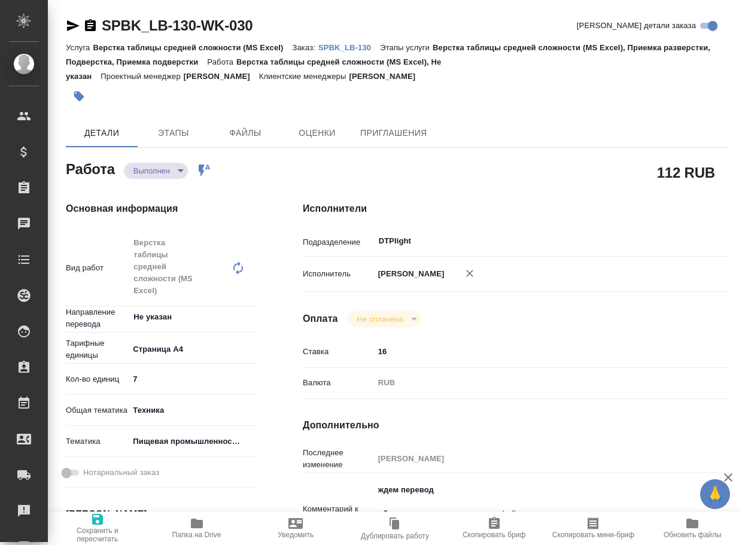
type textarea "x"
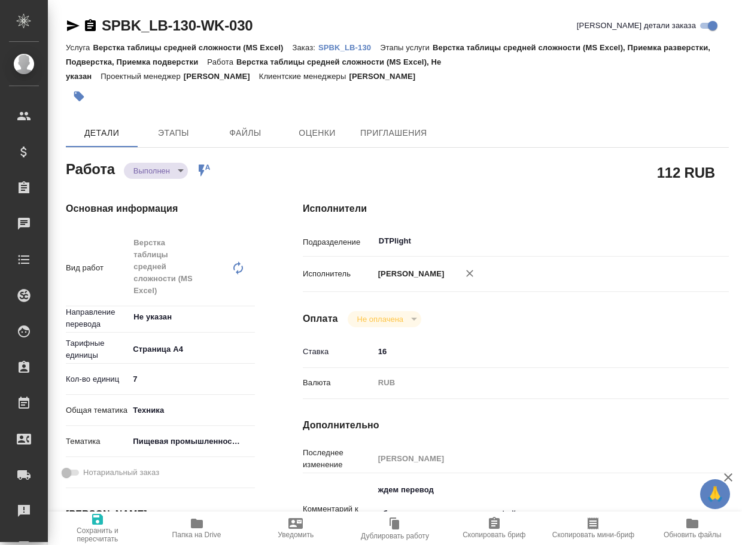
click at [208, 525] on span "Папка на Drive" at bounding box center [196, 527] width 85 height 23
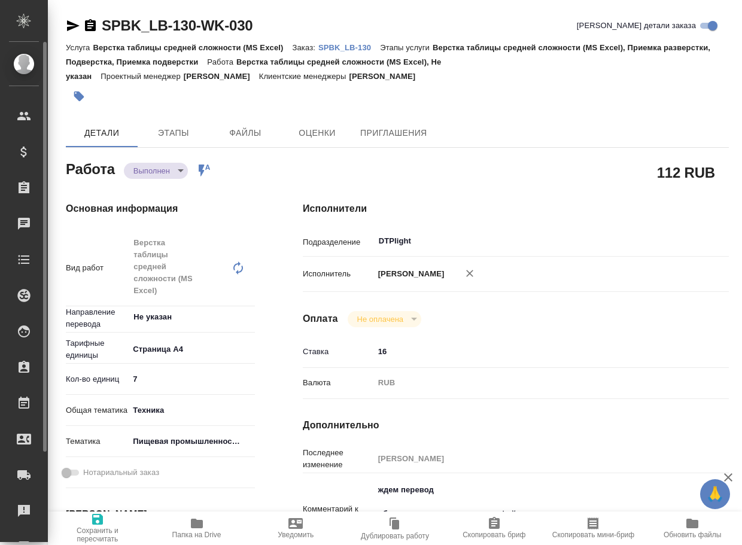
type textarea "x"
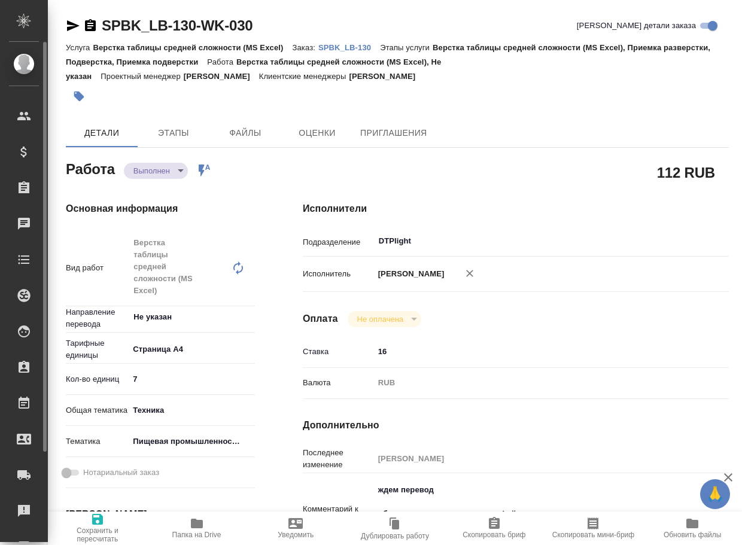
type textarea "x"
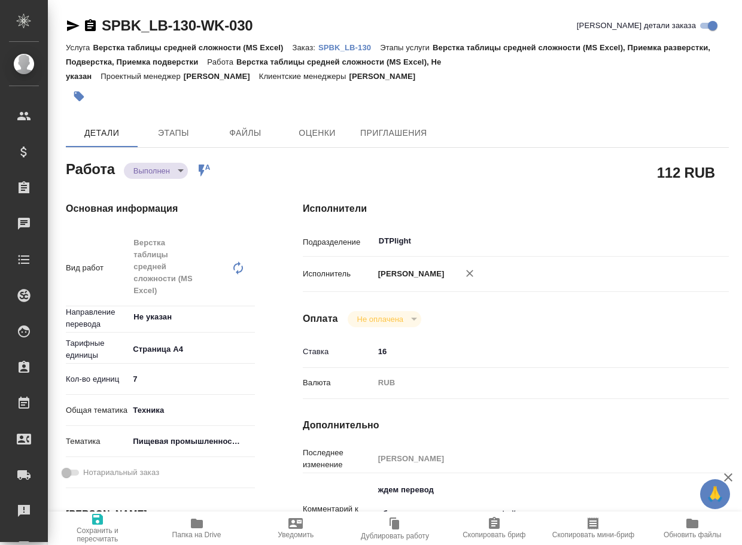
type textarea "x"
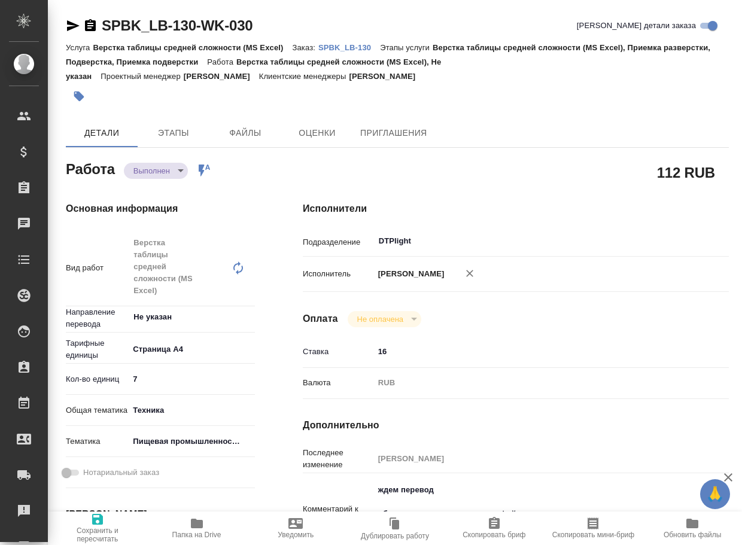
type textarea "x"
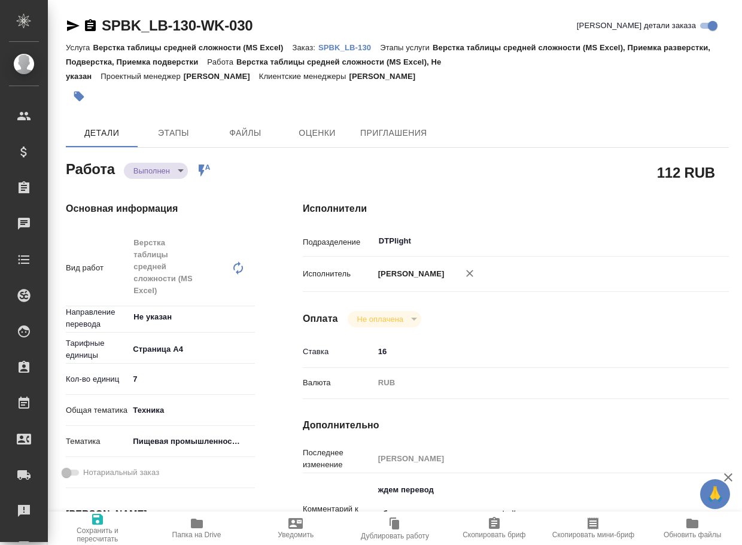
type textarea "x"
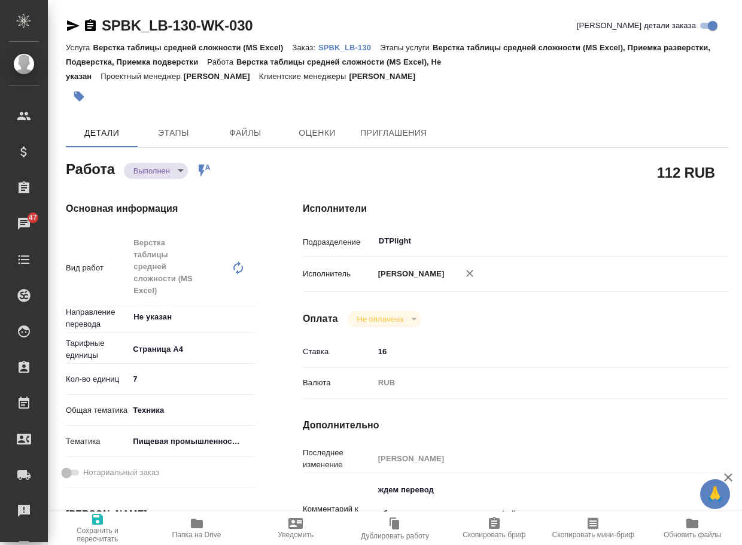
click at [151, 167] on body "🙏 .cls-1 fill:#fff; AWATERA Arsenyeva [PERSON_NAME] Спецификации Заказы 47 Чаты…" at bounding box center [371, 272] width 742 height 545
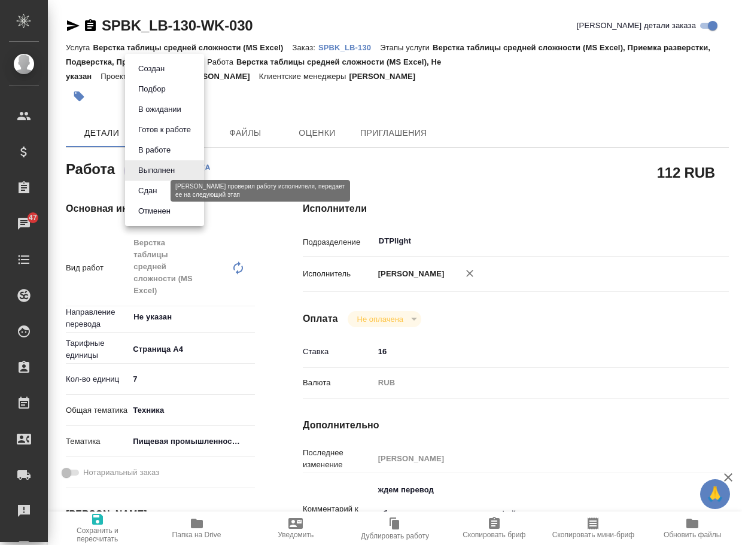
drag, startPoint x: 147, startPoint y: 193, endPoint x: 166, endPoint y: 179, distance: 23.6
click at [148, 193] on button "Сдан" at bounding box center [148, 190] width 26 height 13
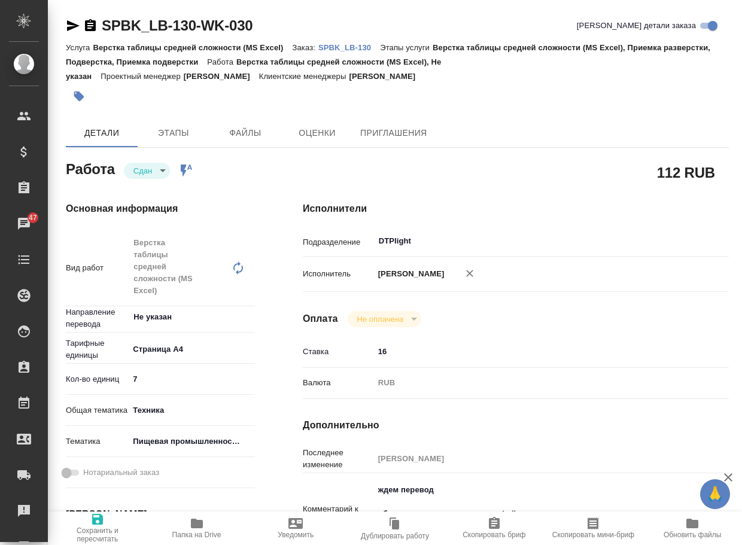
type textarea "x"
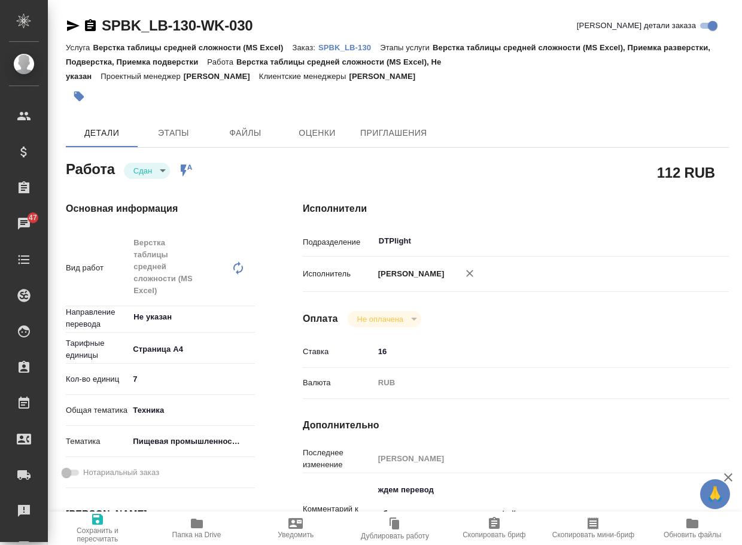
type textarea "x"
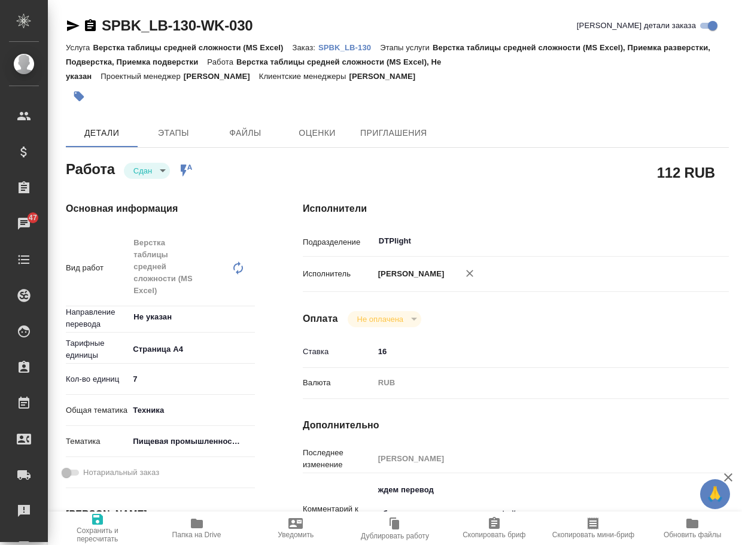
click at [348, 48] on p "SPBK_LB-130" at bounding box center [349, 47] width 62 height 9
type textarea "x"
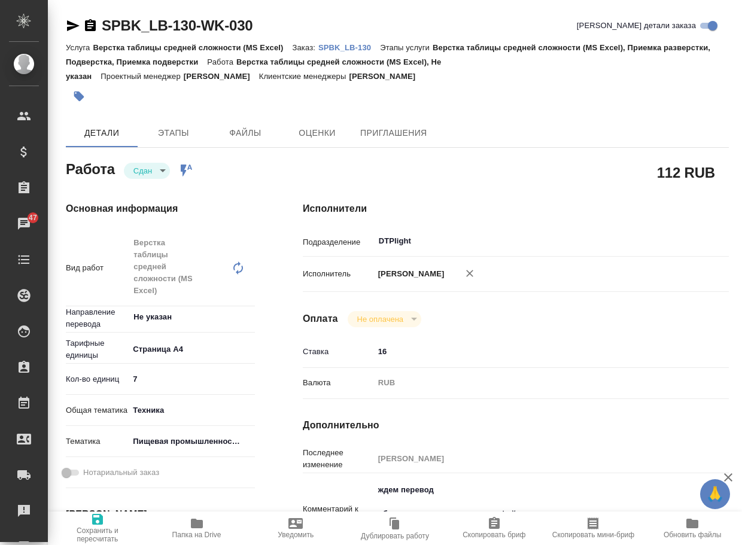
type textarea "x"
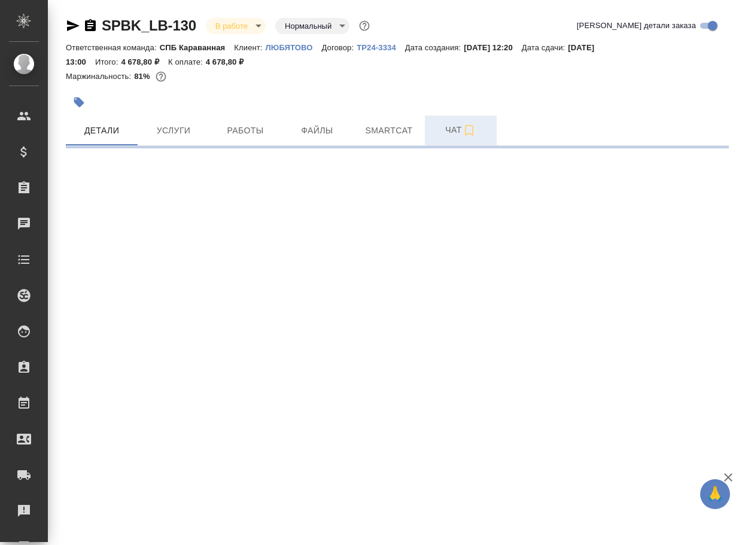
select select "RU"
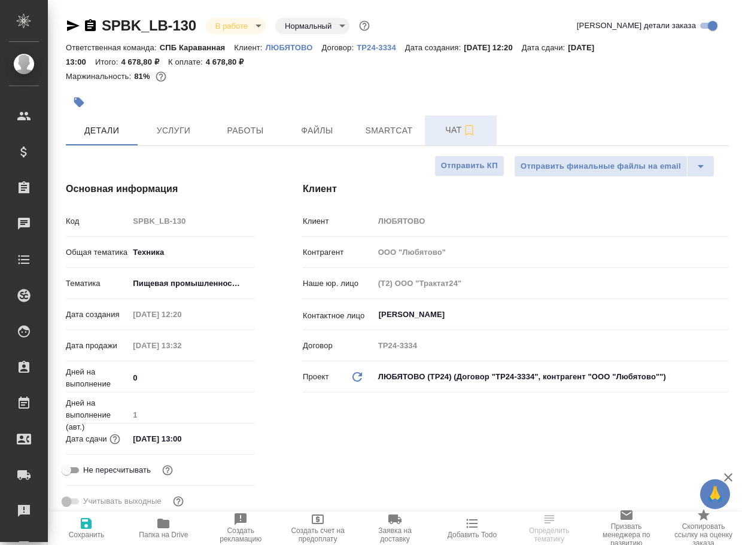
click at [443, 136] on span "Чат" at bounding box center [460, 130] width 57 height 15
type textarea "x"
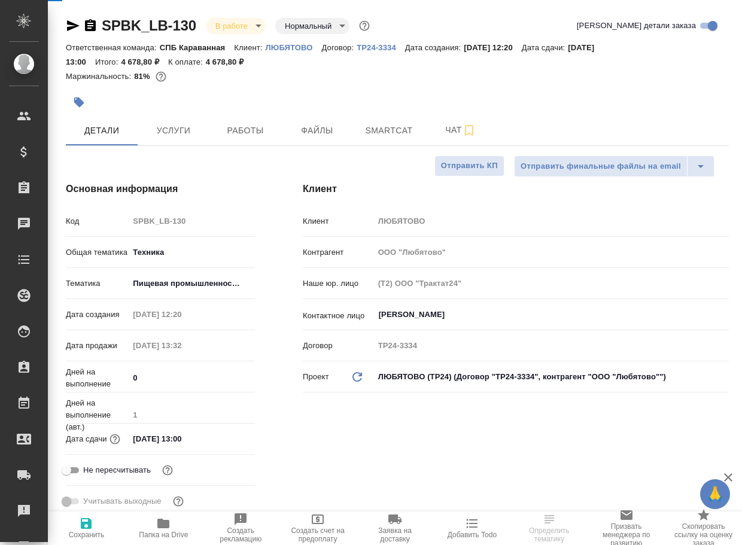
type textarea "x"
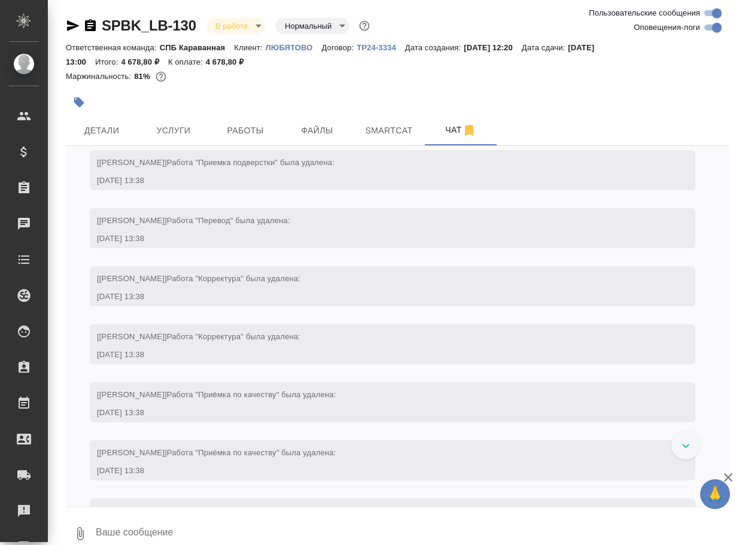
click at [258, 527] on textarea at bounding box center [412, 533] width 634 height 41
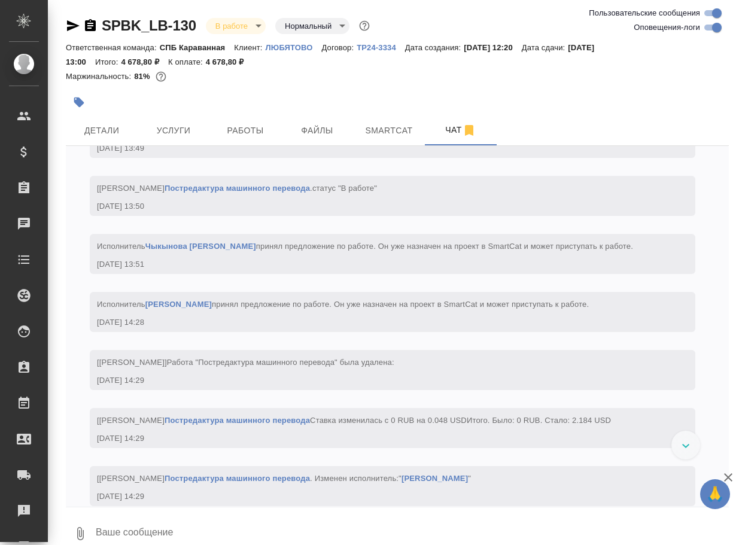
scroll to position [5918, 0]
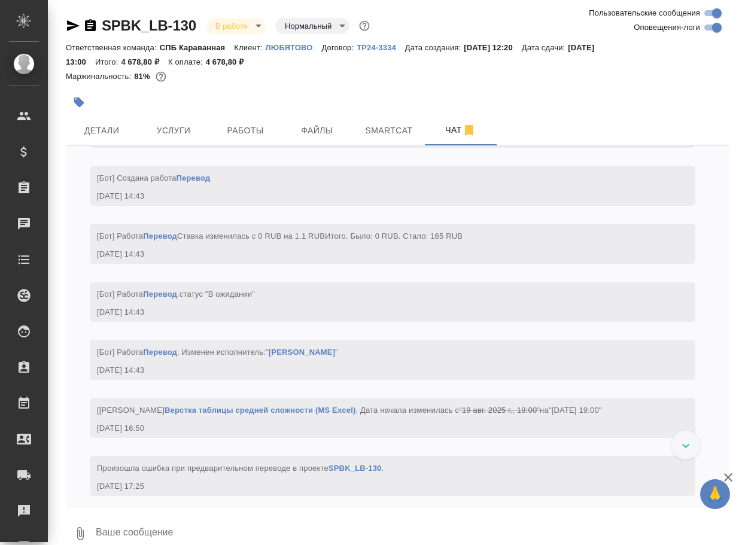
paste textarea "https://drive.awatera.com/apps/files/files/10141314?dir=/Shares/%D0%9B%D0%AE%D0…"
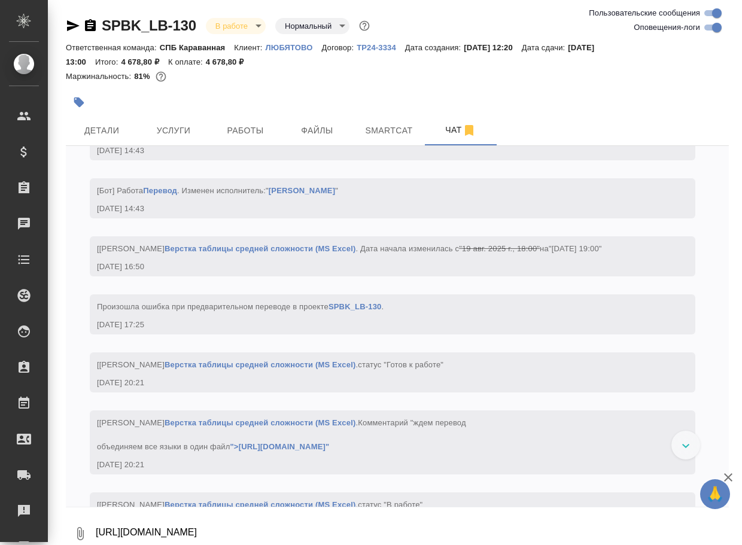
scroll to position [6, 0]
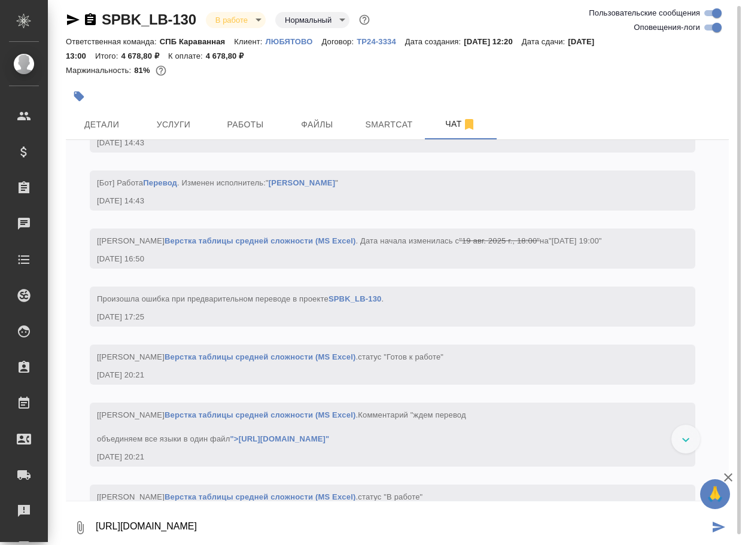
type textarea "https://drive.awatera.com/apps/files/files/10141314?dir=/Shares/%D0%9B%D0%AE%D0…"
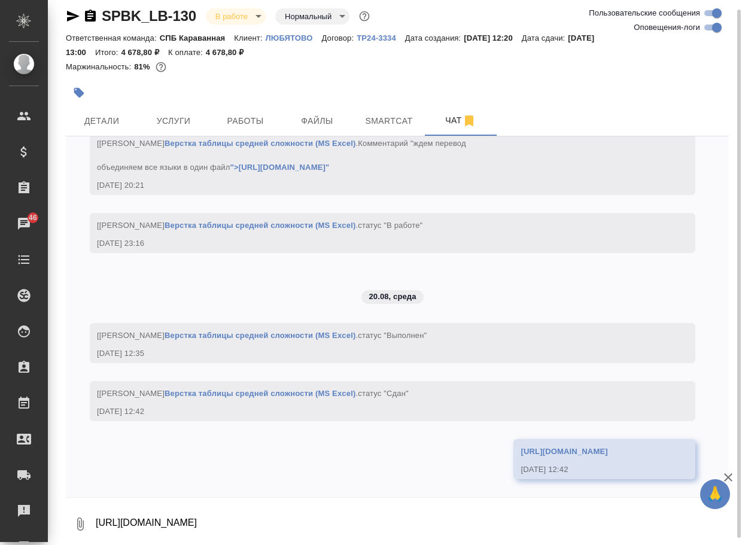
scroll to position [6365, 0]
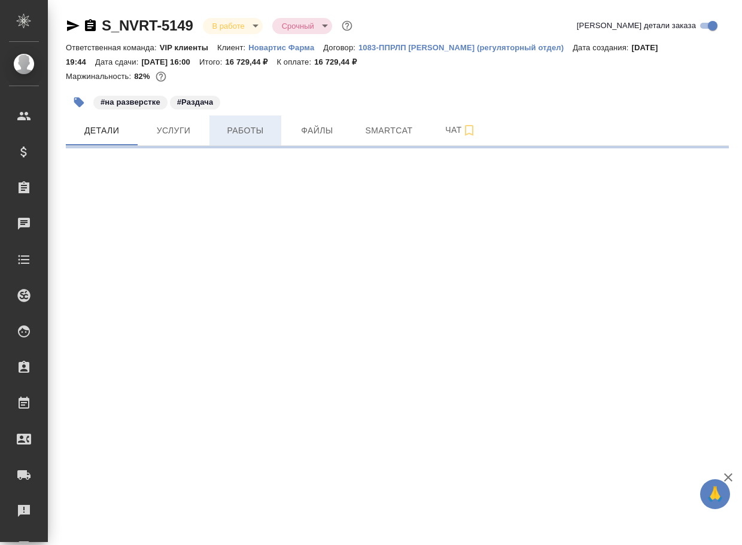
click at [258, 142] on button "Работы" at bounding box center [245, 130] width 72 height 30
select select "RU"
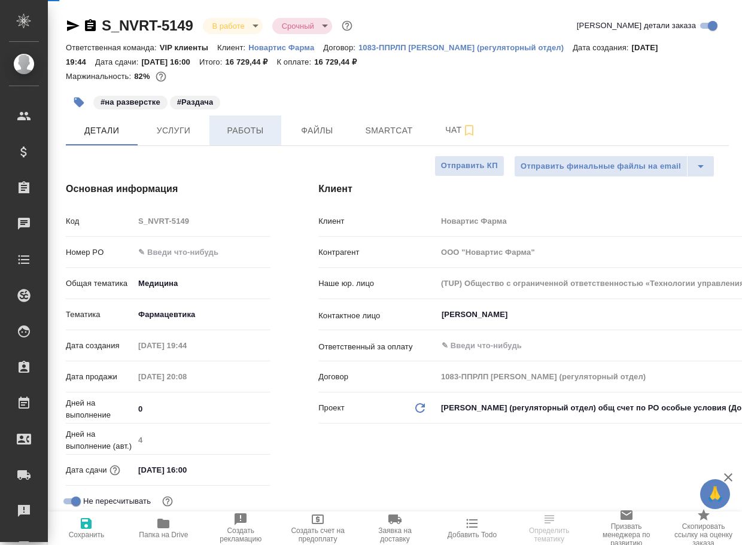
type textarea "x"
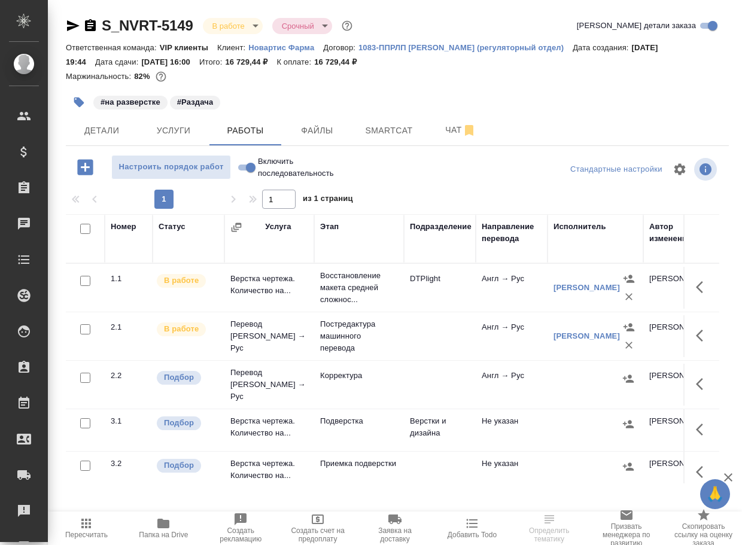
click at [350, 306] on p "Подверстка" at bounding box center [359, 288] width 78 height 36
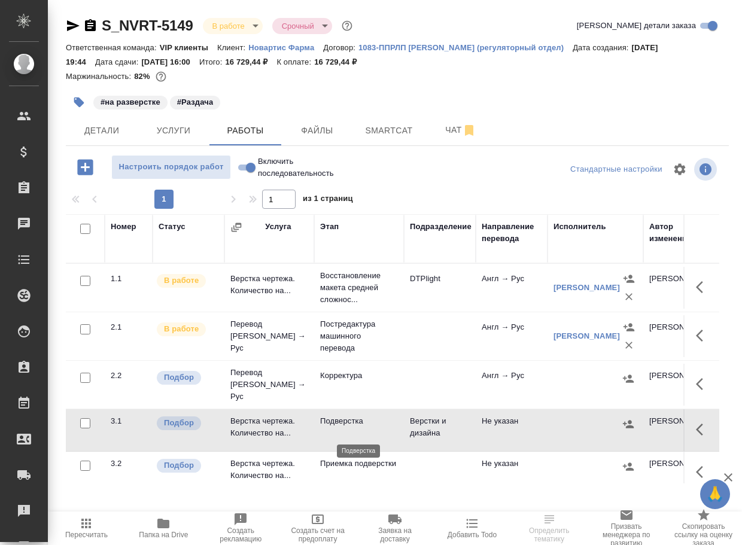
click at [350, 427] on p "Подверстка" at bounding box center [359, 421] width 78 height 12
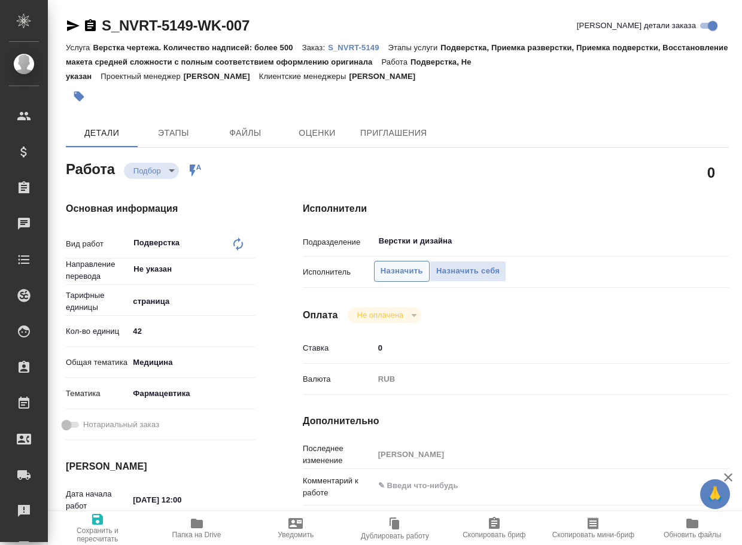
click at [404, 265] on span "Назначить" at bounding box center [401, 271] width 42 height 14
type textarea "x"
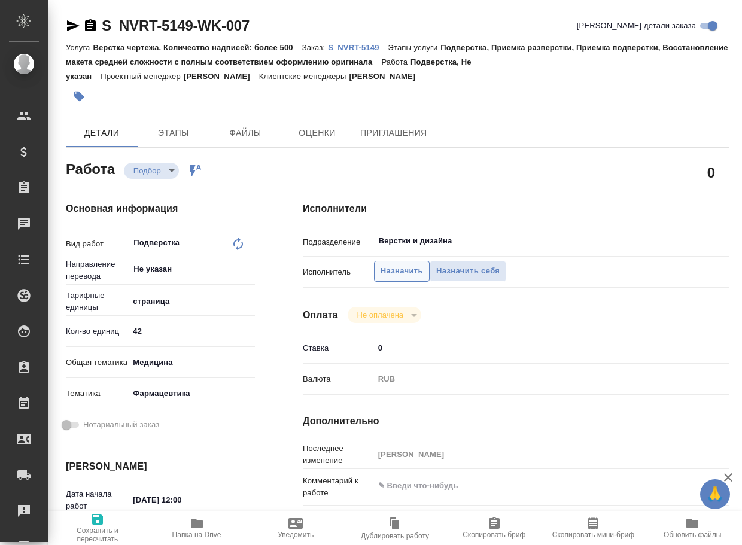
type textarea "x"
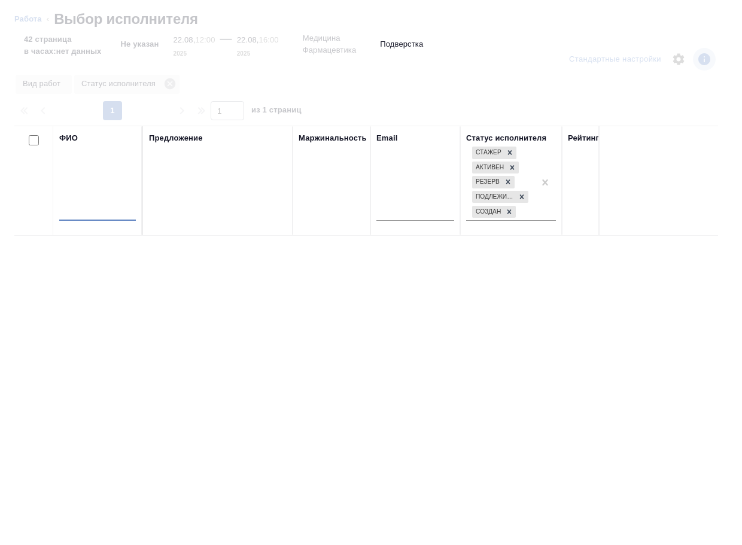
type textarea "x"
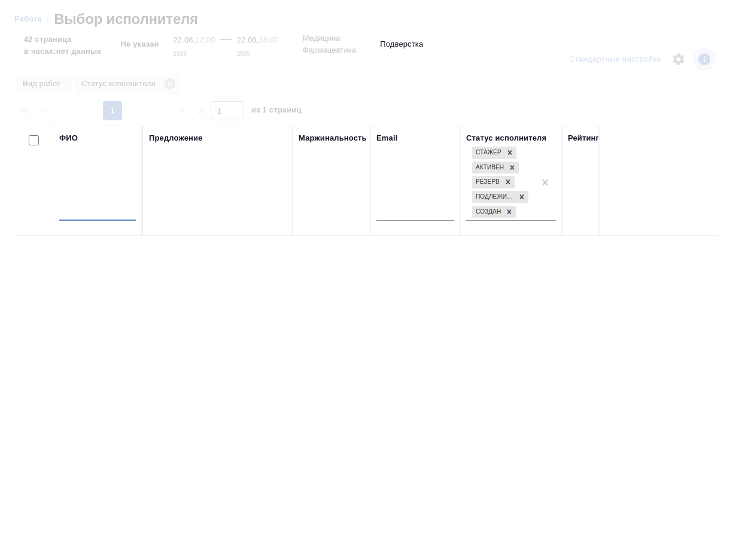
click at [115, 211] on input "text" at bounding box center [97, 213] width 77 height 15
type textarea "x"
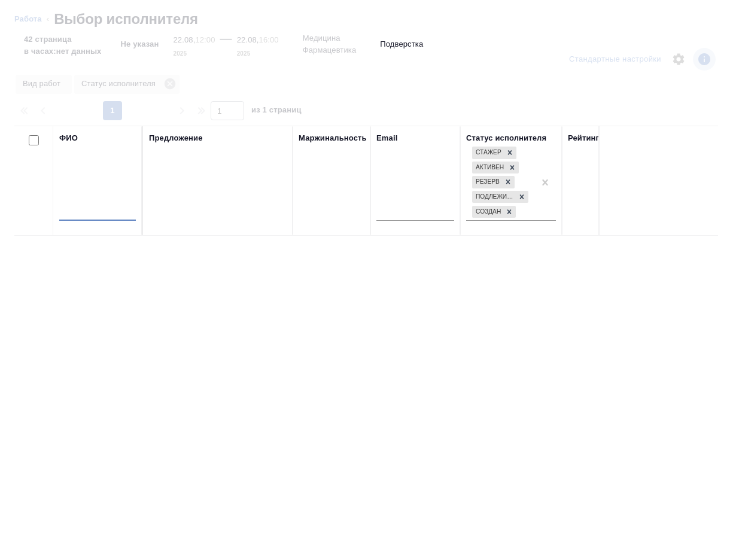
type textarea "x"
type input "риянова"
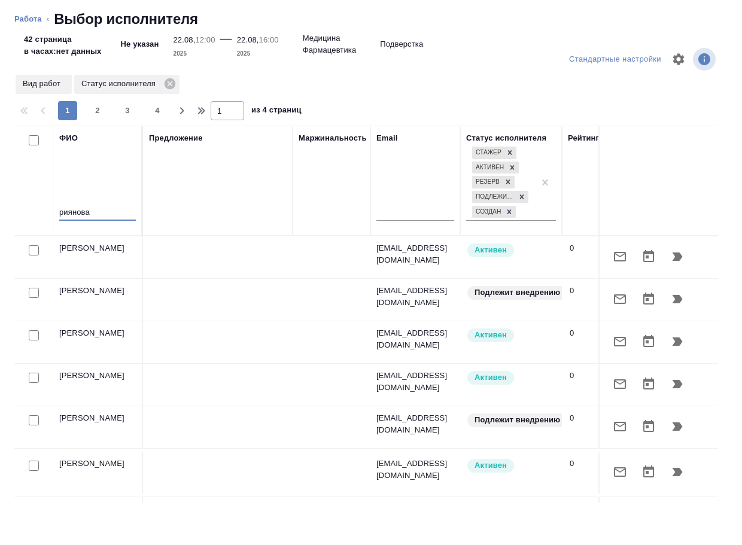
type textarea "x"
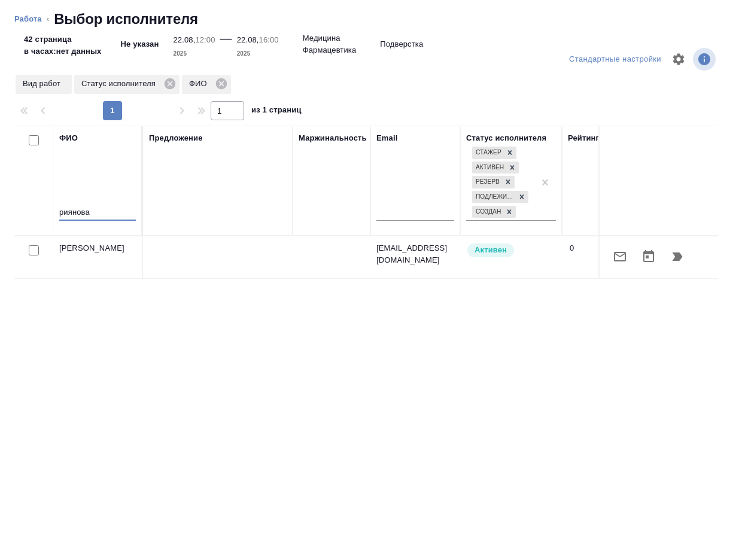
type input "риянова"
click at [678, 262] on icon "button" at bounding box center [677, 256] width 14 height 14
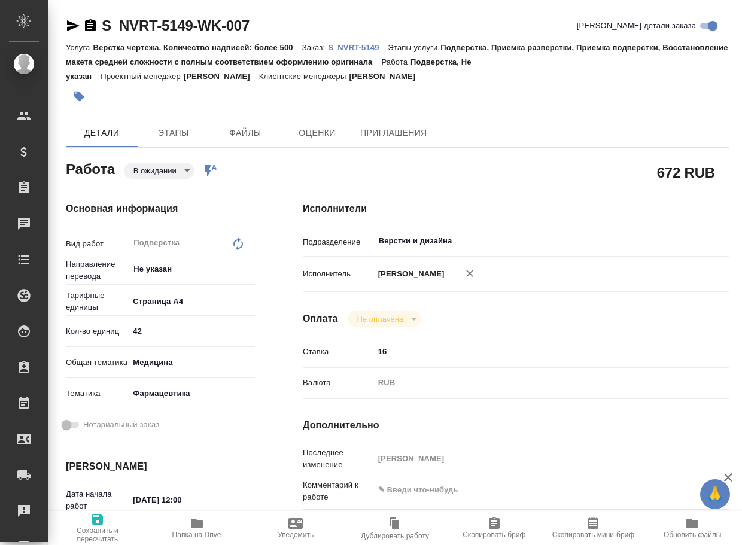
type textarea "x"
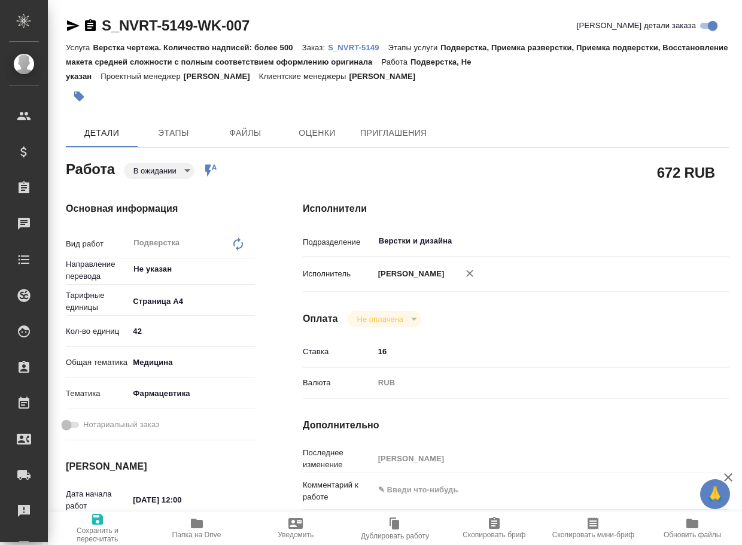
type textarea "x"
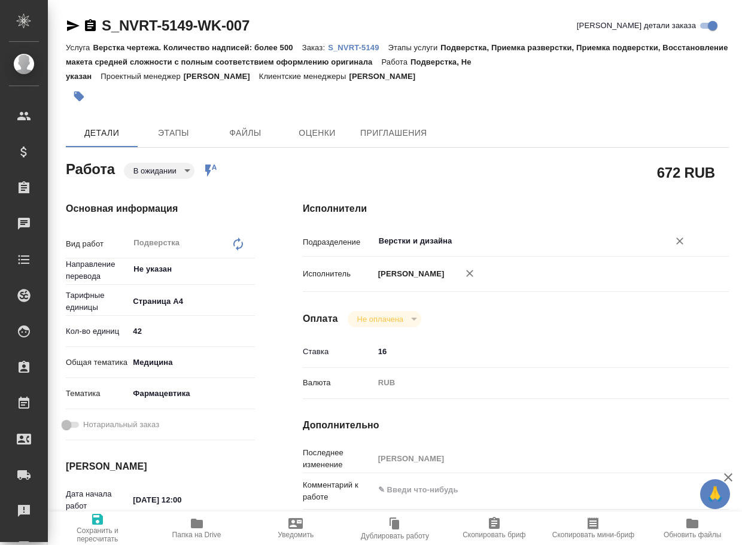
type textarea "x"
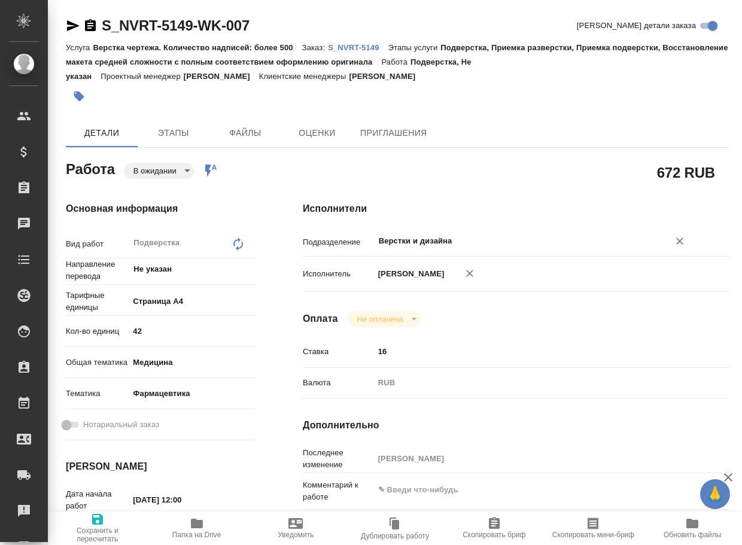
click at [459, 248] on input "Верстки и дизайна" at bounding box center [513, 241] width 272 height 14
type textarea "x"
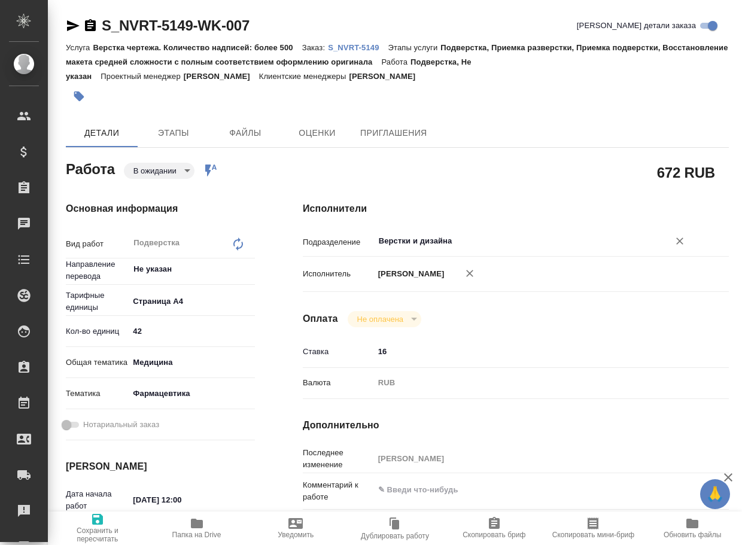
type textarea "x"
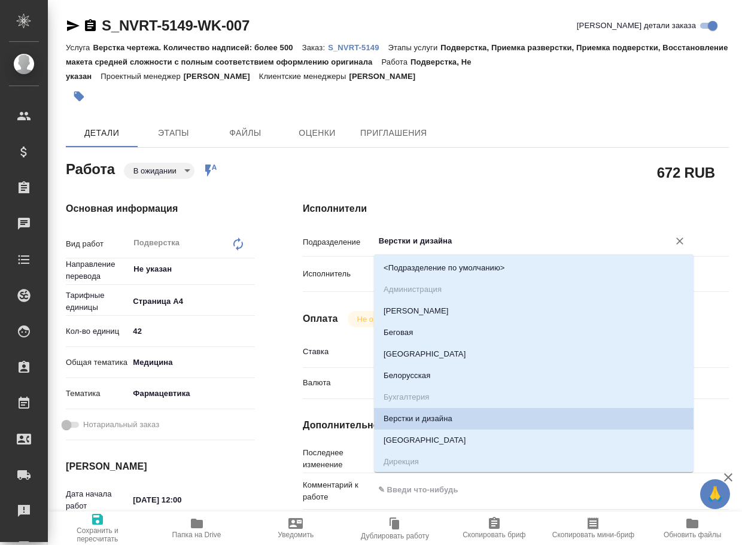
type textarea "x"
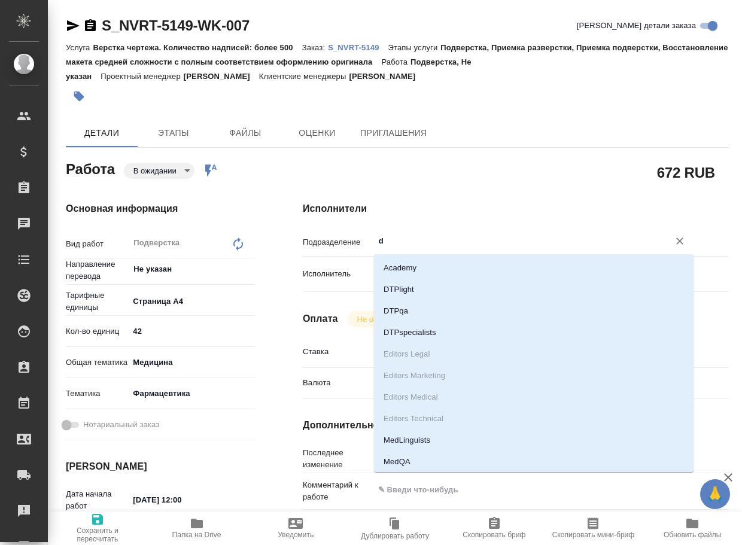
type input "dt"
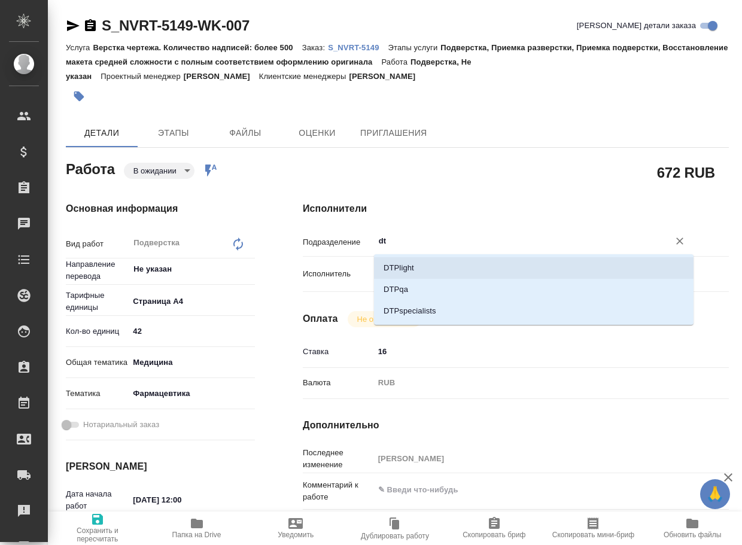
type textarea "x"
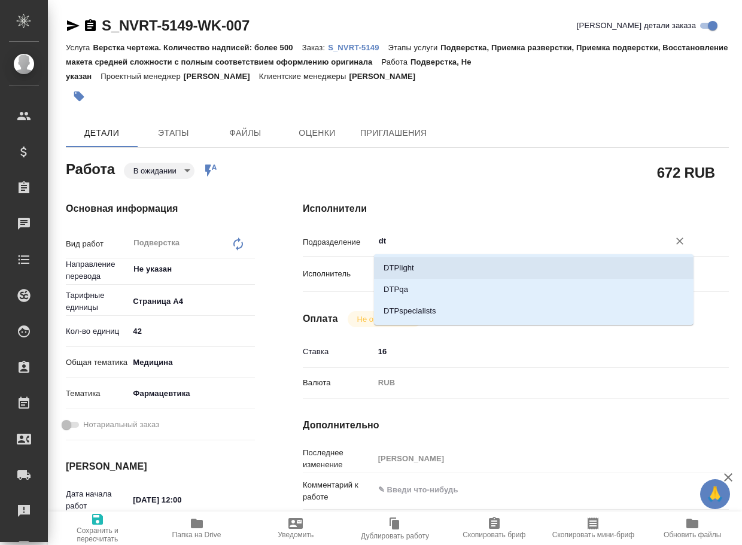
click at [417, 272] on li "DTPlight" at bounding box center [533, 268] width 319 height 22
type textarea "x"
type input "DTPlight"
type textarea "x"
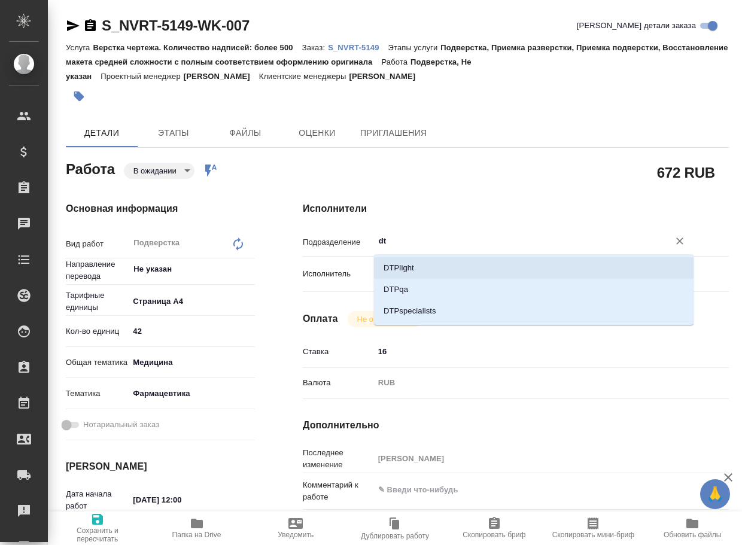
type textarea "x"
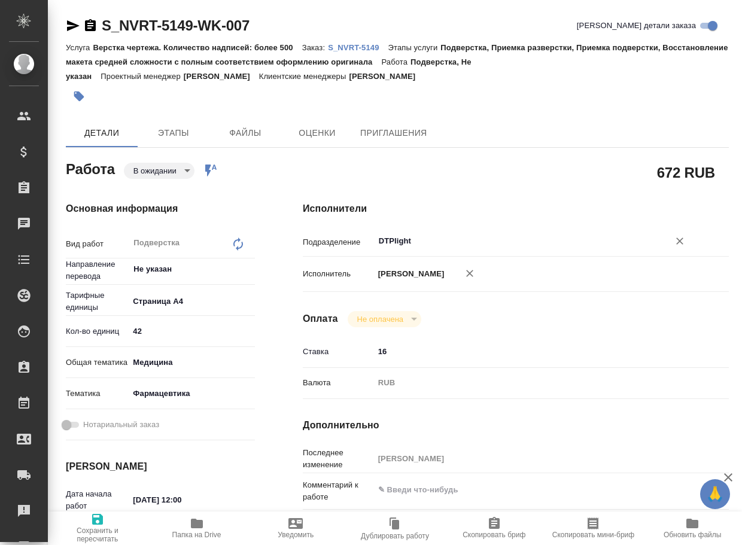
type input "DTPlight"
click at [90, 532] on span "Сохранить и пересчитать" at bounding box center [97, 534] width 85 height 17
type textarea "x"
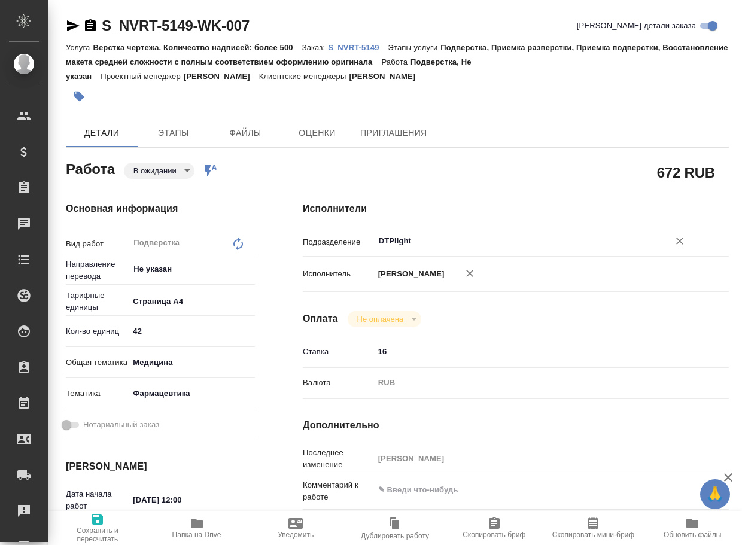
type textarea "x"
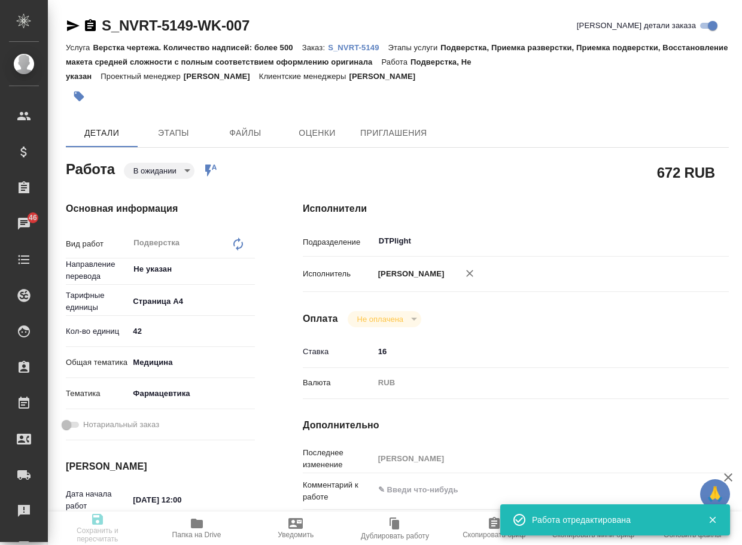
type textarea "x"
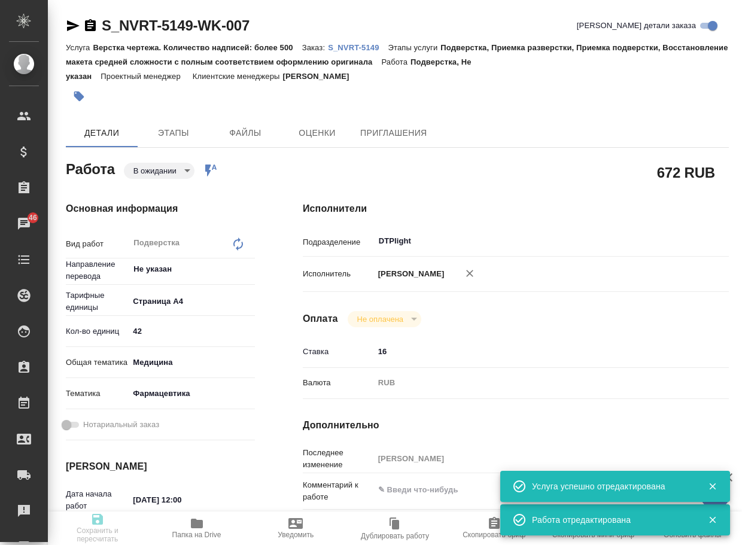
type input "pending"
type textarea "Подверстка"
type textarea "x"
type input "Не указан"
type input "5f036ec4e16dec2d6b59c8ff"
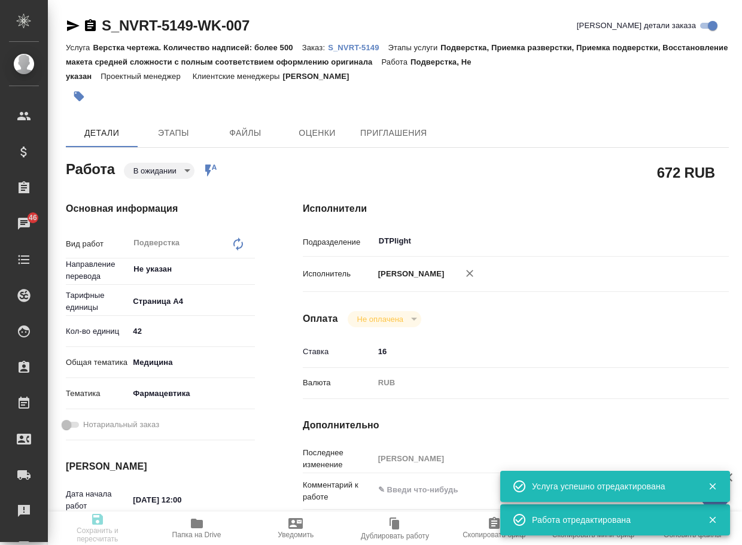
type input "42"
type input "med"
type input "6149832f2b7be24903fd7a82"
type input "22.08.2025 12:00"
type input "22.08.2025 16:00"
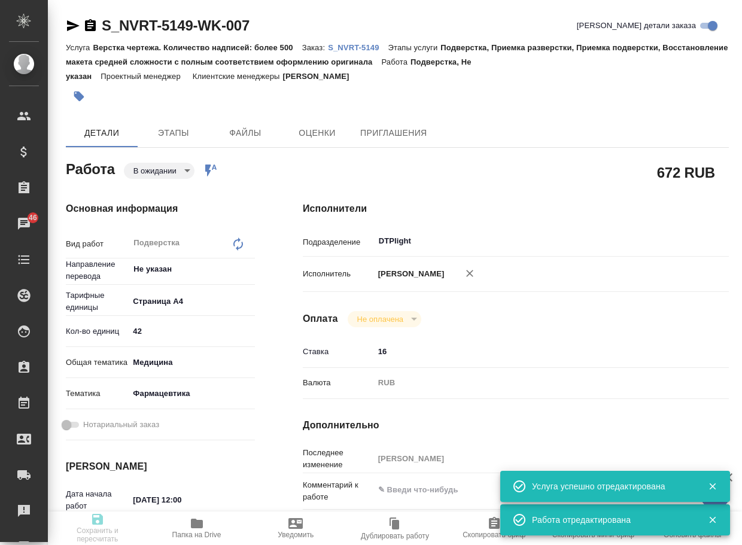
type input "22.08.2025 16:00"
type input "DTPlight"
type input "notPayed"
type input "16"
type input "RUB"
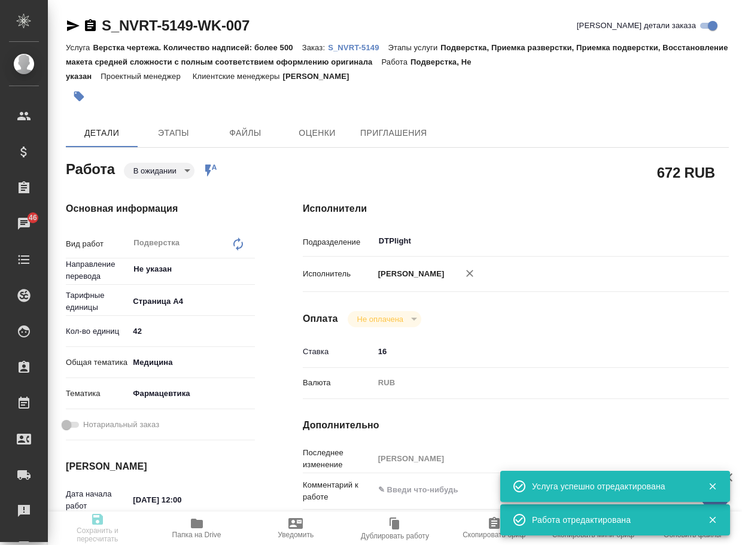
type input "[PERSON_NAME]"
type textarea "x"
type textarea "/Clients/Novartos_Pharma/Orders/S_NVRT-5149/DTP/S_NVRT-5149-WK-007"
type textarea "x"
type input "S_NVRT-5149"
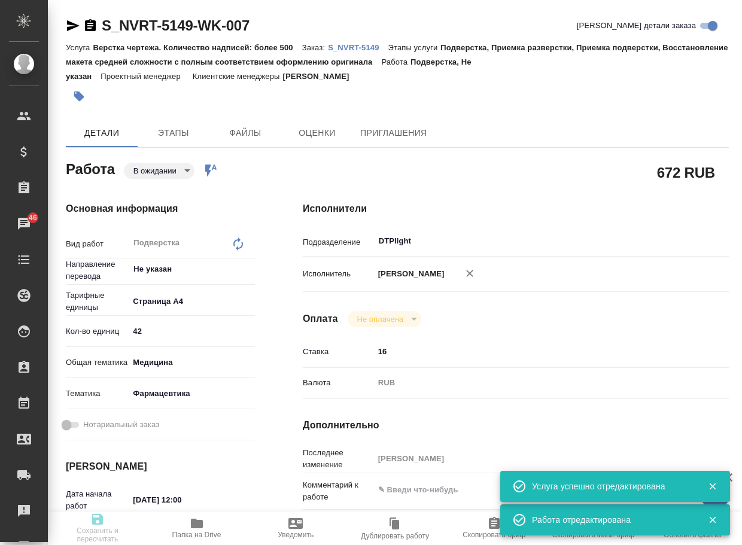
type input "Верстка чертежа. Количество надписей: более 500"
type input "Подверстка, Приемка разверстки, Приемка подверстки, Восстановление макета средн…"
type input "[PERSON_NAME]"
type input "/Clients/Novartos_Pharma/Orders/S_NVRT-5149"
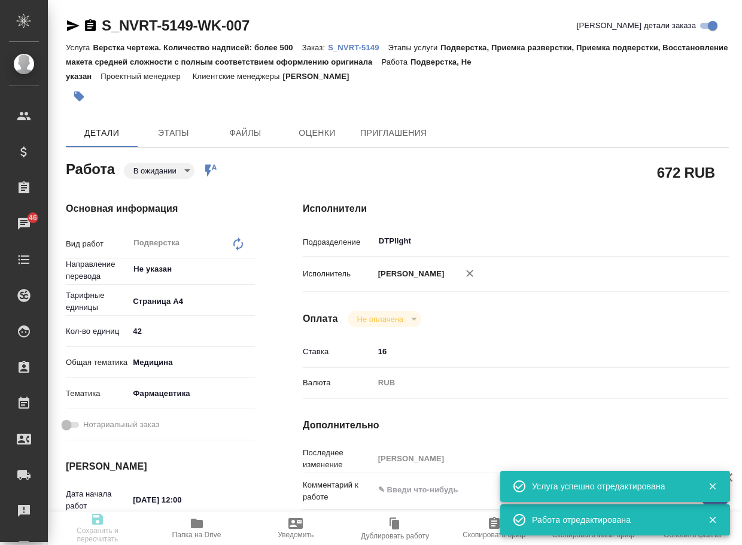
type textarea "x"
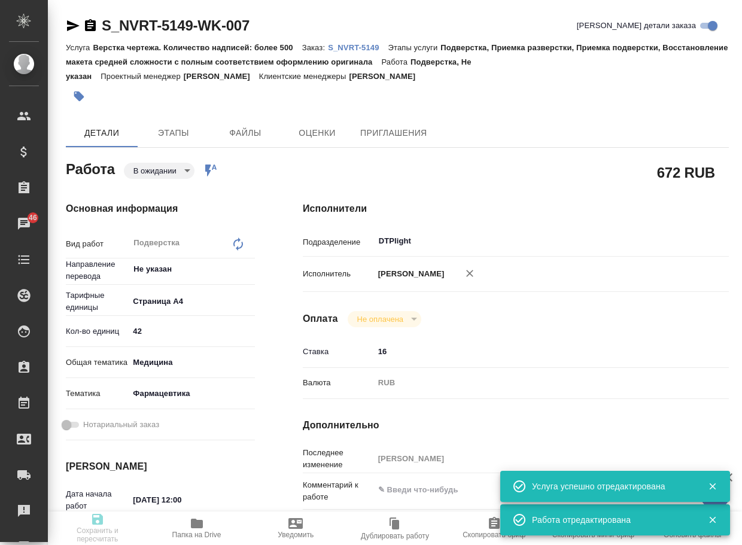
type textarea "x"
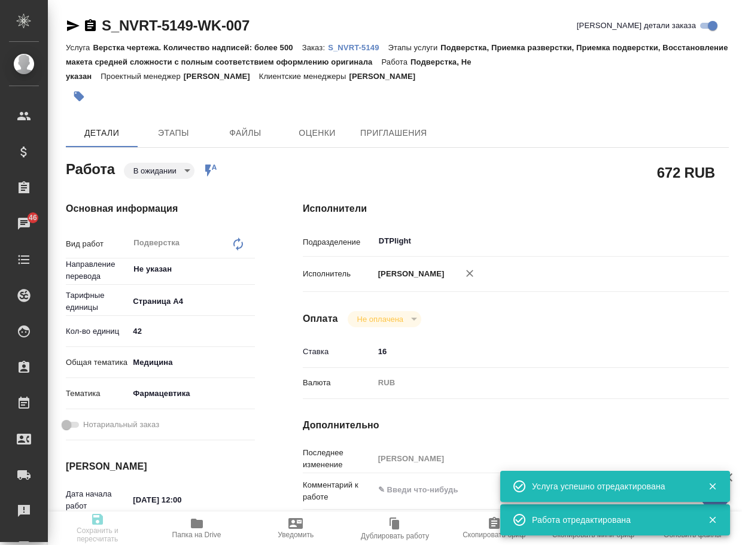
type textarea "x"
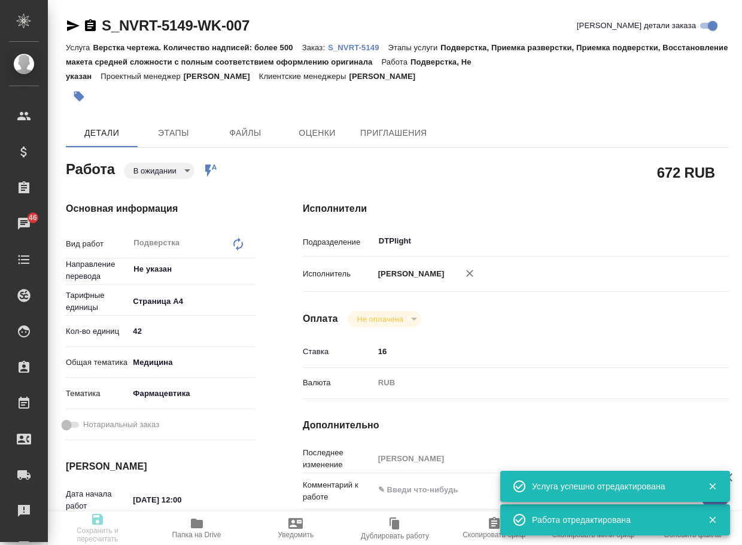
type textarea "x"
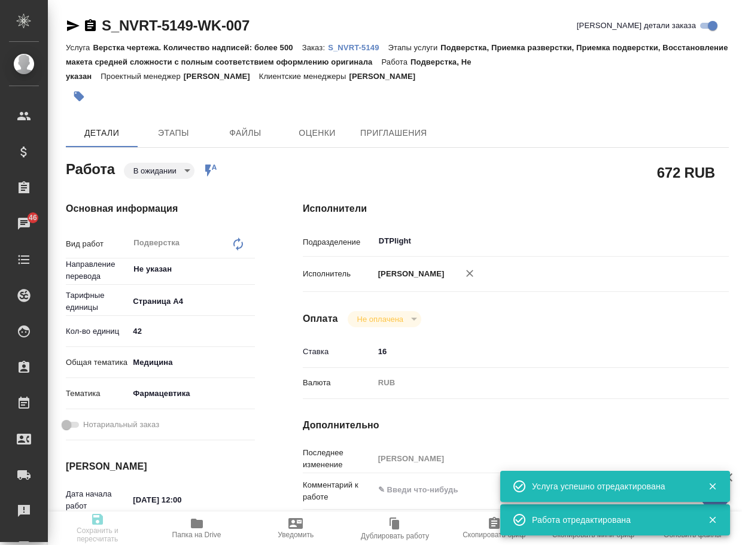
type textarea "x"
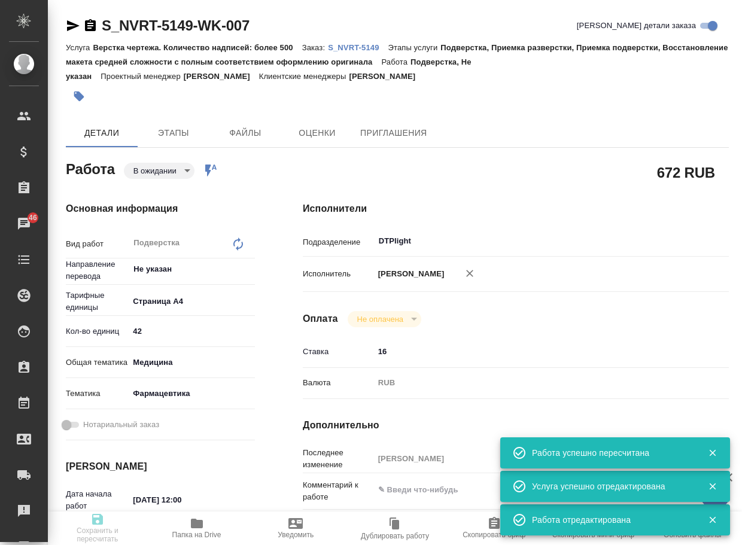
type input "pending"
type textarea "Подверстка"
type textarea "x"
type input "Не указан"
type input "5f036ec4e16dec2d6b59c8ff"
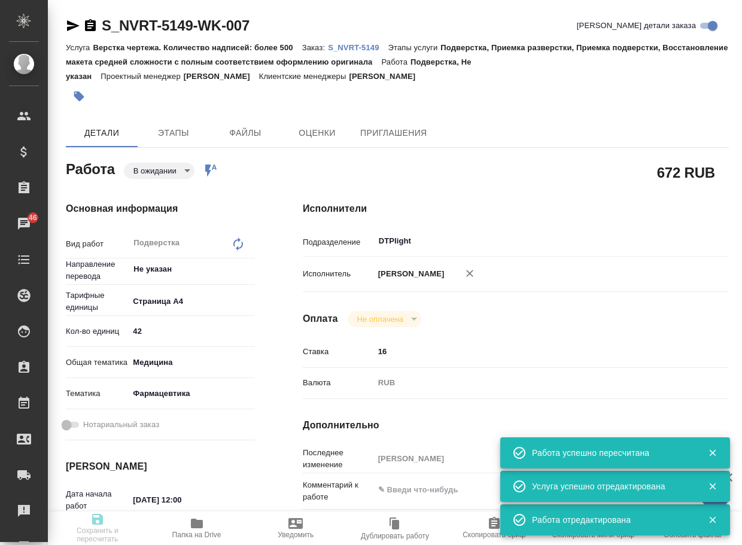
type input "42"
type input "med"
type input "6149832f2b7be24903fd7a82"
type input "22.08.2025 12:00"
type input "22.08.2025 16:00"
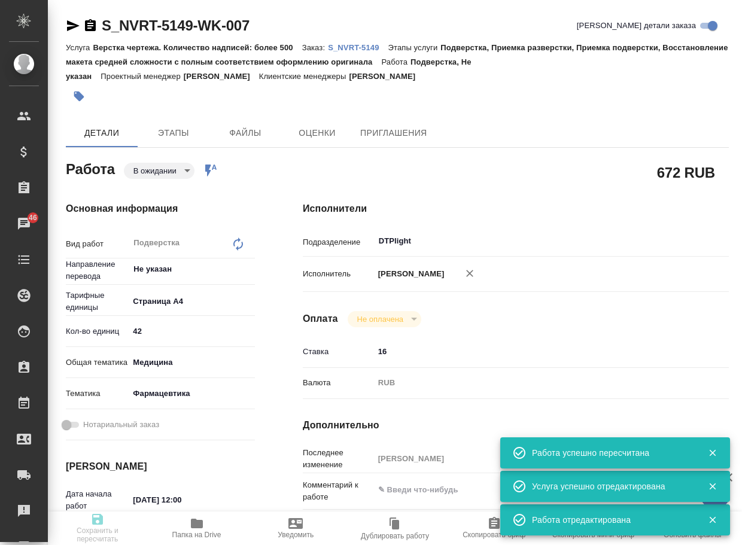
type input "22.08.2025 16:00"
type input "DTPlight"
type input "notPayed"
type input "16"
type input "RUB"
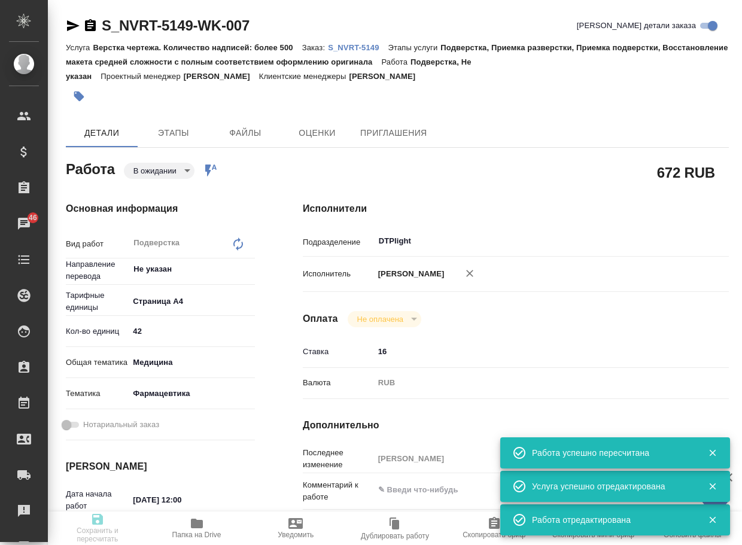
type input "[PERSON_NAME]"
type textarea "x"
type textarea "/Clients/Novartos_Pharma/Orders/S_NVRT-5149/DTP/S_NVRT-5149-WK-007"
type textarea "x"
type input "S_NVRT-5149"
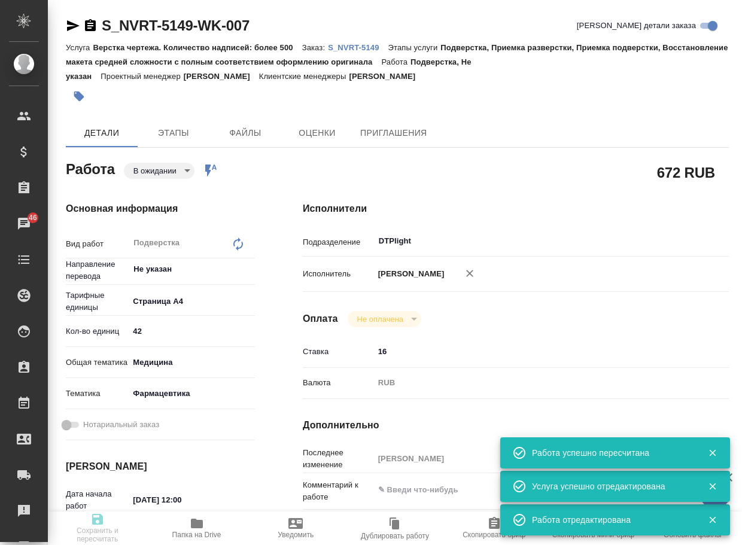
type input "Верстка чертежа. Количество надписей: более 500"
type input "Подверстка, Приемка разверстки, Приемка подверстки, Восстановление макета средн…"
type input "[PERSON_NAME]"
type input "/Clients/Novartos_Pharma/Orders/S_NVRT-5149"
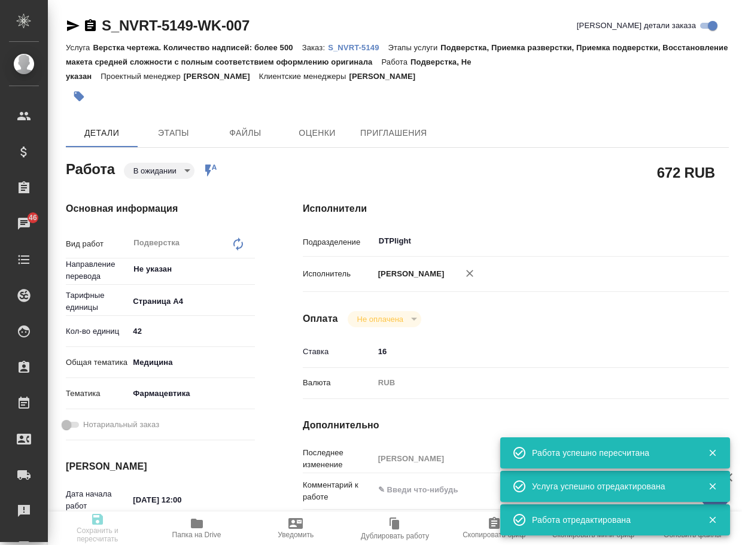
type textarea "x"
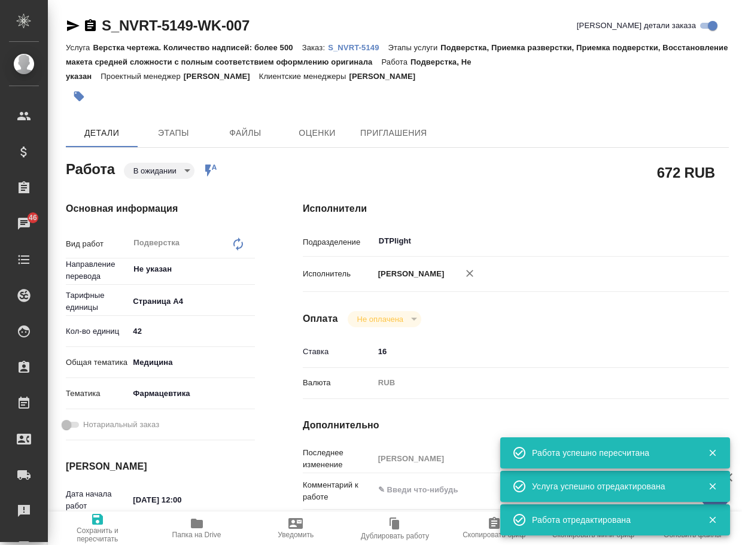
type textarea "x"
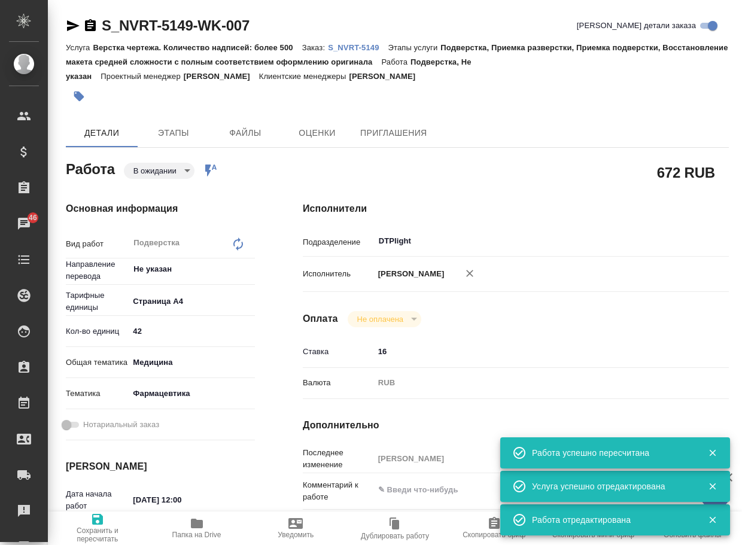
type textarea "x"
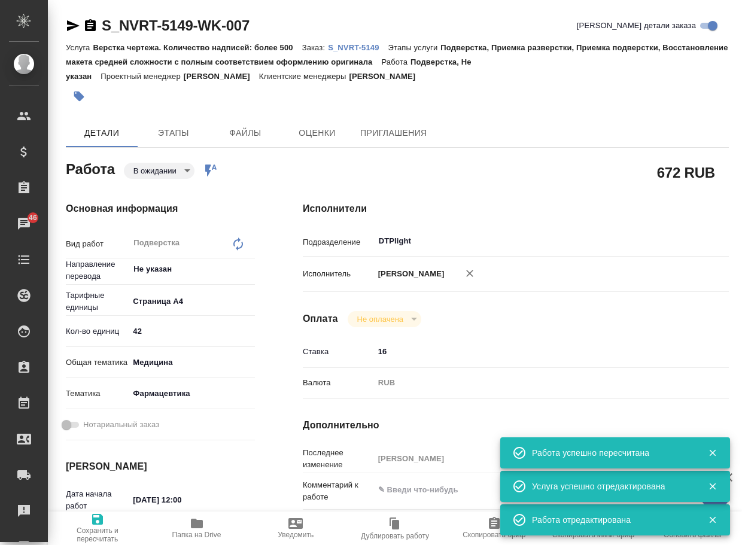
type textarea "x"
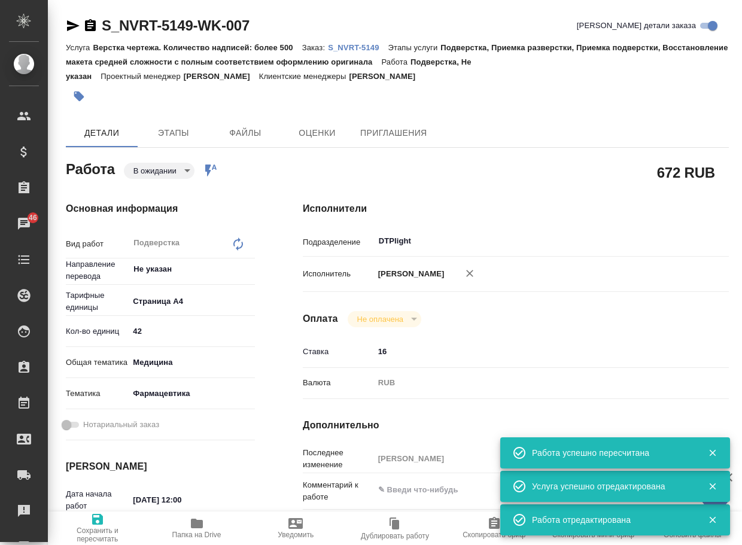
type textarea "x"
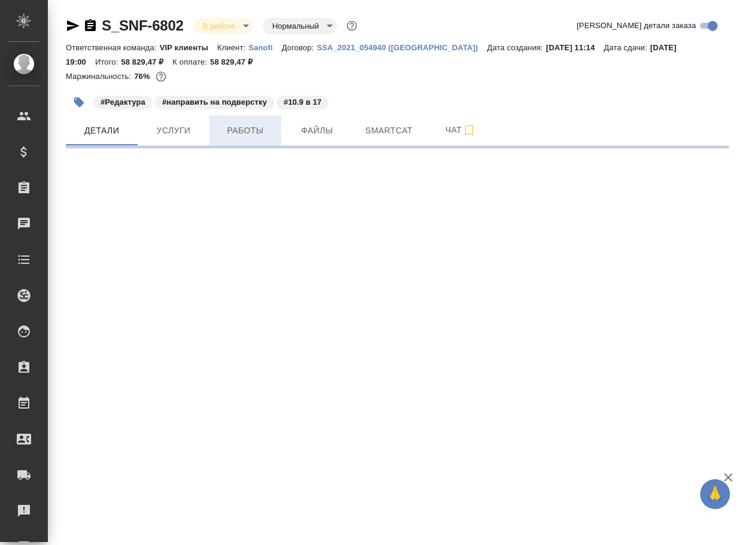
click at [260, 128] on span "Работы" at bounding box center [245, 130] width 57 height 15
select select "RU"
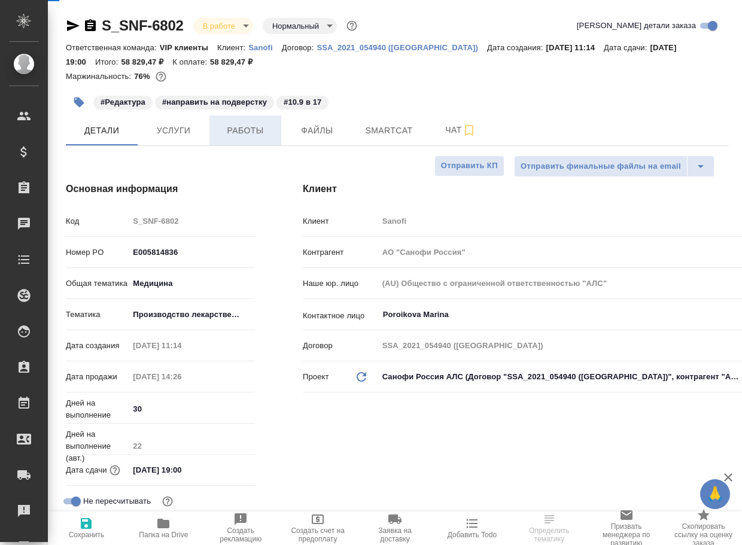
type textarea "x"
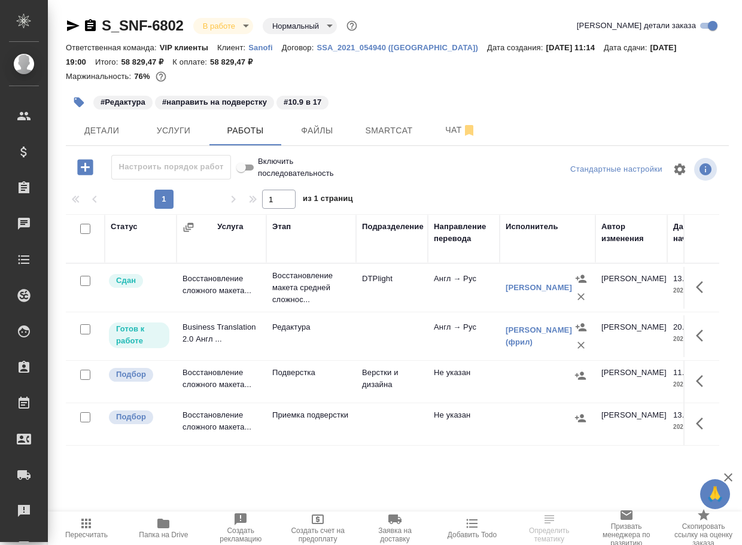
click at [298, 312] on td "Подверстка" at bounding box center [311, 288] width 90 height 48
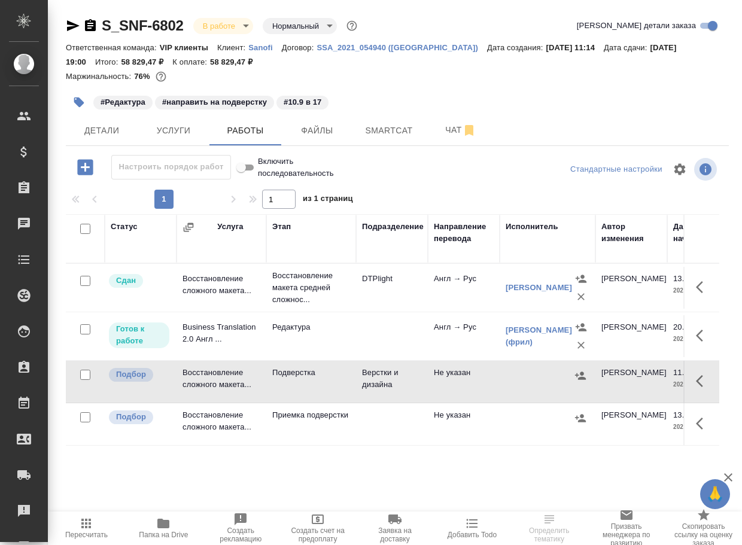
click at [297, 312] on td "Подверстка" at bounding box center [311, 288] width 90 height 48
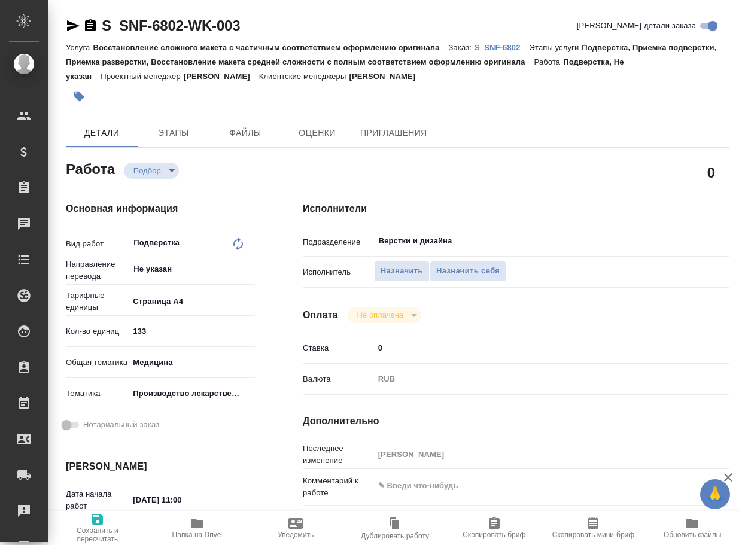
type textarea "x"
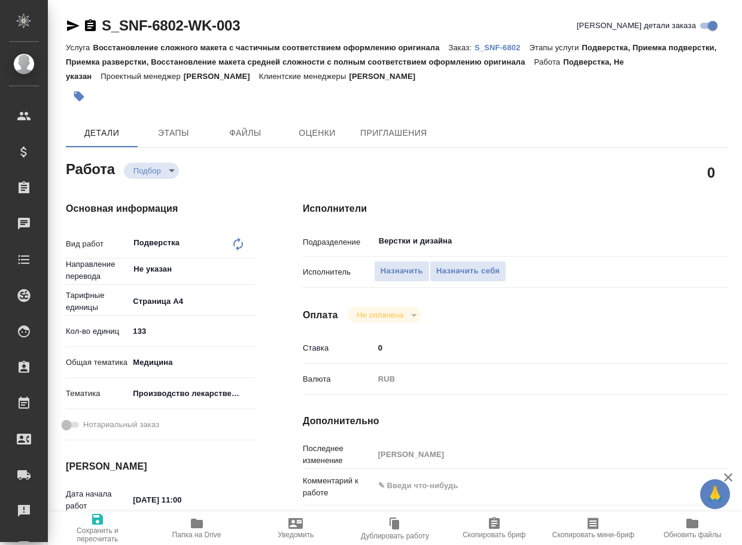
type textarea "x"
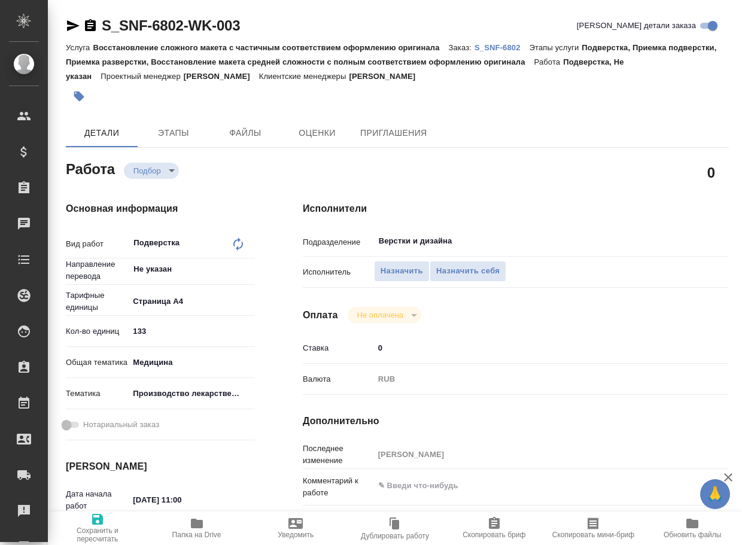
type textarea "x"
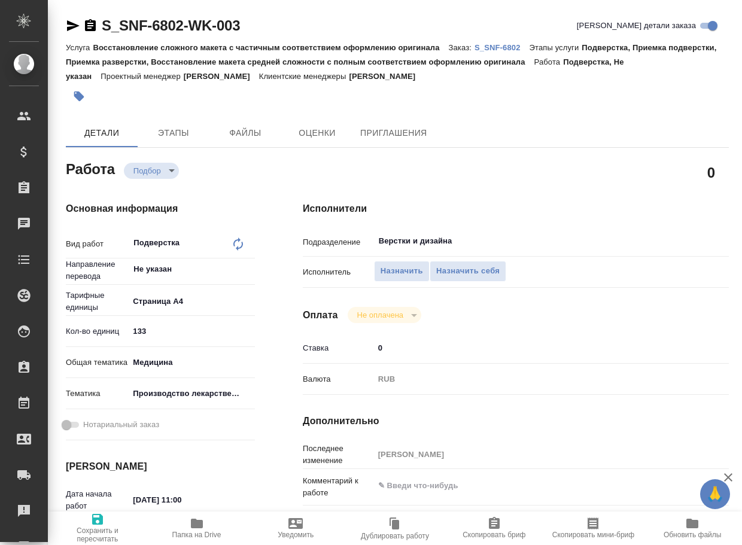
type textarea "x"
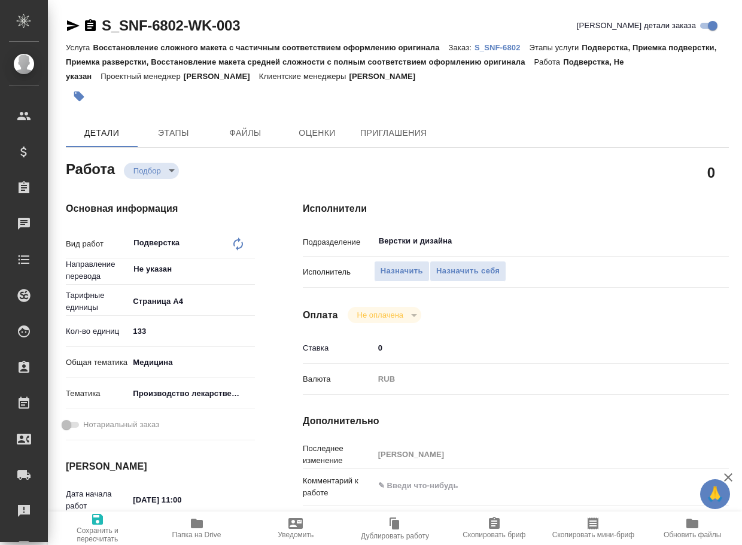
type textarea "x"
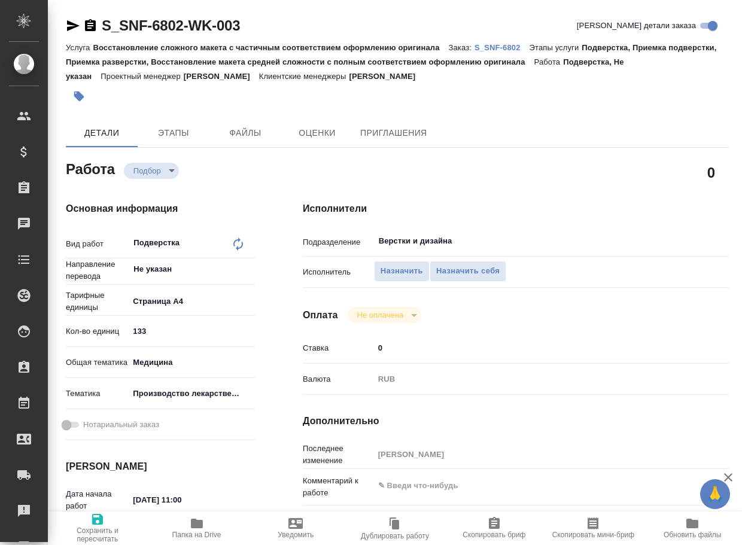
type textarea "x"
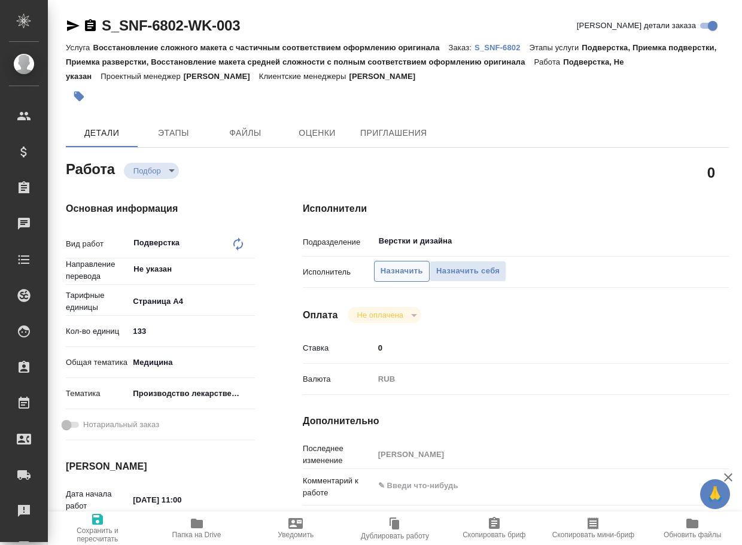
type textarea "x"
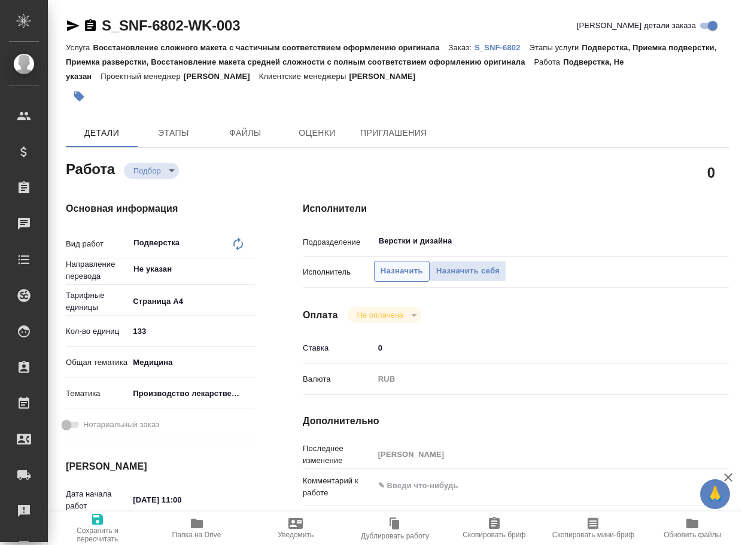
click at [403, 273] on span "Назначить" at bounding box center [401, 271] width 42 height 14
type textarea "x"
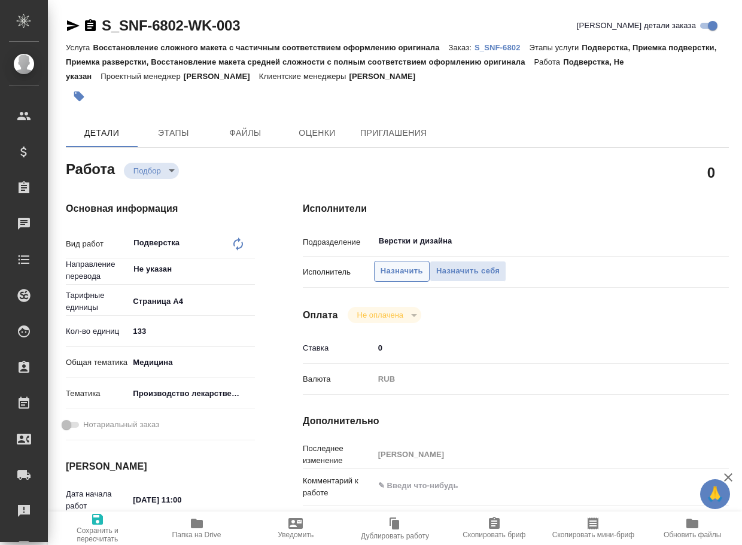
type textarea "x"
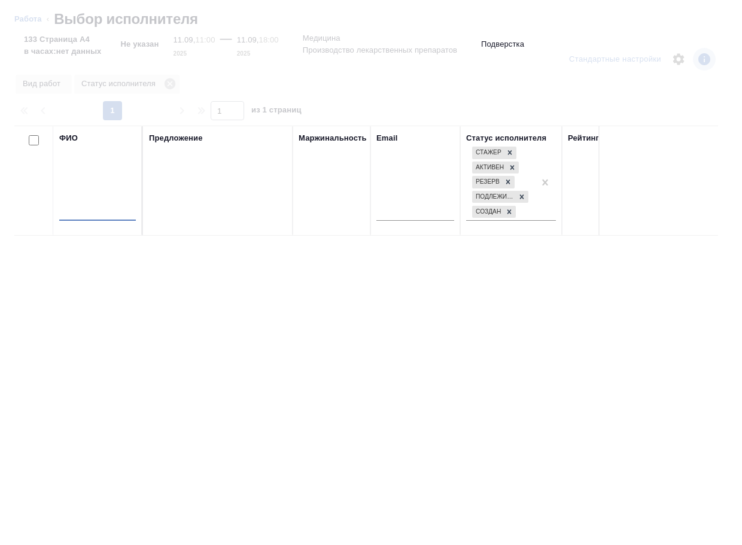
click at [87, 213] on input "text" at bounding box center [97, 213] width 77 height 15
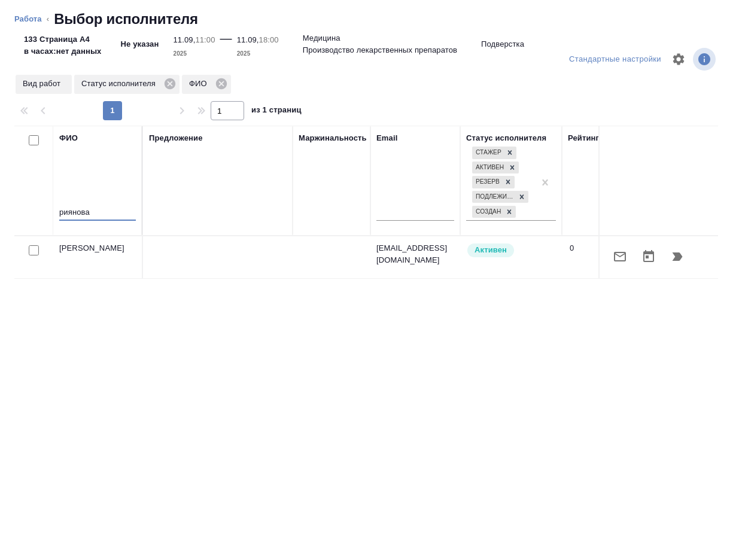
type input "риянова"
click at [676, 257] on icon "button" at bounding box center [677, 256] width 10 height 8
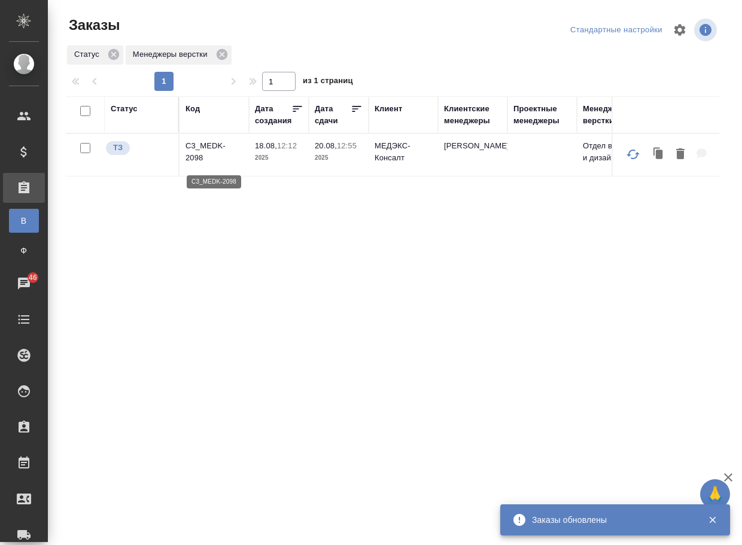
click at [203, 157] on p "C3_MEDK-2098" at bounding box center [213, 152] width 57 height 24
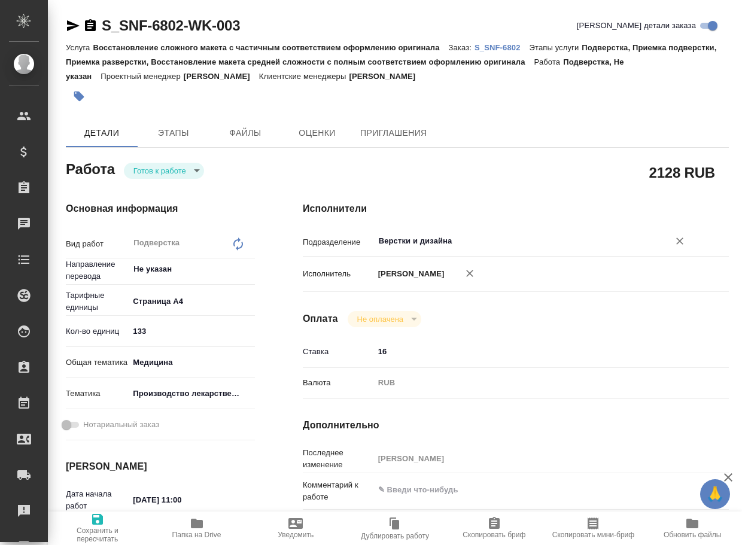
click at [522, 242] on input "Верстки и дизайна" at bounding box center [513, 241] width 272 height 14
type textarea "x"
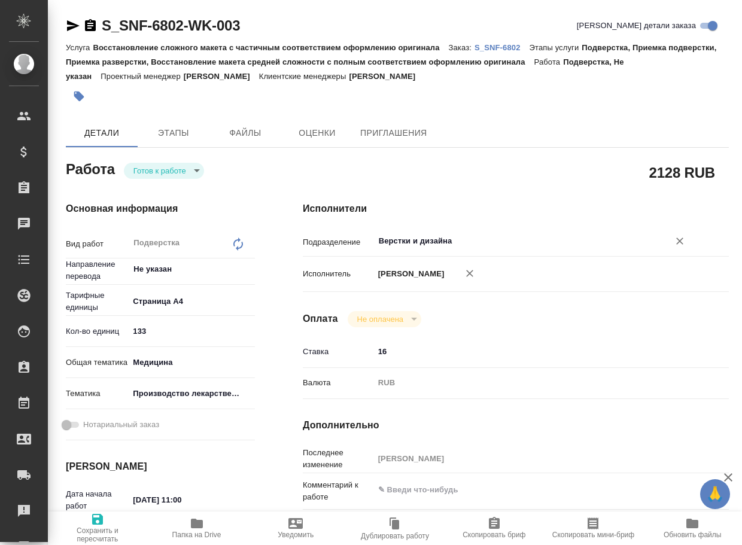
type textarea "x"
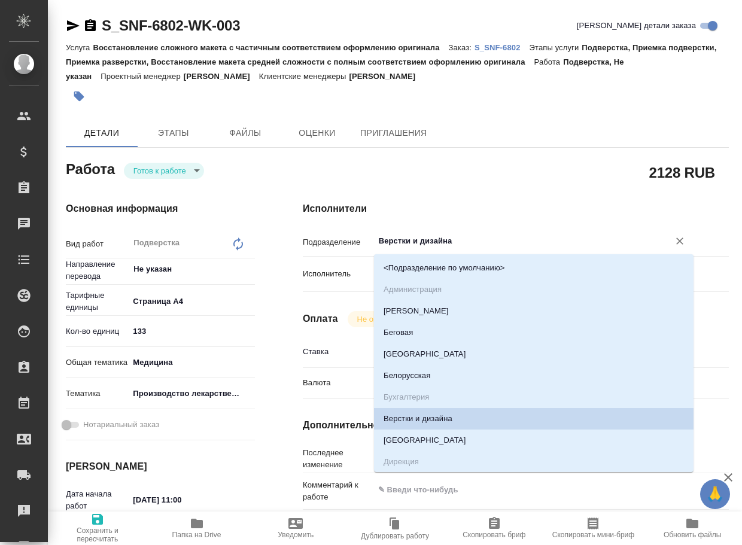
type textarea "x"
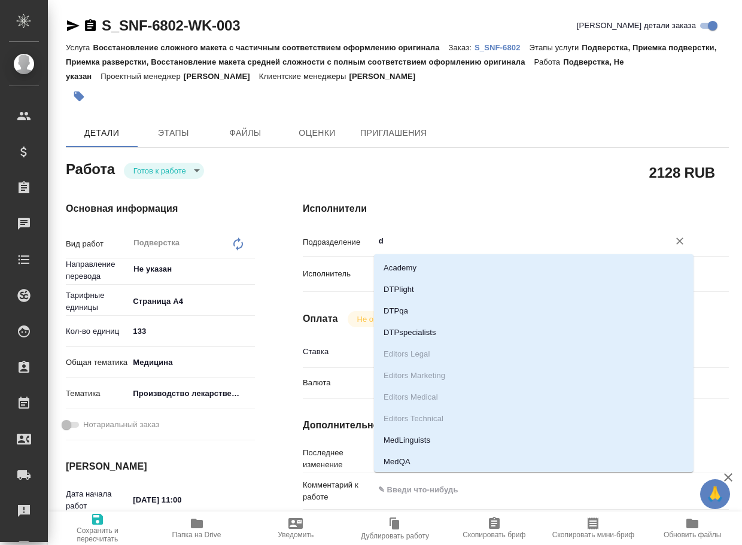
type input "d"
type textarea "x"
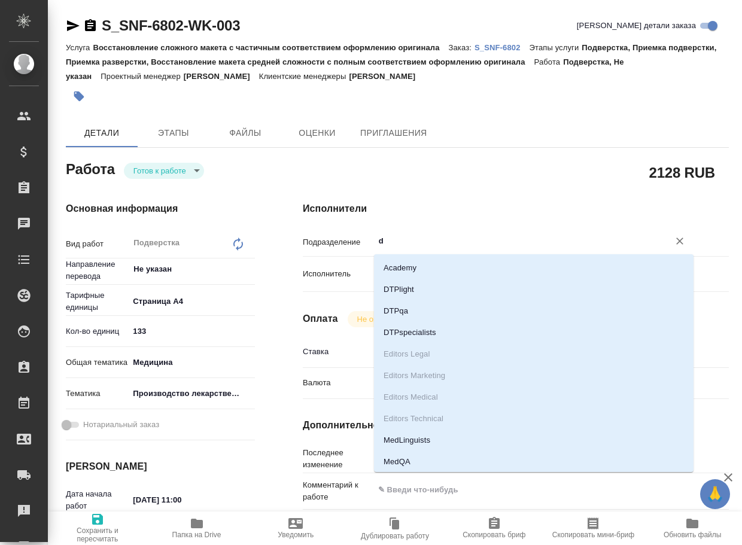
type textarea "x"
type input "dt"
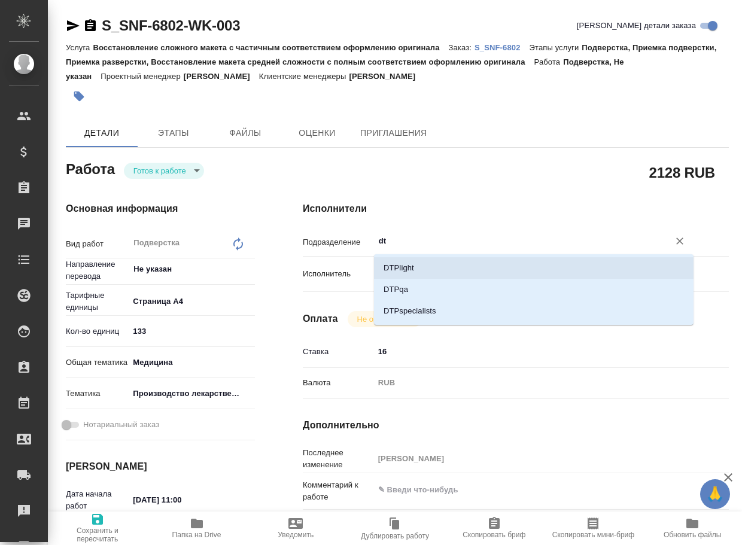
click at [464, 269] on li "DTPlight" at bounding box center [533, 268] width 319 height 22
type textarea "x"
type input "DTPlight"
type textarea "x"
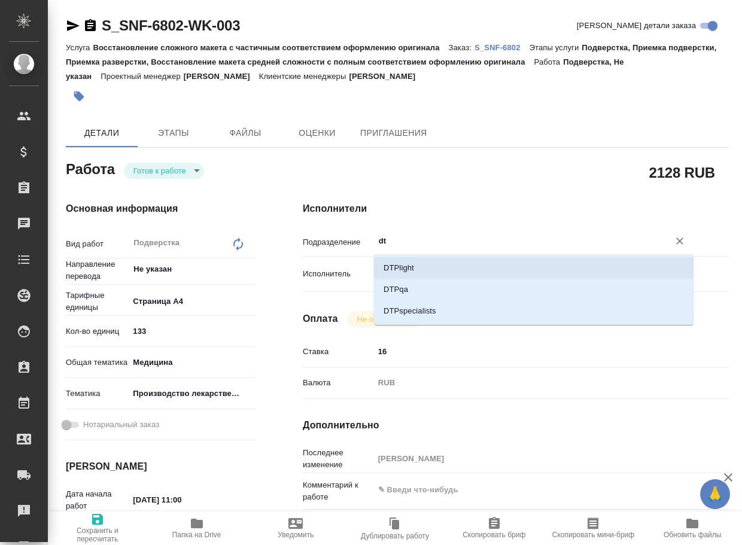
type textarea "x"
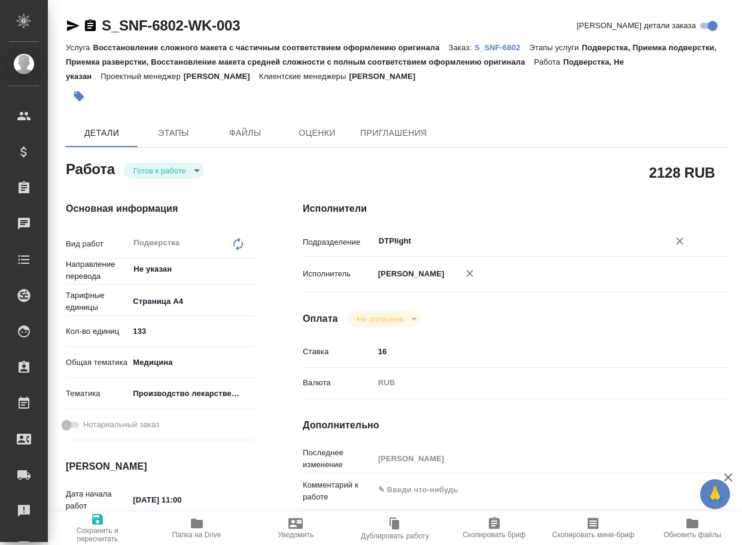
type textarea "x"
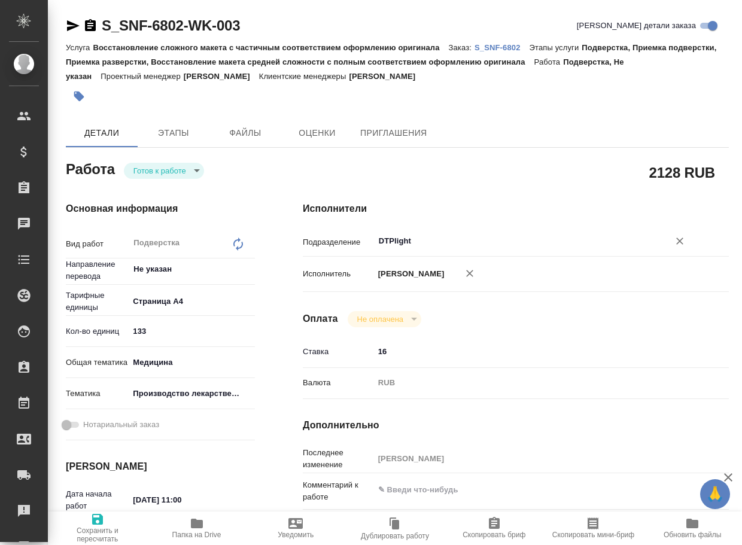
type input "DTPlight"
click at [103, 518] on icon "button" at bounding box center [97, 519] width 14 height 14
type textarea "x"
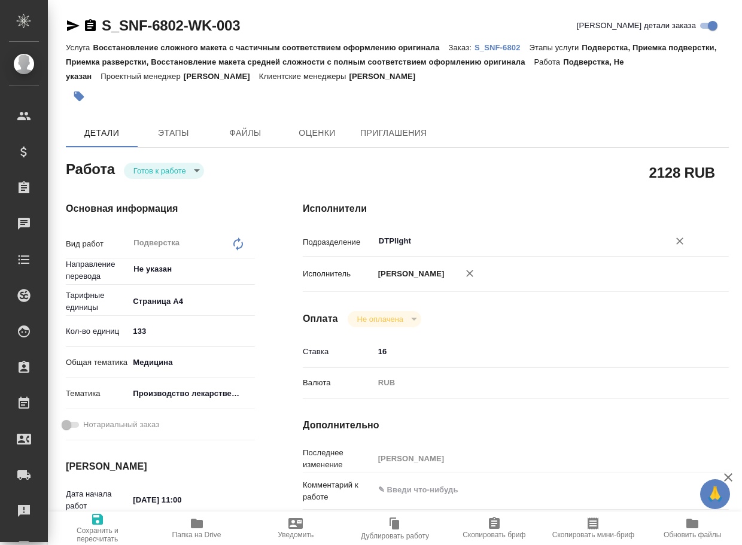
type textarea "x"
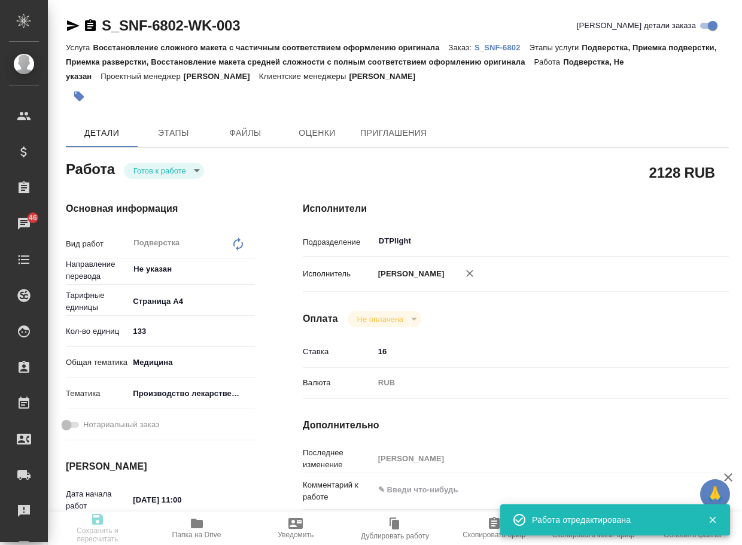
type textarea "x"
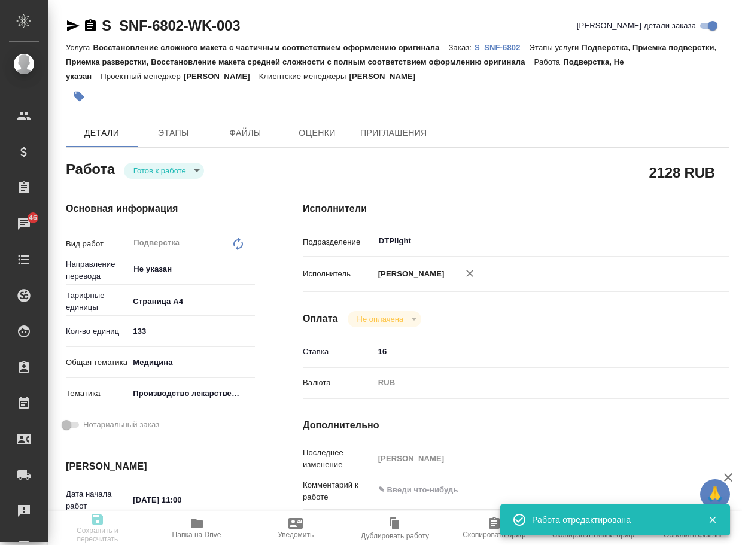
type textarea "x"
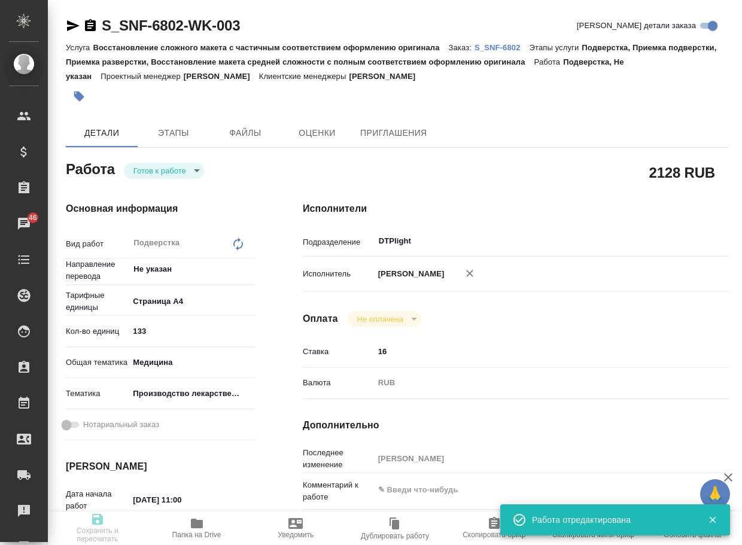
type input "readyForWork"
type textarea "Подверстка"
type textarea "x"
type input "Не указан"
type input "5f036ec4e16dec2d6b59c8ff"
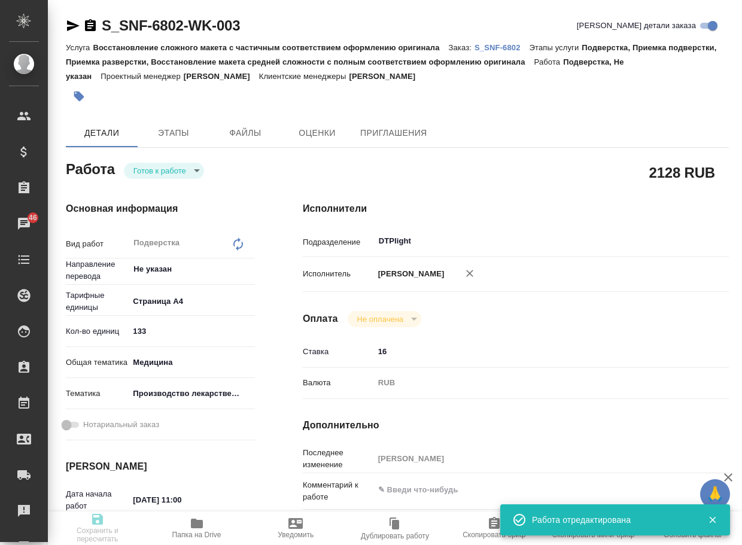
type input "133"
type input "med"
type input "614982fec5ecbb70f805293f"
type input "11.09.2025 11:00"
type input "11.09.2025 18:00"
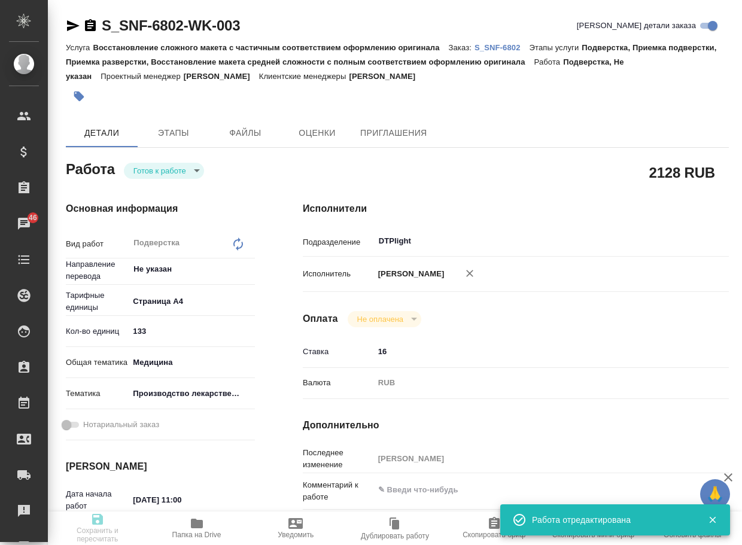
type input "12.09.2025 19:00"
type input "DTPlight"
type input "notPayed"
type input "16"
type input "RUB"
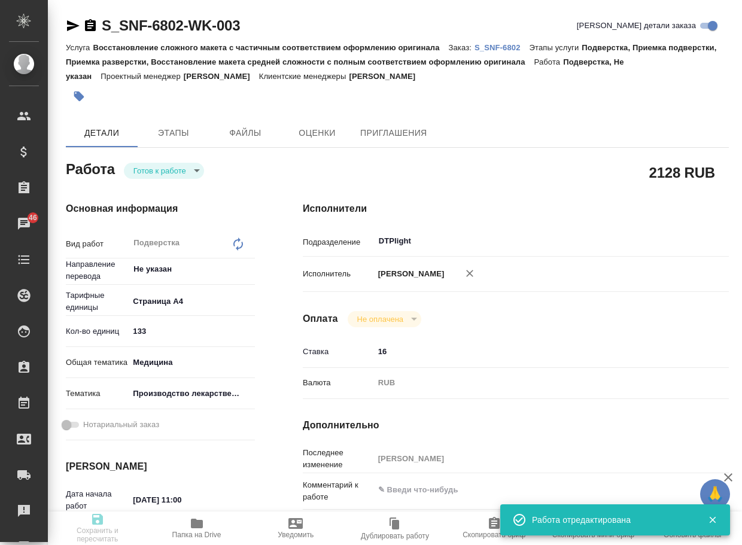
type input "[PERSON_NAME]"
type textarea "x"
type textarea "/Clients/Sanofi/Orders/S_SNF-6802/DTP/S_SNF-6802-WK-003"
type textarea "x"
type input "S_SNF-6802"
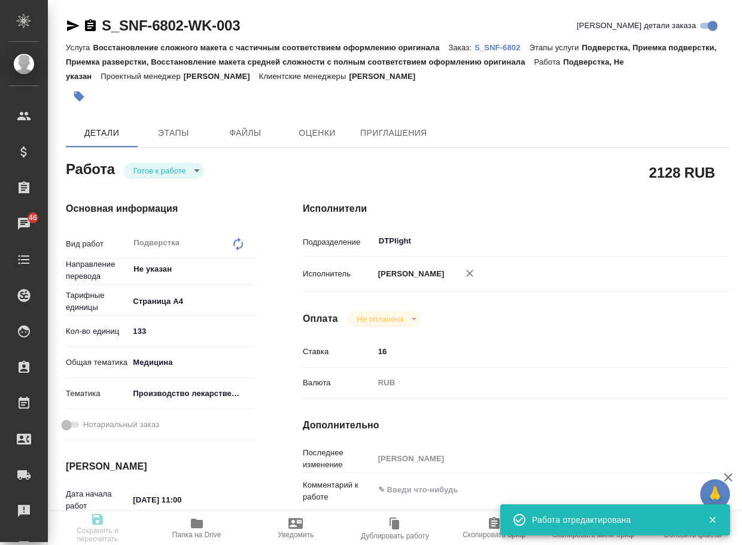
type input "E005814836"
type input "Восстановление сложного макета с частичным соответствием оформлению оригинала"
type input "Подверстка, Приемка подверстки, Приемка разверстки, Восстановление макета средн…"
type input "Сайдашева Диляра"
type input "[PERSON_NAME]"
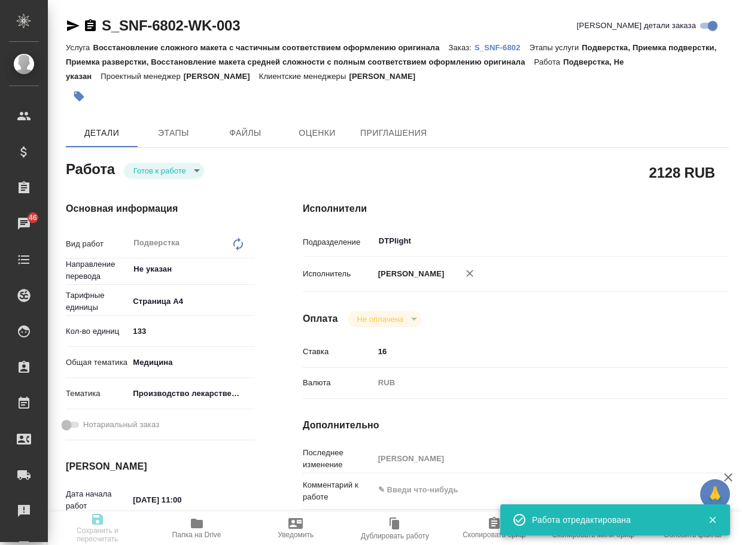
type input "/Clients/Sanofi/Orders/S_SNF-6802"
type textarea "x"
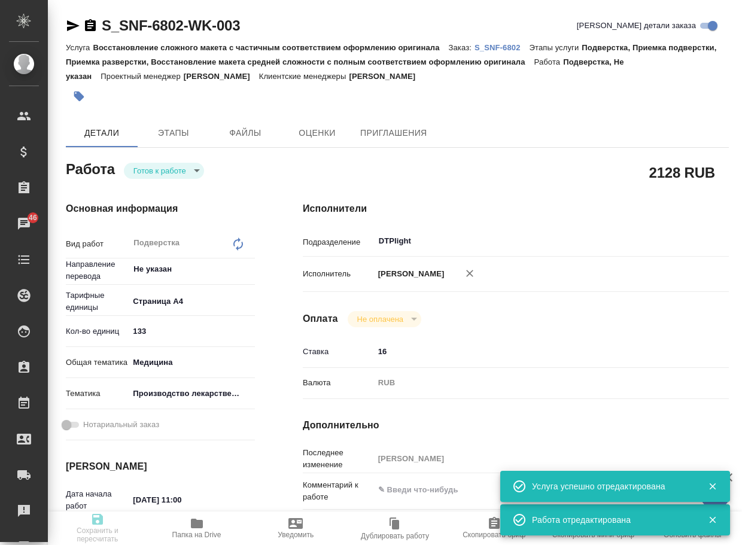
type textarea "x"
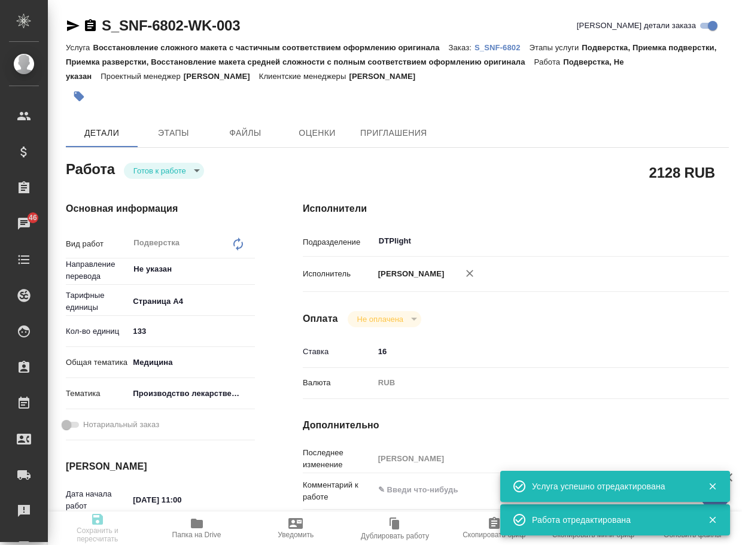
type textarea "x"
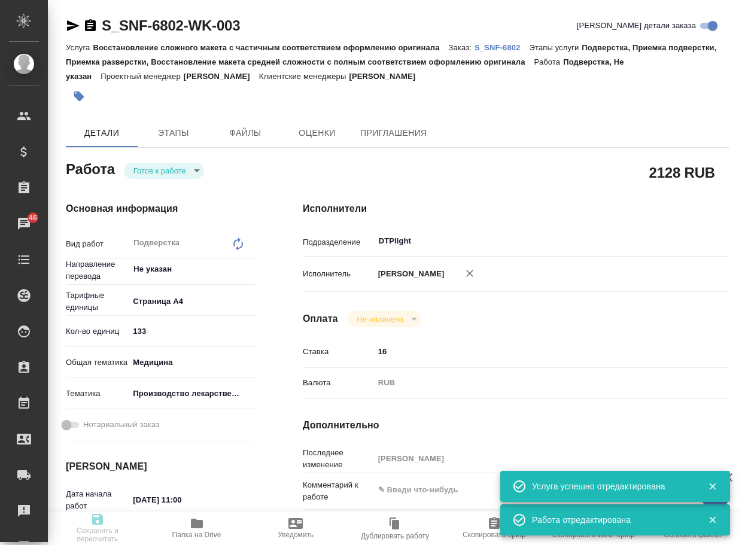
type textarea "x"
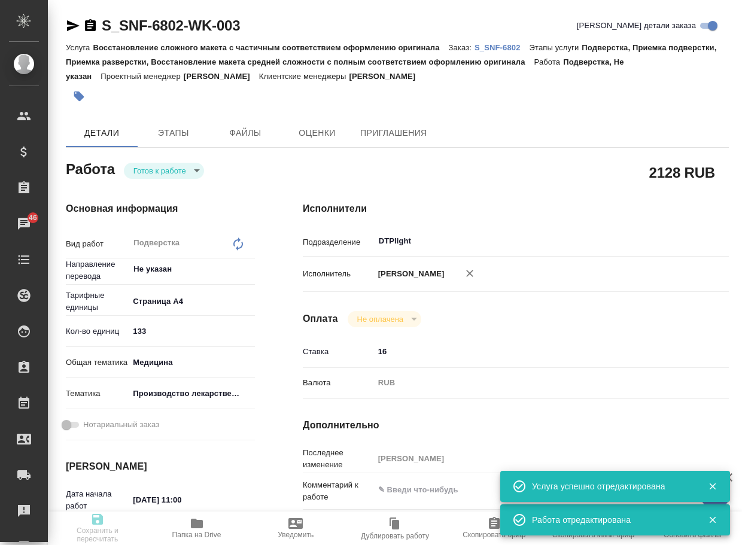
type textarea "x"
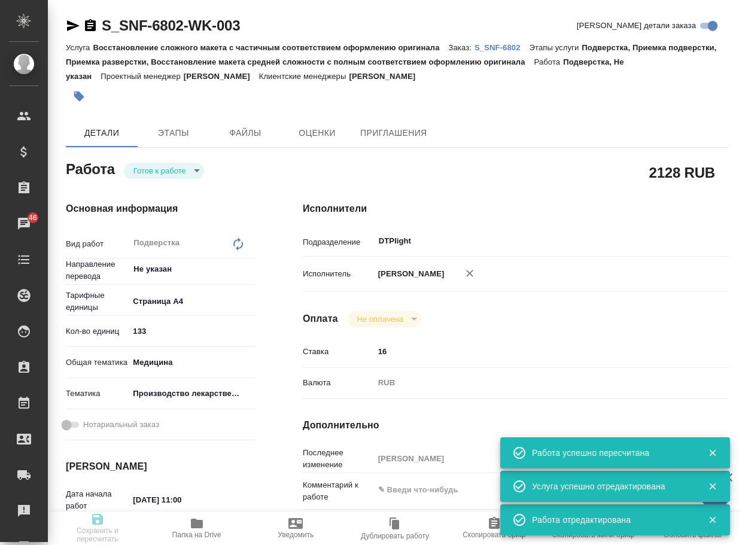
type input "readyForWork"
type textarea "Подверстка"
type textarea "x"
type input "Не указан"
type input "5f036ec4e16dec2d6b59c8ff"
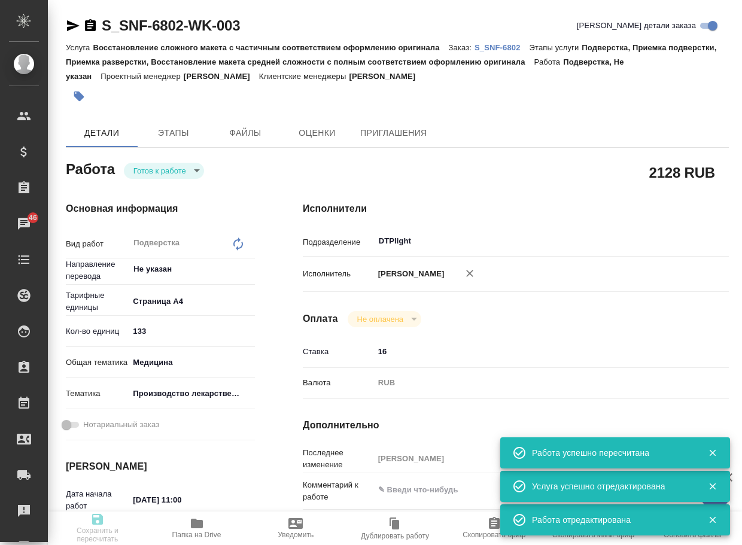
type input "133"
type input "med"
type input "614982fec5ecbb70f805293f"
type input "11.09.2025 11:00"
type input "11.09.2025 18:00"
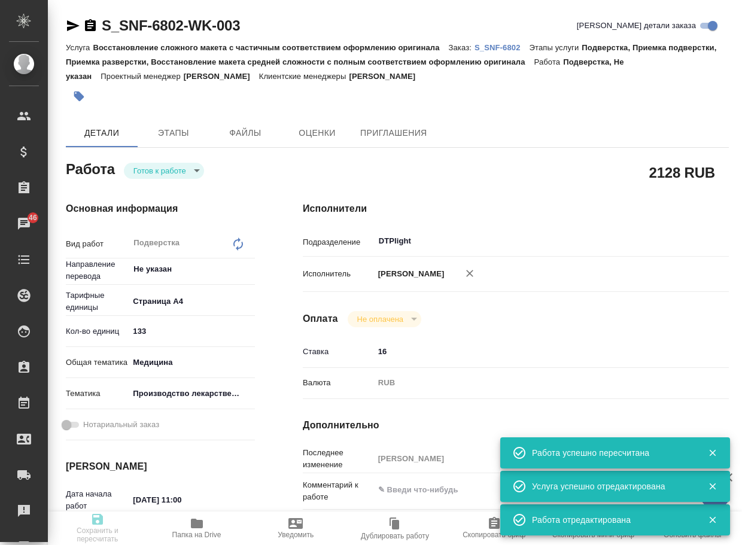
type input "12.09.2025 19:00"
type input "DTPlight"
type input "notPayed"
type input "16"
type input "RUB"
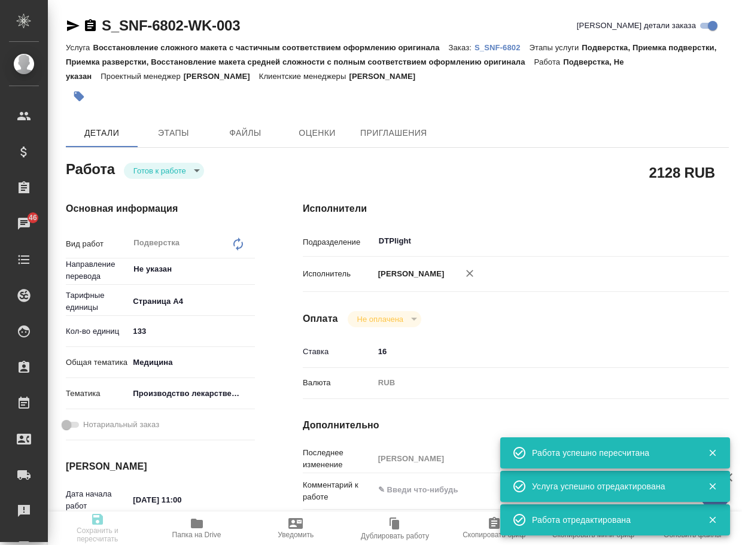
type input "[PERSON_NAME]"
type textarea "x"
type textarea "/Clients/Sanofi/Orders/S_SNF-6802/DTP/S_SNF-6802-WK-003"
type textarea "x"
type input "S_SNF-6802"
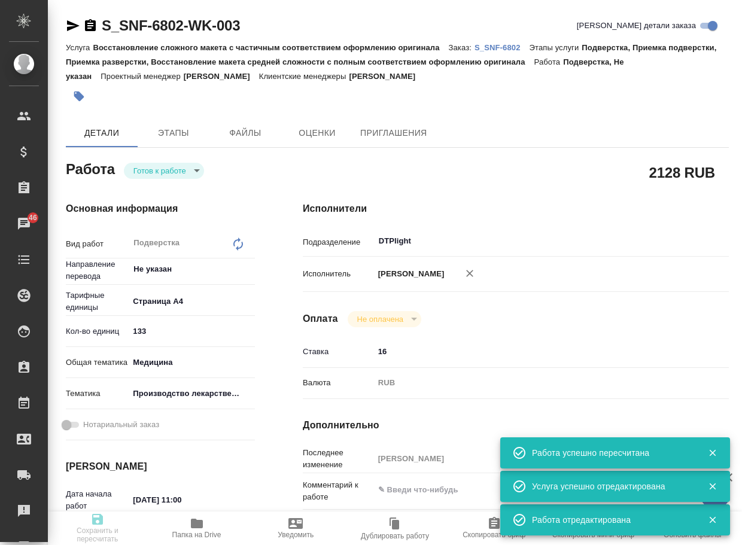
type input "E005814836"
type input "Восстановление сложного макета с частичным соответствием оформлению оригинала"
type input "Подверстка, Приемка подверстки, Приемка разверстки, Восстановление макета средн…"
type input "Сайдашева Диляра"
type input "[PERSON_NAME]"
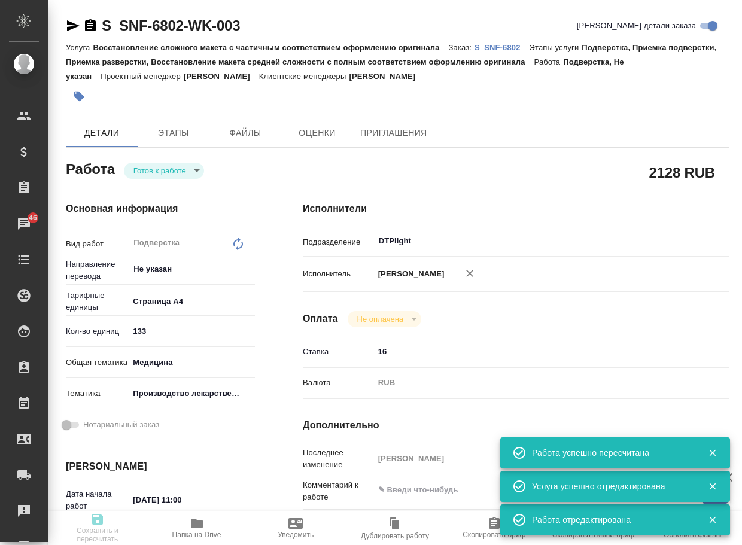
type input "/Clients/Sanofi/Orders/S_SNF-6802"
type textarea "x"
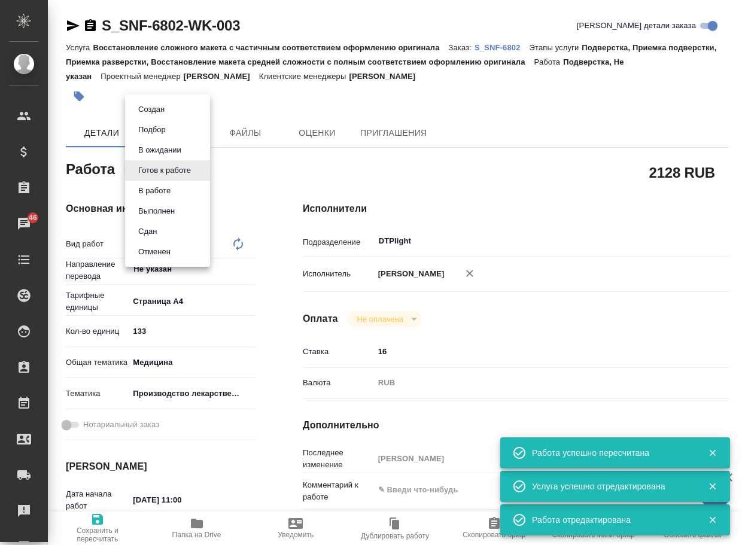
click at [174, 170] on body "🙏 .cls-1 fill:#fff; AWATERA Arsenyeva Vera Клиенты Спецификации Заказы 46 Чаты …" at bounding box center [371, 272] width 742 height 545
type textarea "x"
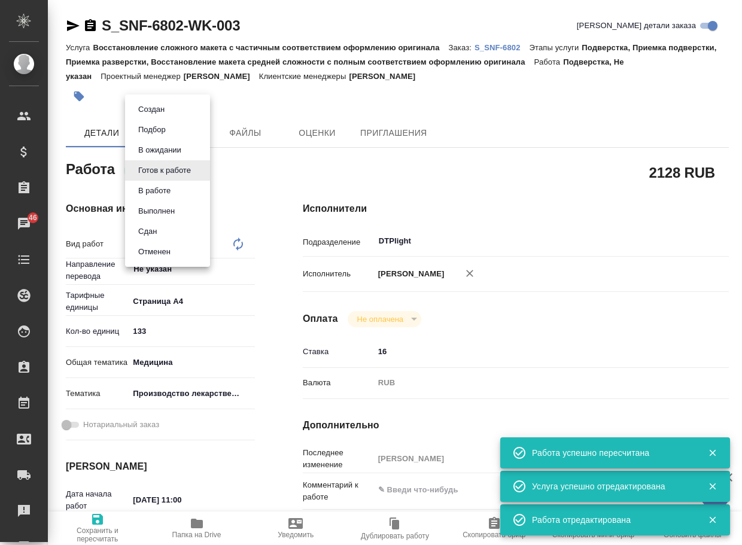
type textarea "x"
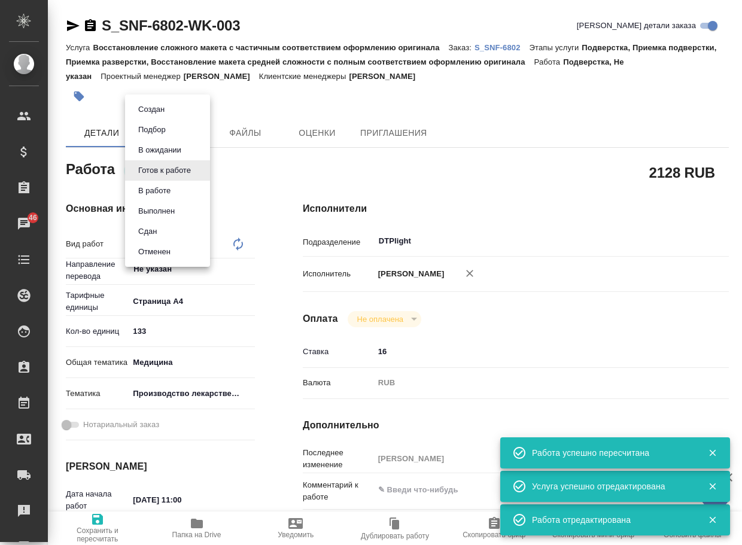
type textarea "x"
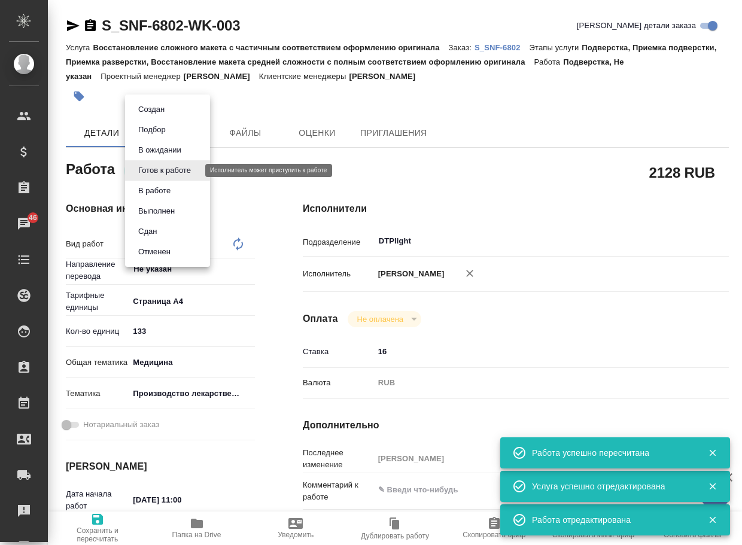
type textarea "x"
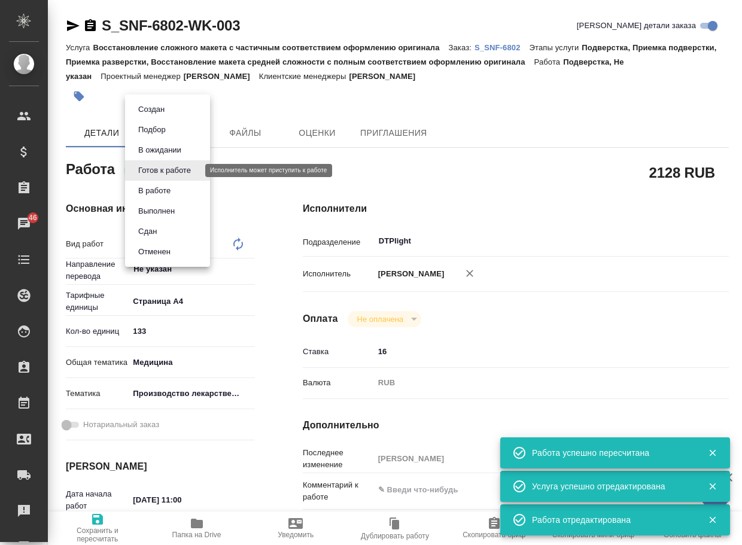
type textarea "x"
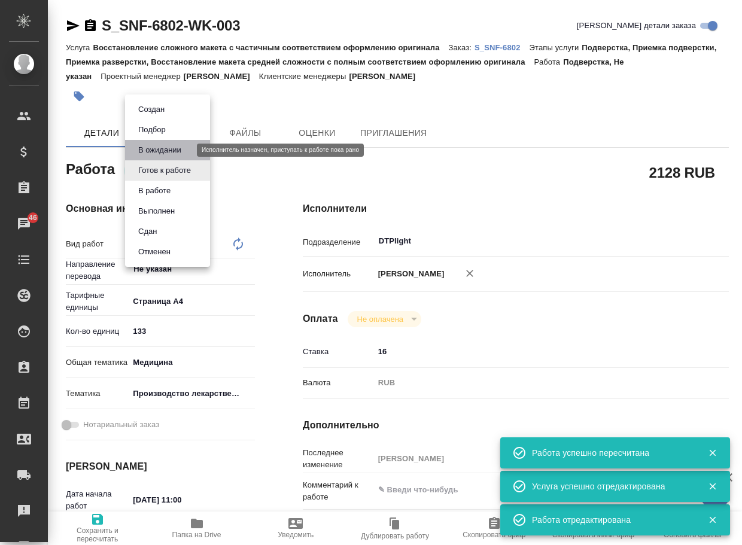
click at [176, 153] on button "В ожидании" at bounding box center [160, 150] width 50 height 13
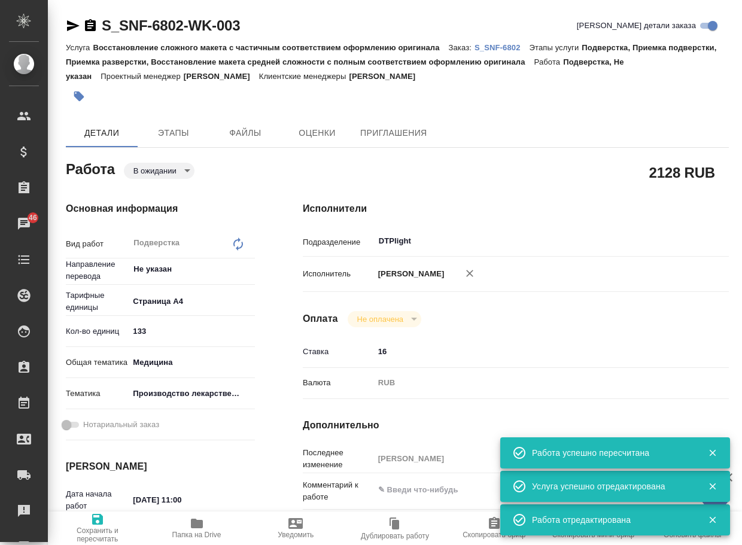
type textarea "x"
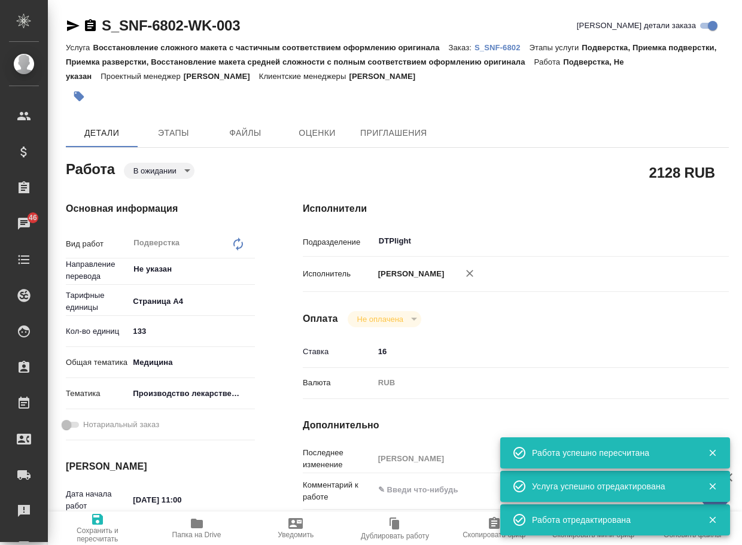
type textarea "x"
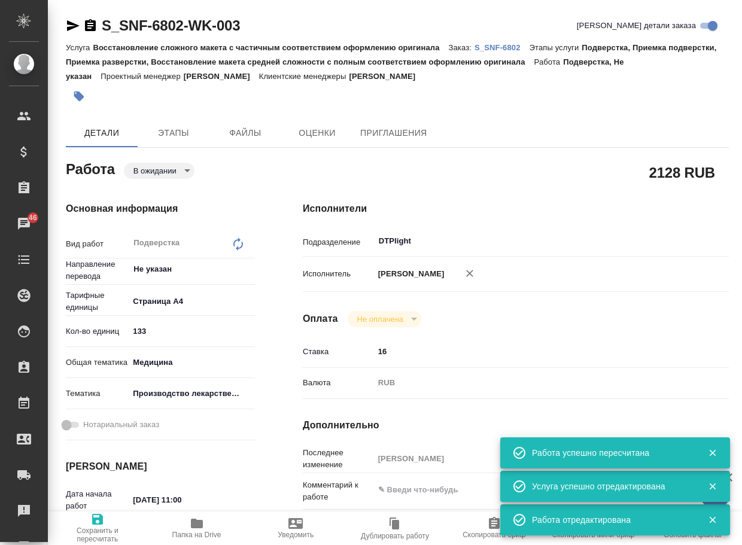
type textarea "x"
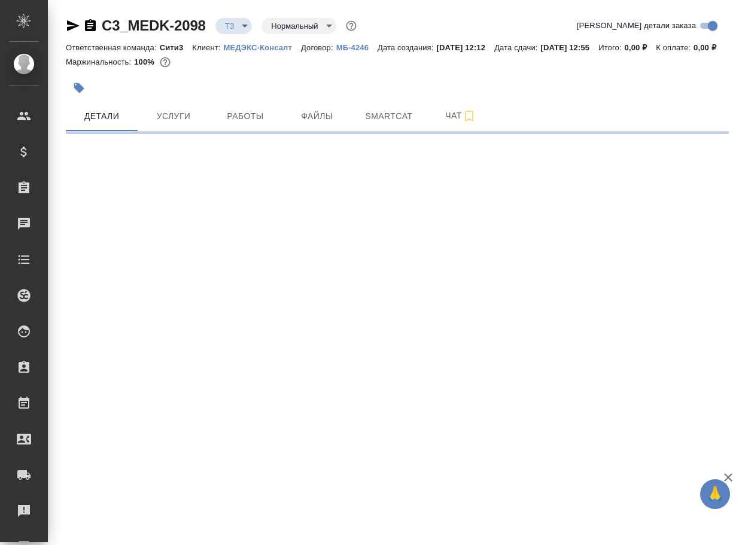
select select "RU"
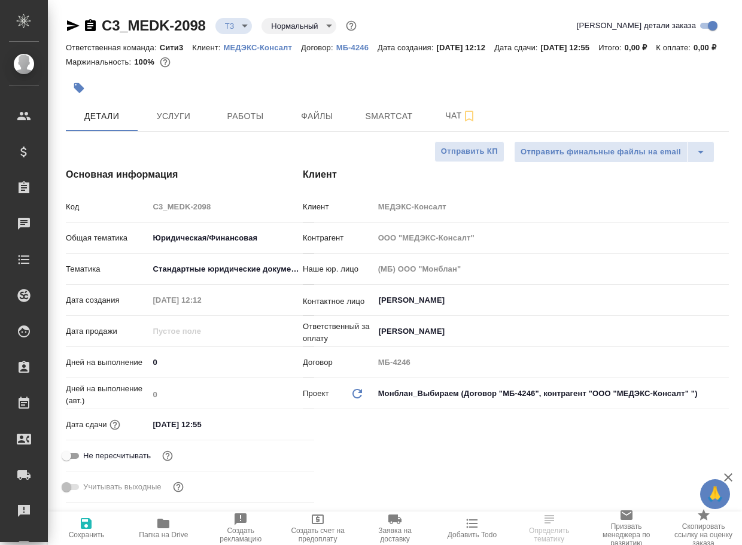
type textarea "x"
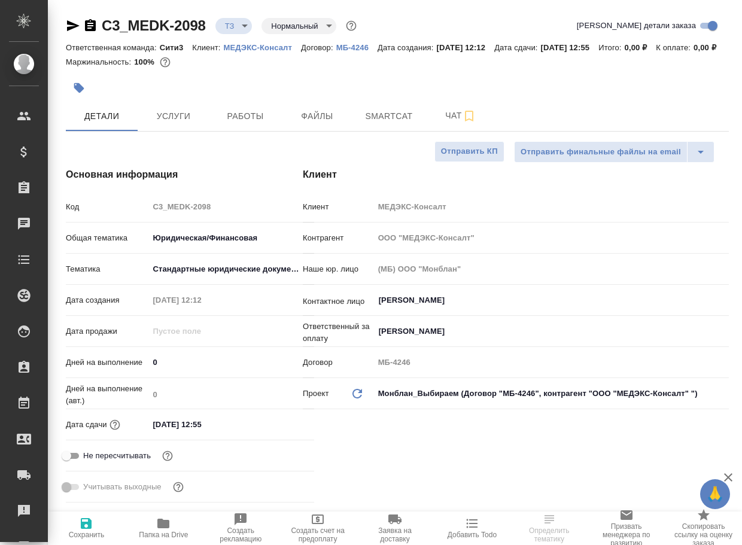
type textarea "x"
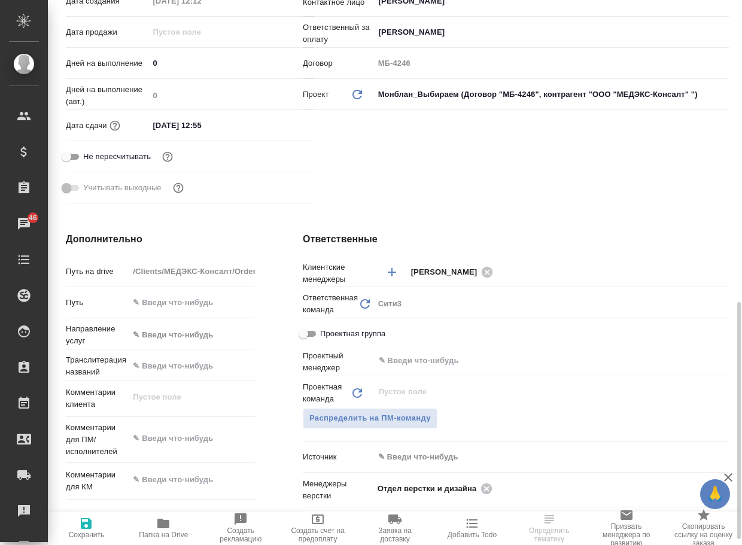
scroll to position [419, 0]
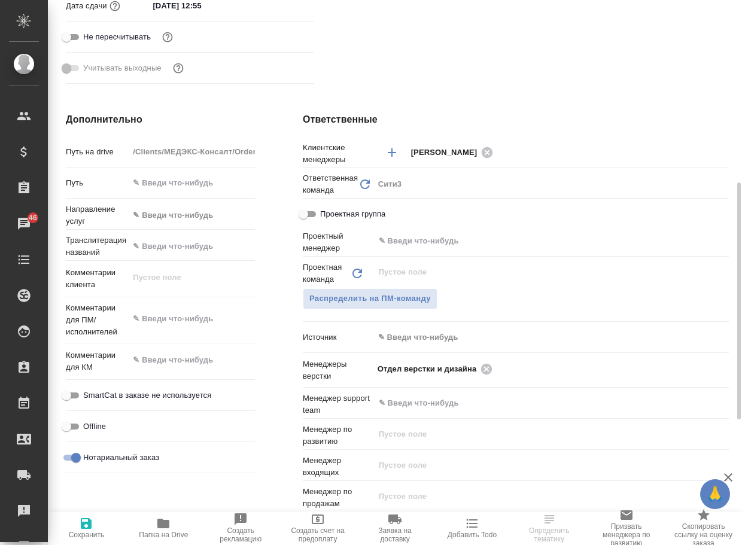
click at [154, 534] on span "Папка на Drive" at bounding box center [163, 535] width 49 height 8
type textarea "x"
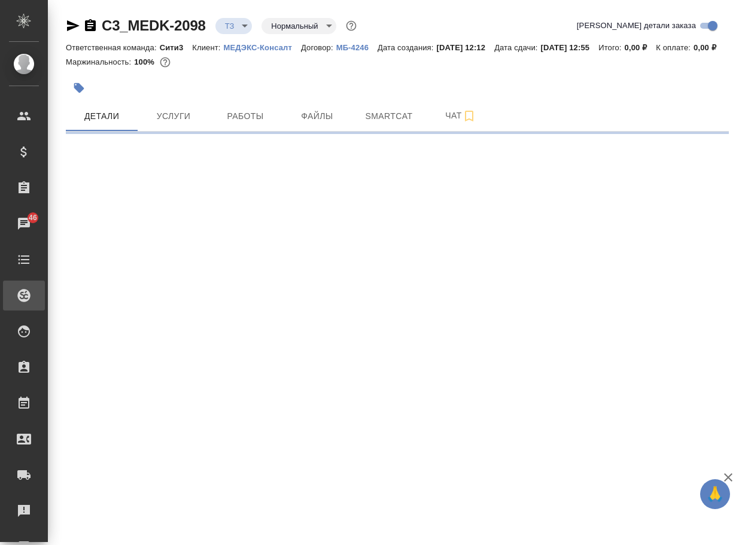
scroll to position [0, 0]
select select "RU"
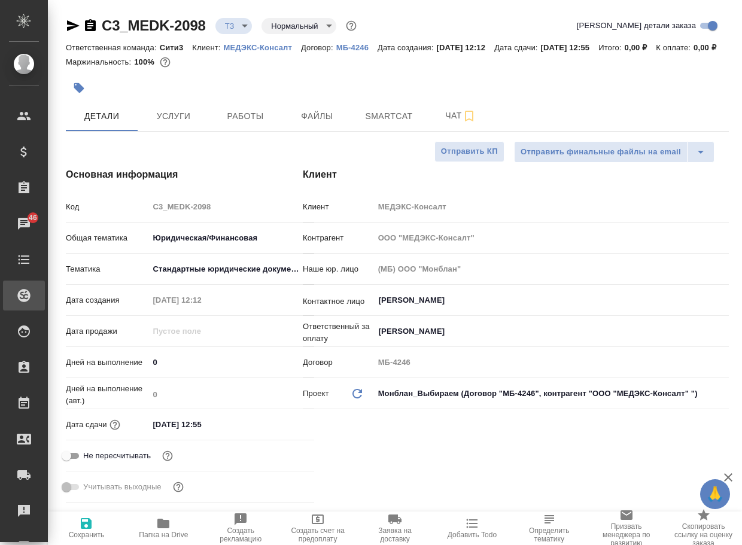
type textarea "x"
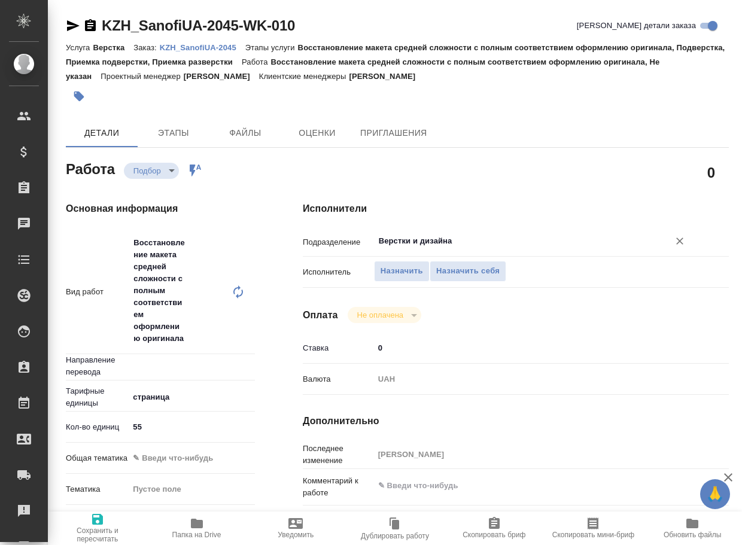
type input "Не указан"
click at [433, 245] on input "Верстки и дизайна" at bounding box center [513, 241] width 272 height 14
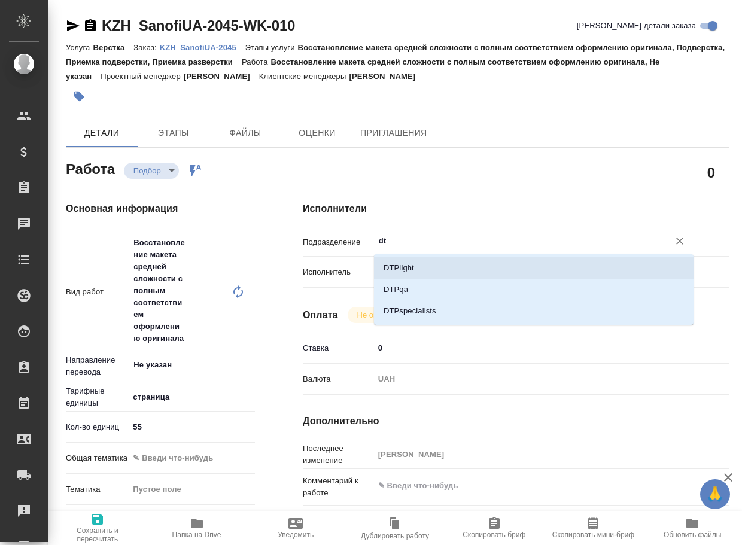
click at [422, 267] on li "DTPlight" at bounding box center [533, 268] width 319 height 22
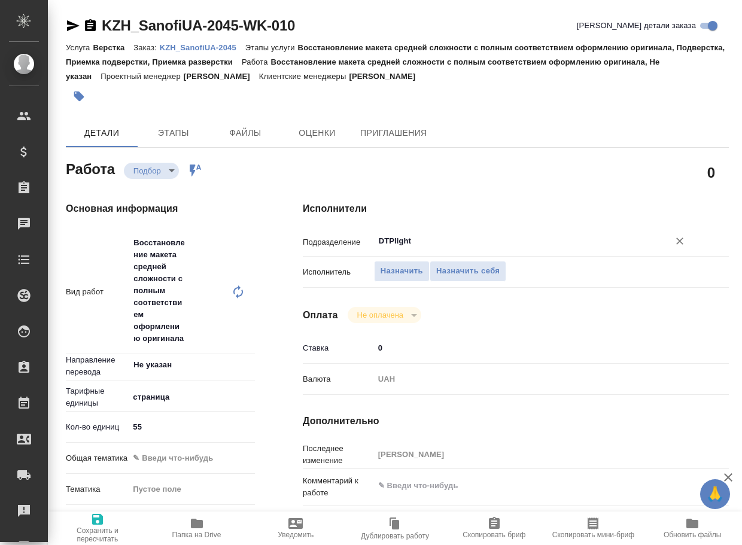
type input "DTPlight"
click at [108, 523] on span "Сохранить и пересчитать" at bounding box center [97, 527] width 85 height 31
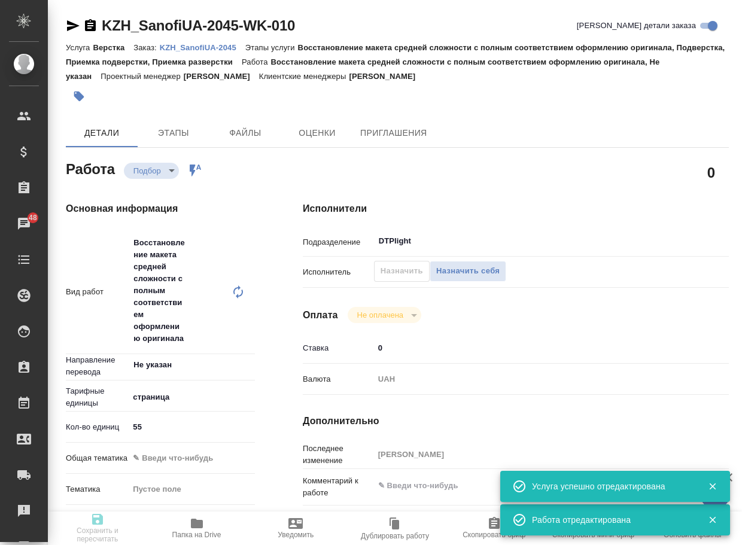
type input "recruiting"
type input "Не указан"
type input "5a8b1489cc6b4906c91bfdb2"
type input "55"
type input "[DATE] 13:00"
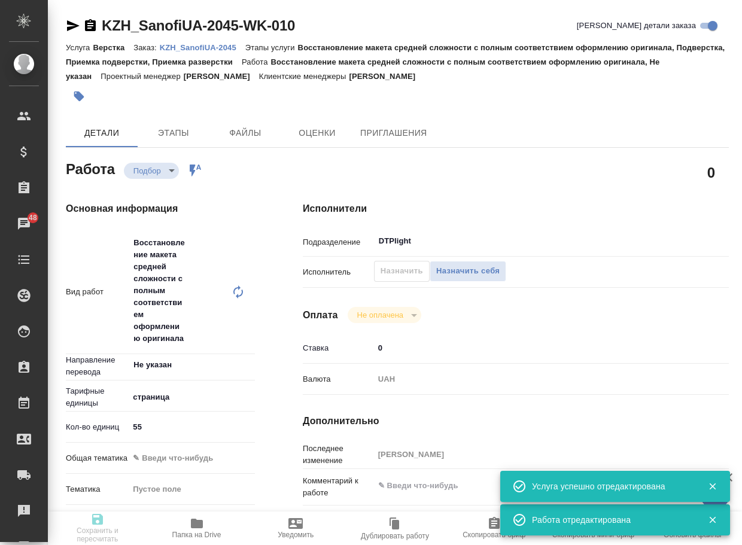
type input "[DATE] 17:00"
type input "[DATE] 20:00"
type input "DTPlight"
type input "notPayed"
type input "0"
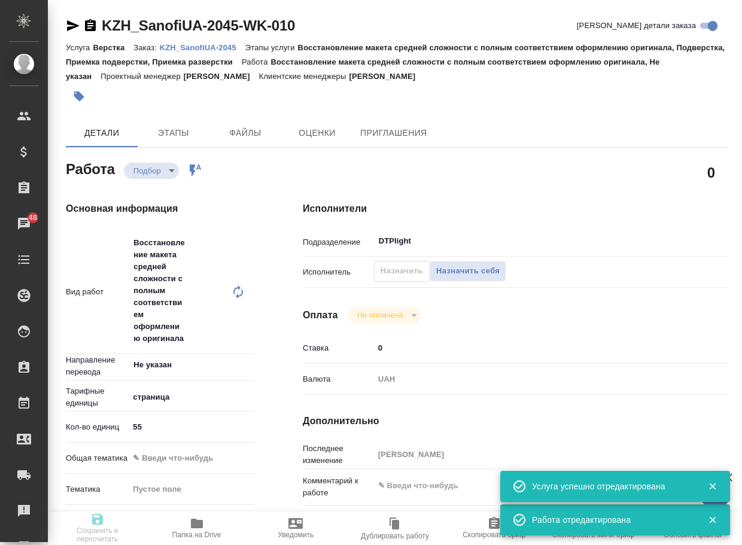
type input "UAH"
type input "[PERSON_NAME]"
type input "KZH_SanofiUA-2045"
type input "Верстка"
type input "Восстановление макета средней сложности с полным соответствием оформлению ориги…"
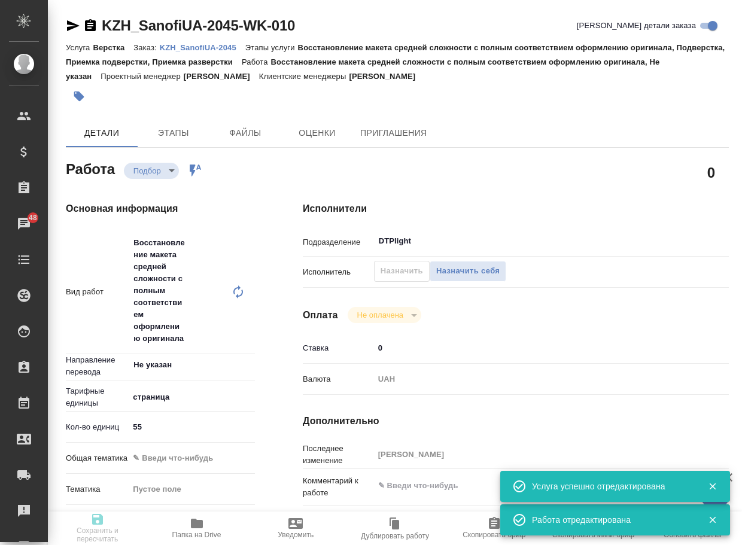
type input "[PERSON_NAME]"
type input "/Clients/SanofiUA/Orders/KZH_SanofiUA-2045"
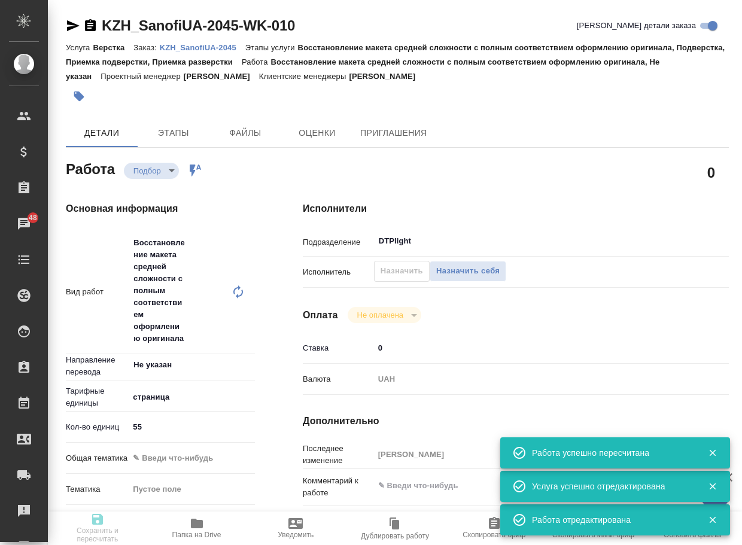
type input "recruiting"
type input "Не указан"
type input "5a8b1489cc6b4906c91bfdb2"
type input "55"
type input "[DATE] 13:00"
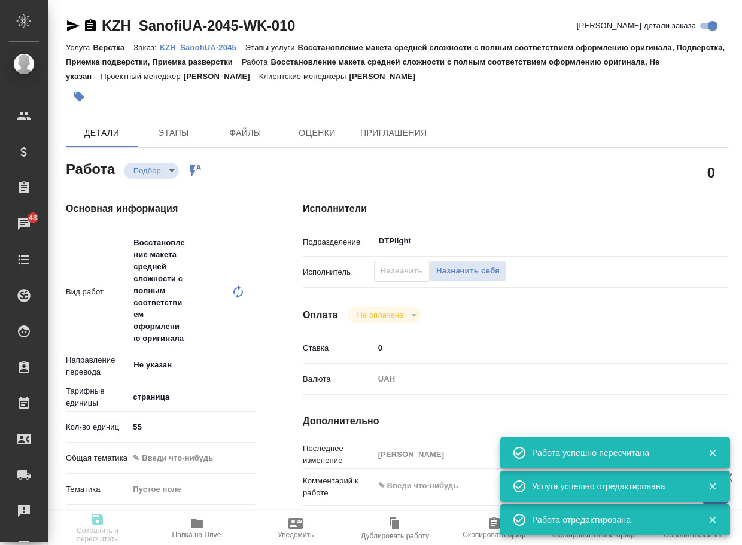
type input "[DATE] 17:00"
type input "[DATE] 20:00"
type input "DTPlight"
type input "notPayed"
type input "0"
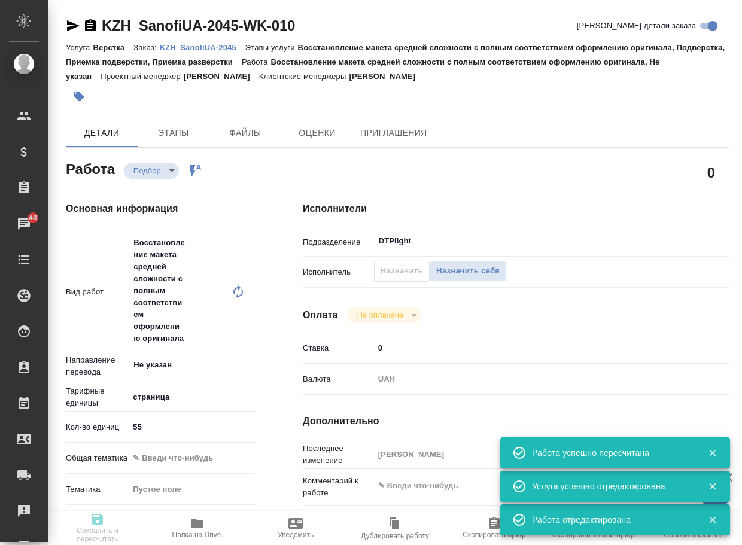
type input "UAH"
type input "[PERSON_NAME]"
type input "KZH_SanofiUA-2045"
type input "Верстка"
type input "Восстановление макета средней сложности с полным соответствием оформлению ориги…"
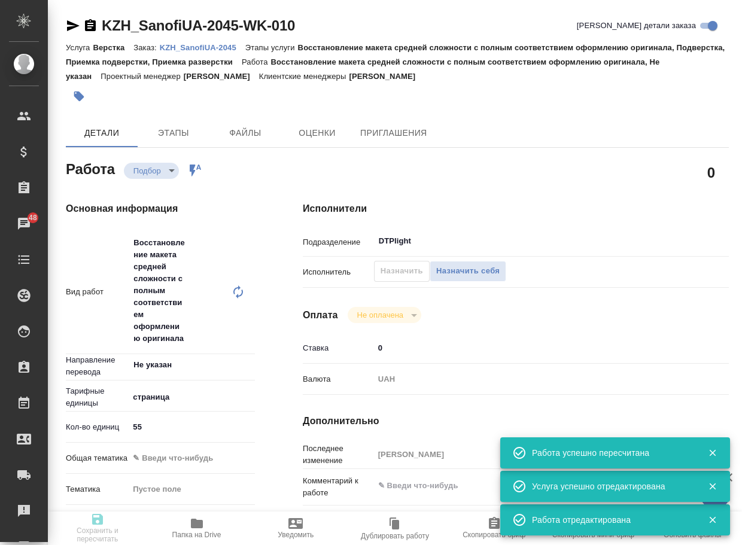
type input "[PERSON_NAME]"
type input "/Clients/SanofiUA/Orders/KZH_SanofiUA-2045"
